Goal: Task Accomplishment & Management: Manage account settings

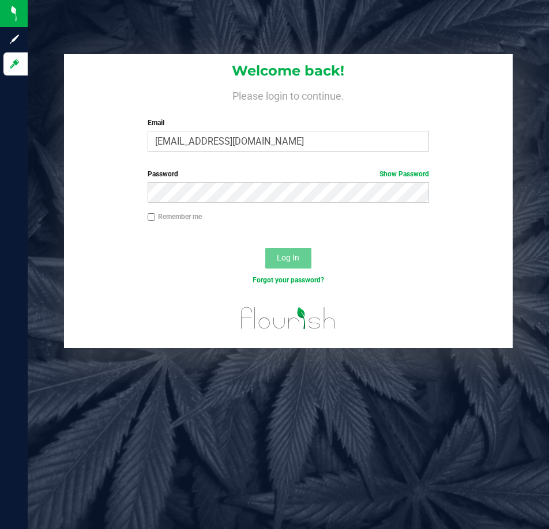
type input "[EMAIL_ADDRESS][DOMAIN_NAME]"
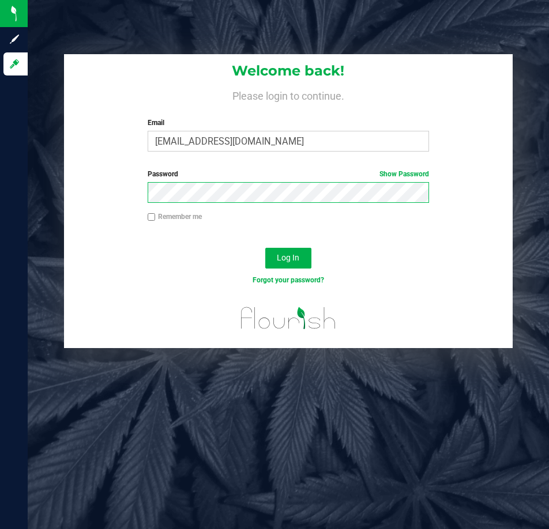
click at [265, 248] on button "Log In" at bounding box center [288, 258] width 46 height 21
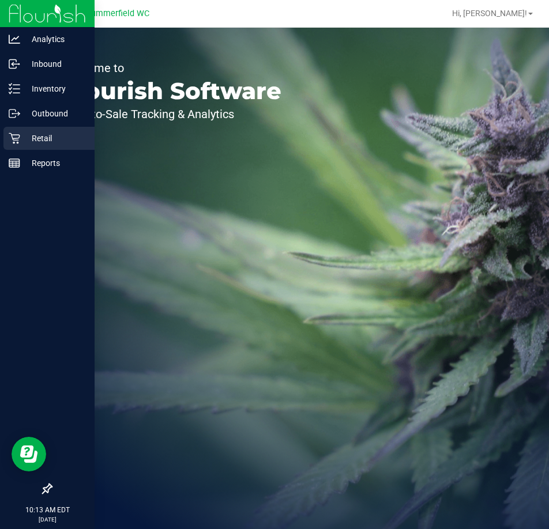
click at [34, 137] on p "Retail" at bounding box center [54, 138] width 69 height 14
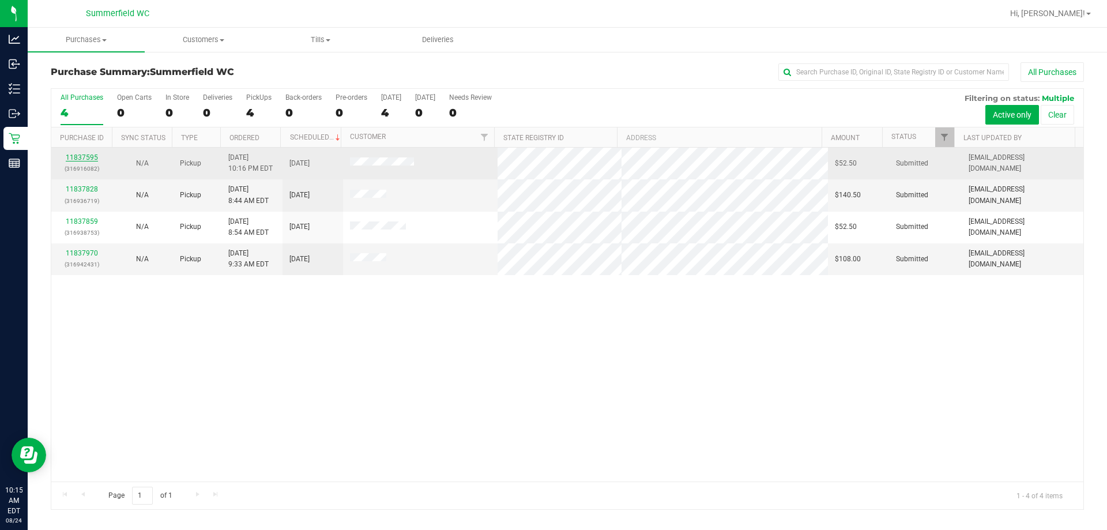
click at [90, 156] on link "11837595" at bounding box center [82, 157] width 32 height 8
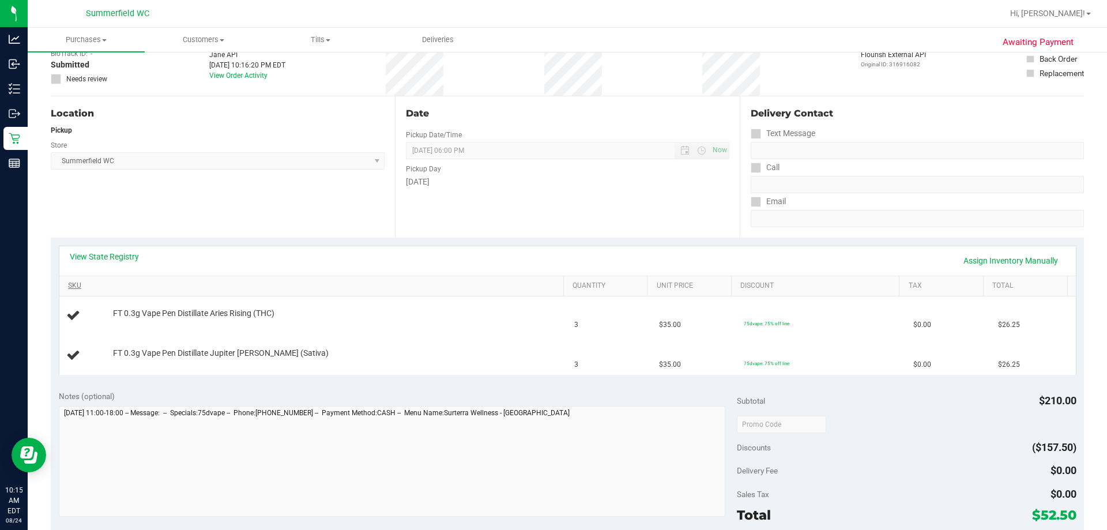
scroll to position [115, 0]
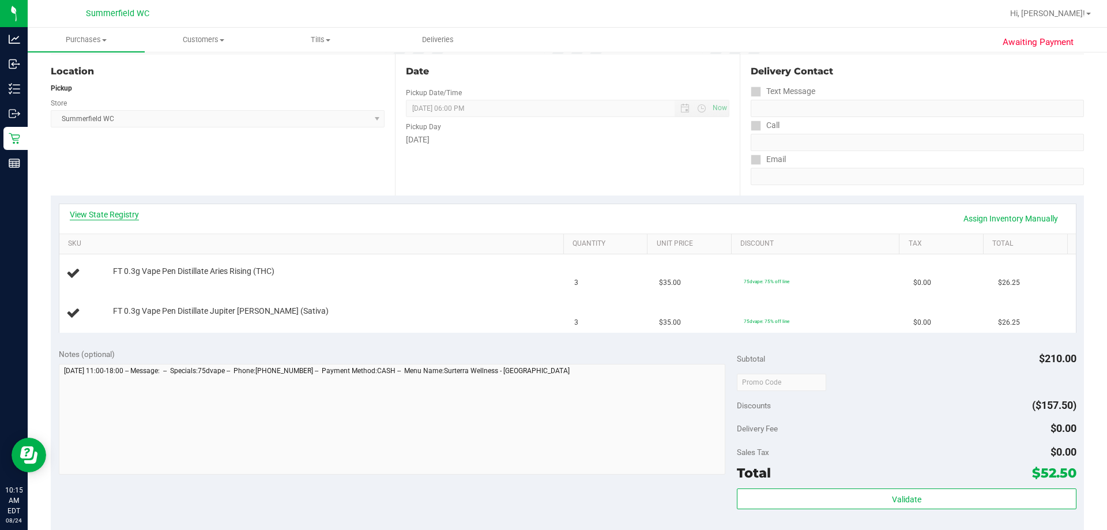
click at [119, 216] on link "View State Registry" at bounding box center [104, 215] width 69 height 12
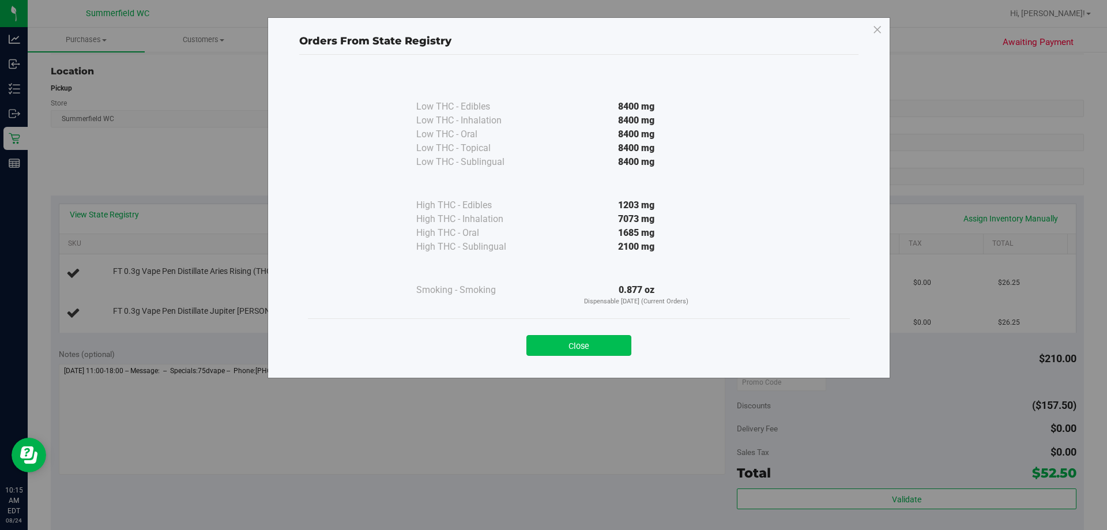
click at [548, 343] on button "Close" at bounding box center [578, 345] width 105 height 21
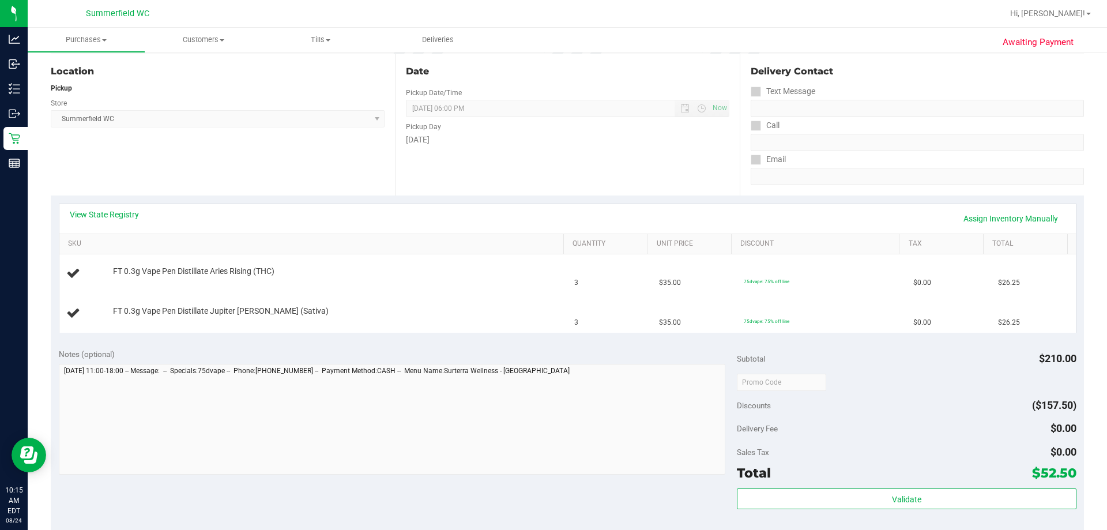
scroll to position [173, 0]
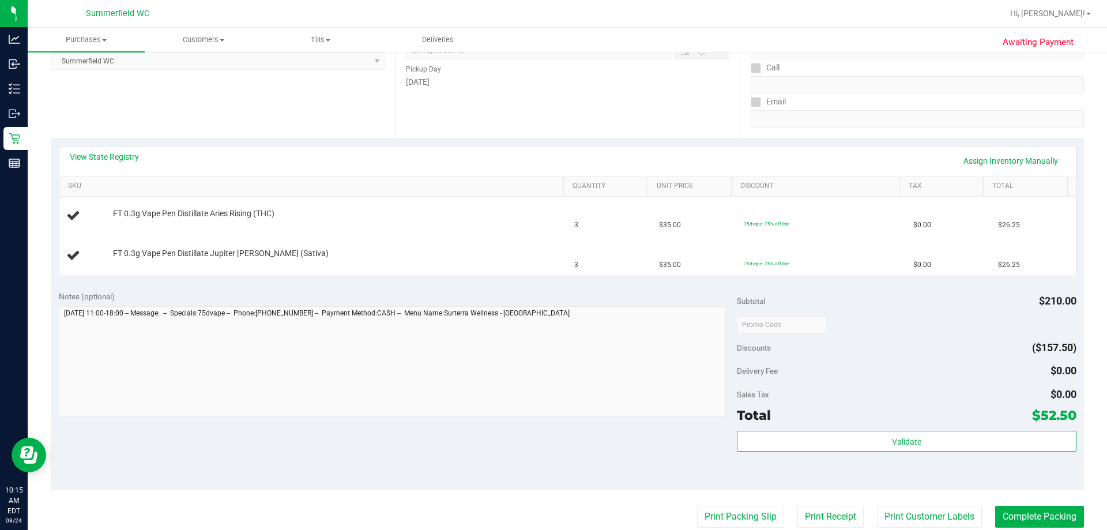
drag, startPoint x: 380, startPoint y: 216, endPoint x: 380, endPoint y: 165, distance: 50.1
click at [380, 165] on div "View State Registry Assign Inventory Manually" at bounding box center [567, 161] width 995 height 20
click at [126, 155] on link "View State Registry" at bounding box center [104, 157] width 69 height 12
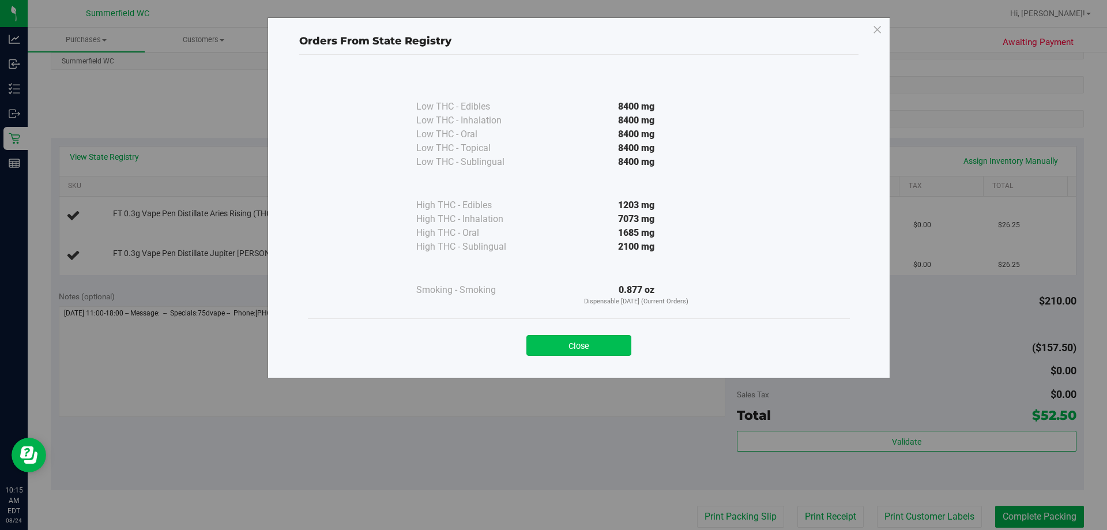
click at [548, 343] on button "Close" at bounding box center [578, 345] width 105 height 21
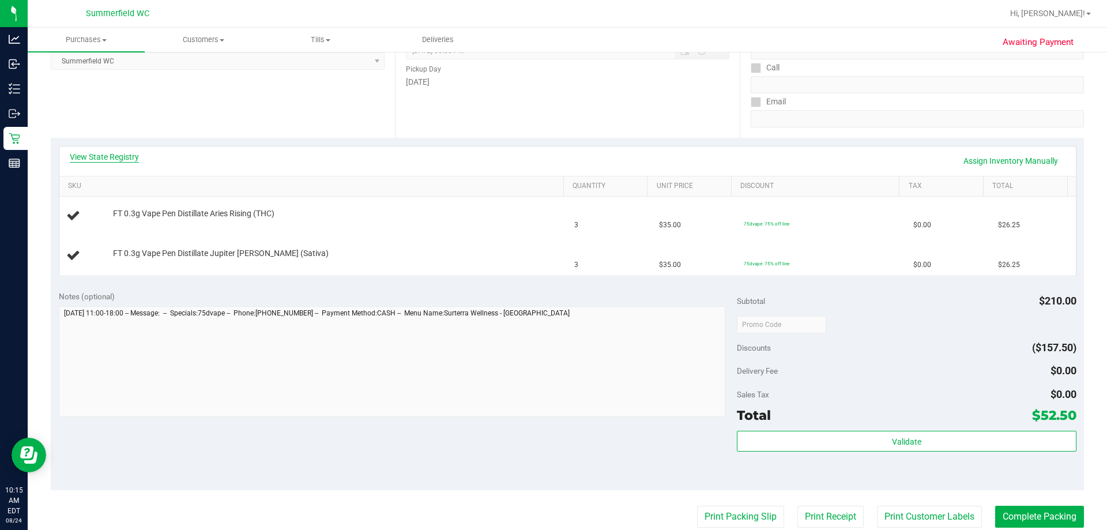
click at [116, 158] on link "View State Registry" at bounding box center [104, 157] width 69 height 12
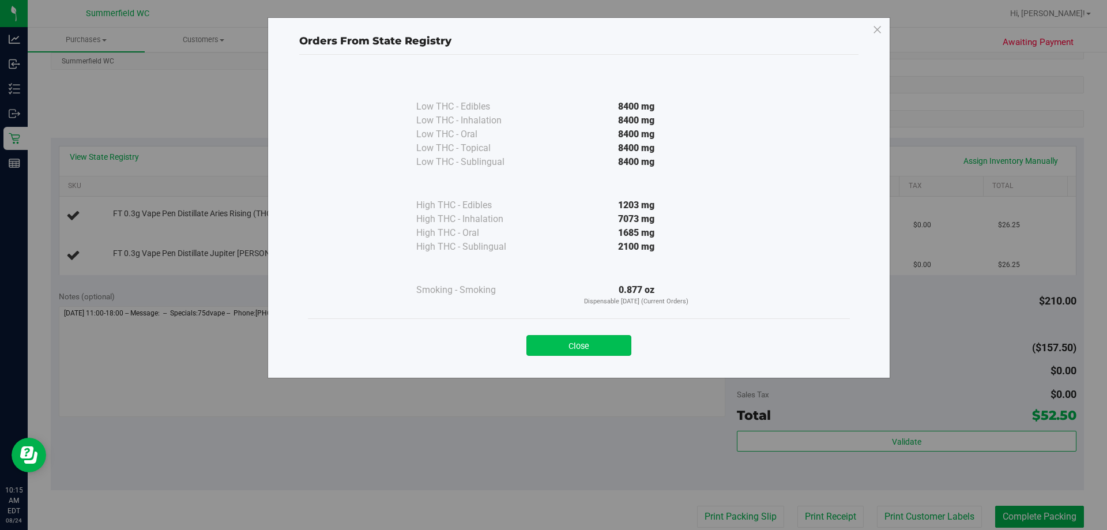
click at [548, 338] on button "Close" at bounding box center [578, 345] width 105 height 21
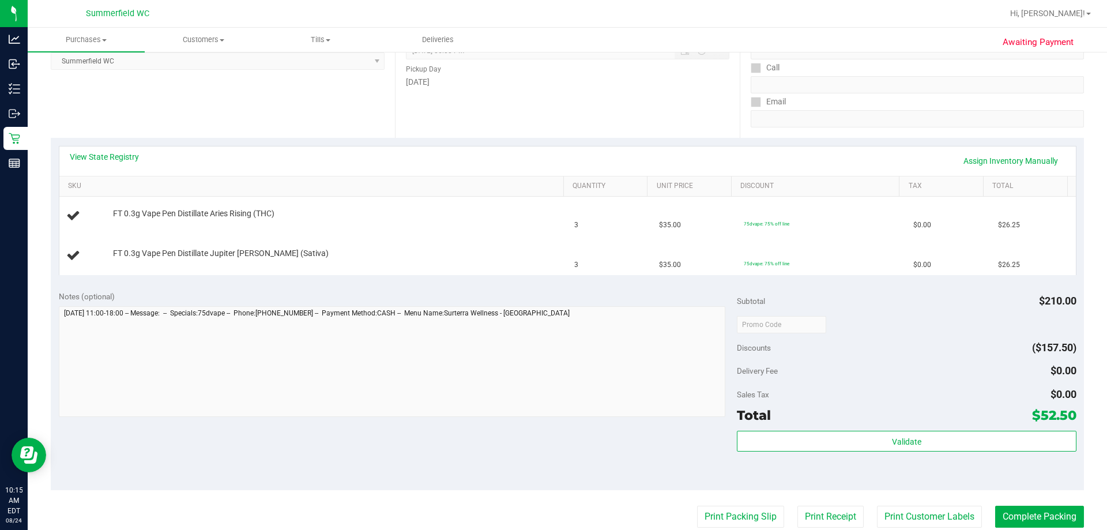
click at [489, 133] on div "Date Pickup Date/Time [DATE] Now [DATE] 06:00 PM Now Pickup Day [DATE]" at bounding box center [567, 67] width 344 height 141
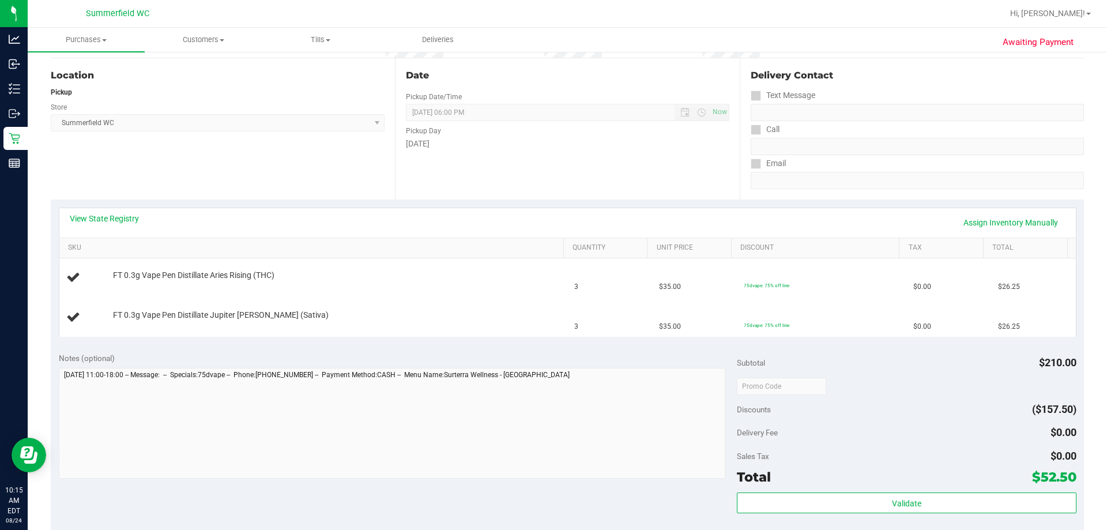
scroll to position [0, 0]
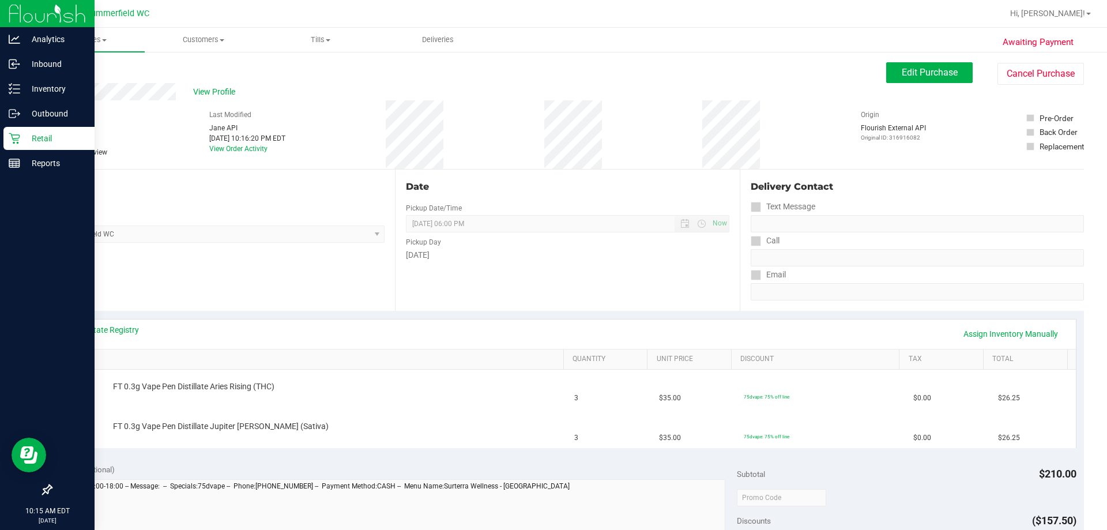
click at [48, 130] on div "Retail" at bounding box center [48, 138] width 91 height 23
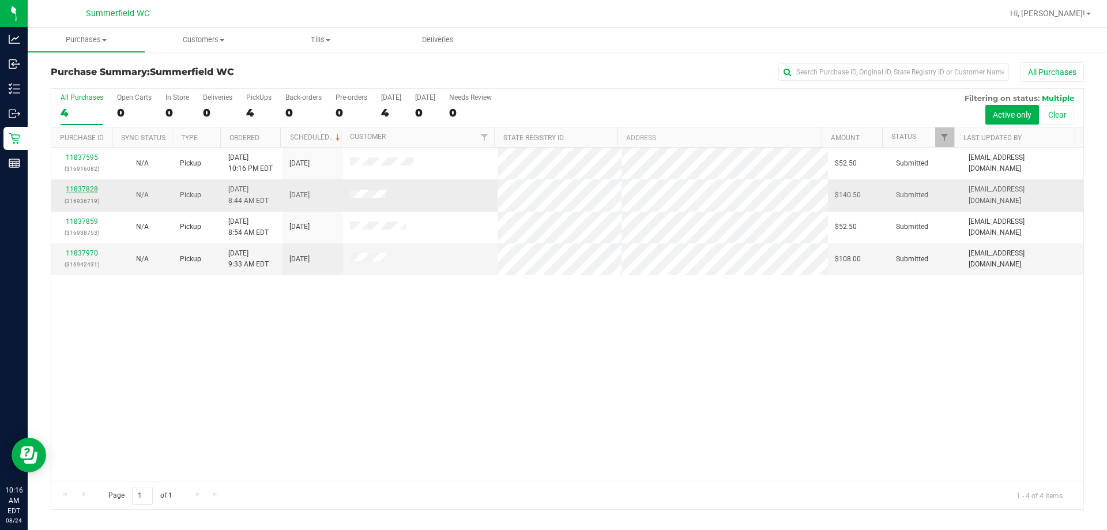
click at [93, 189] on link "11837828" at bounding box center [82, 189] width 32 height 8
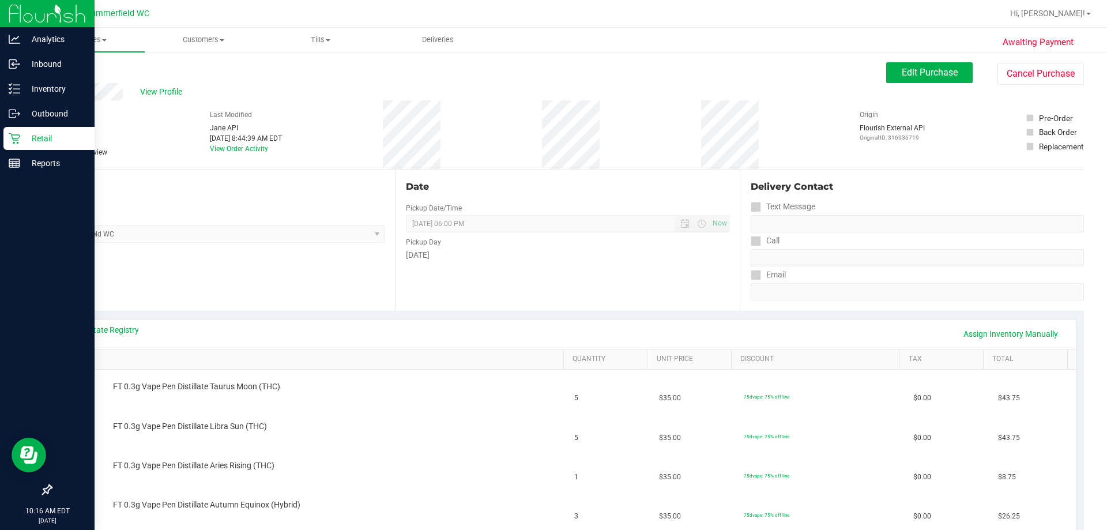
click at [22, 133] on p "Retail" at bounding box center [54, 138] width 69 height 14
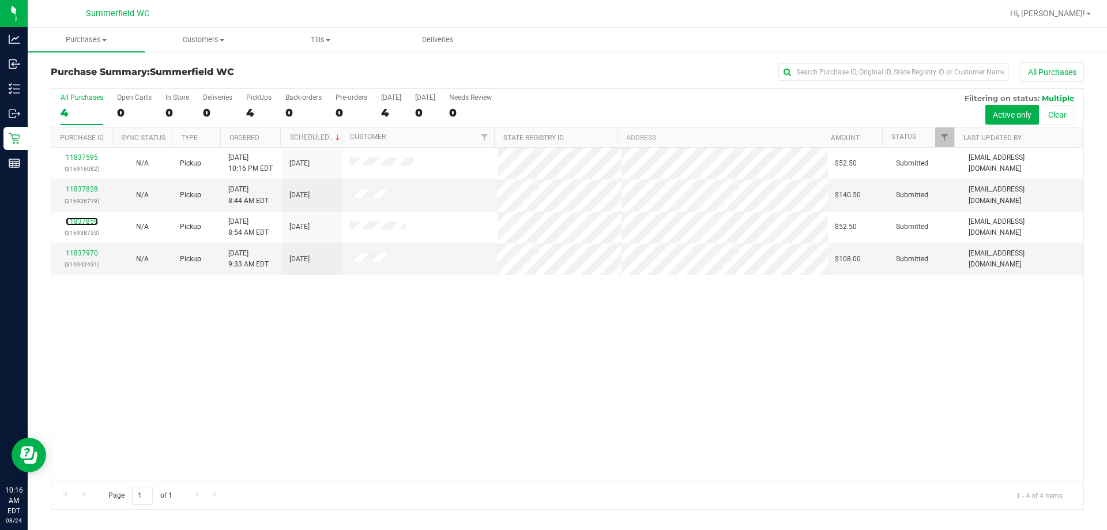
click at [78, 221] on link "11837859" at bounding box center [82, 221] width 32 height 8
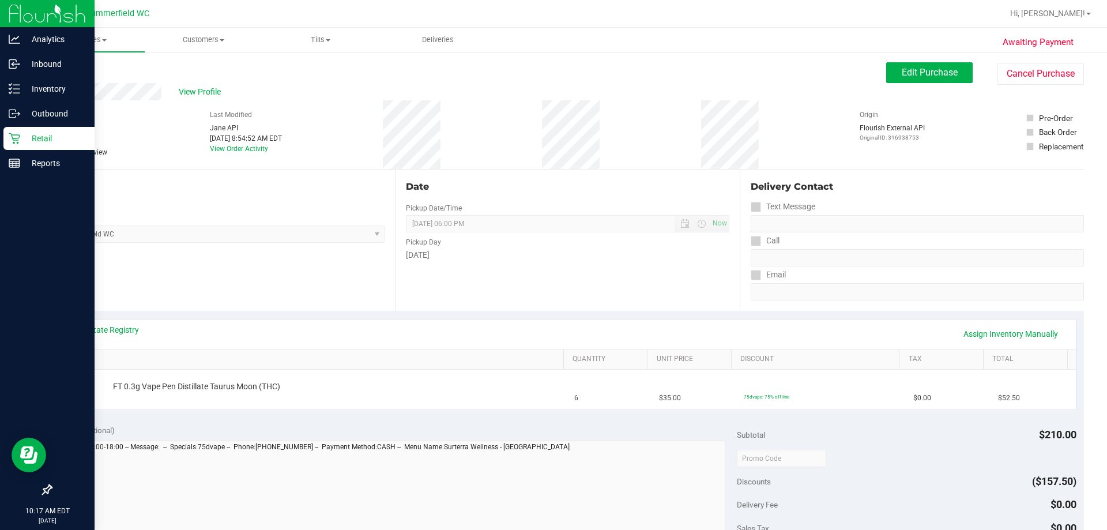
click at [22, 137] on p "Retail" at bounding box center [54, 138] width 69 height 14
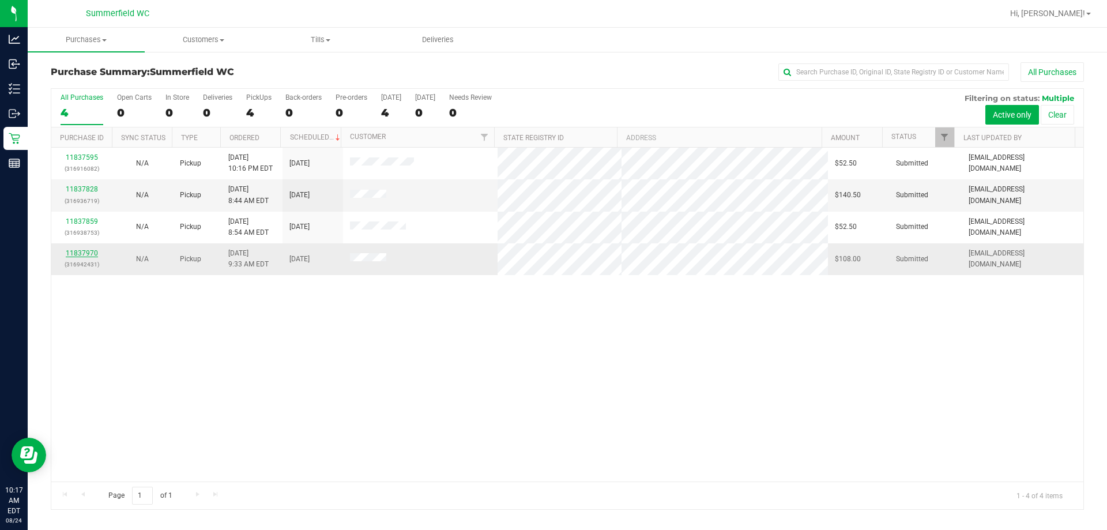
click at [77, 254] on link "11837970" at bounding box center [82, 253] width 32 height 8
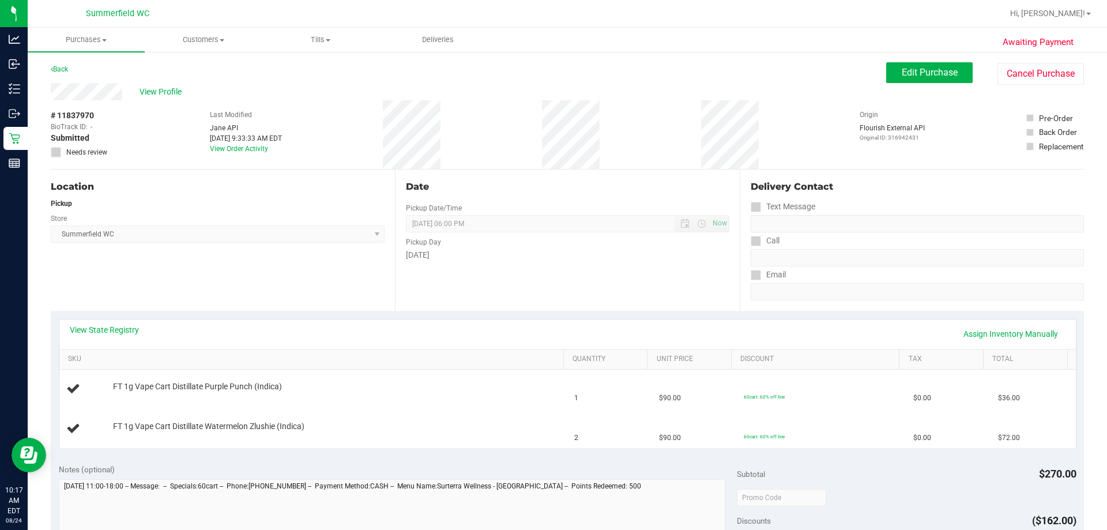
click at [548, 84] on div "Edit Purchase Cancel Purchase" at bounding box center [985, 73] width 198 height 22
click at [548, 77] on span "Edit Purchase" at bounding box center [929, 72] width 56 height 11
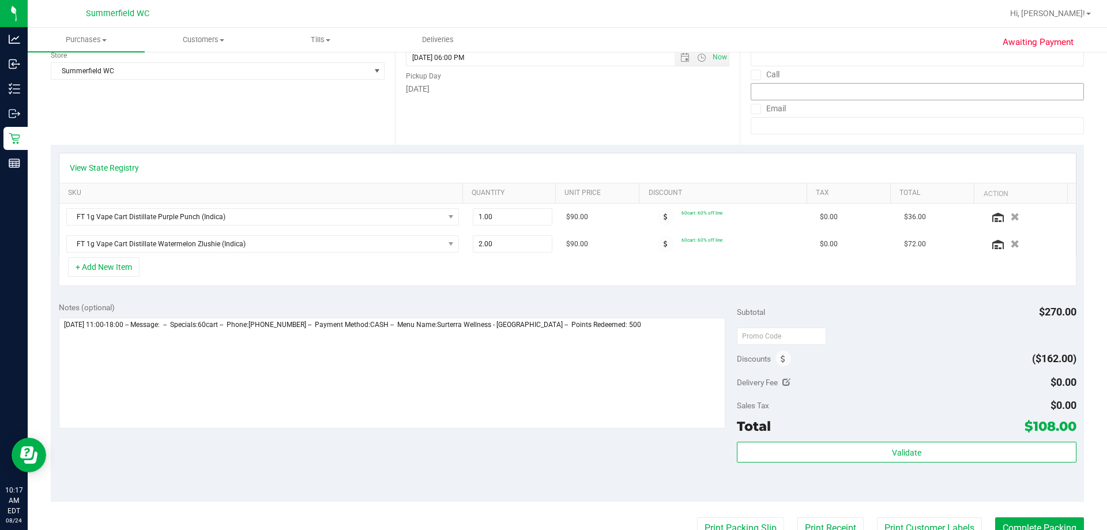
scroll to position [173, 0]
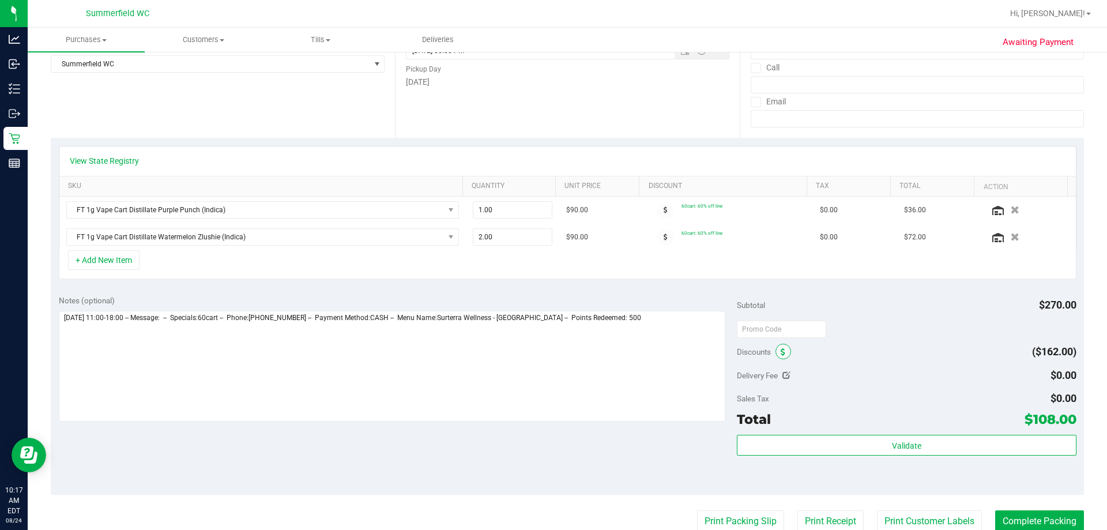
click at [548, 355] on div "Discounts ($162.00)" at bounding box center [906, 351] width 339 height 21
click at [548, 351] on icon at bounding box center [782, 352] width 5 height 8
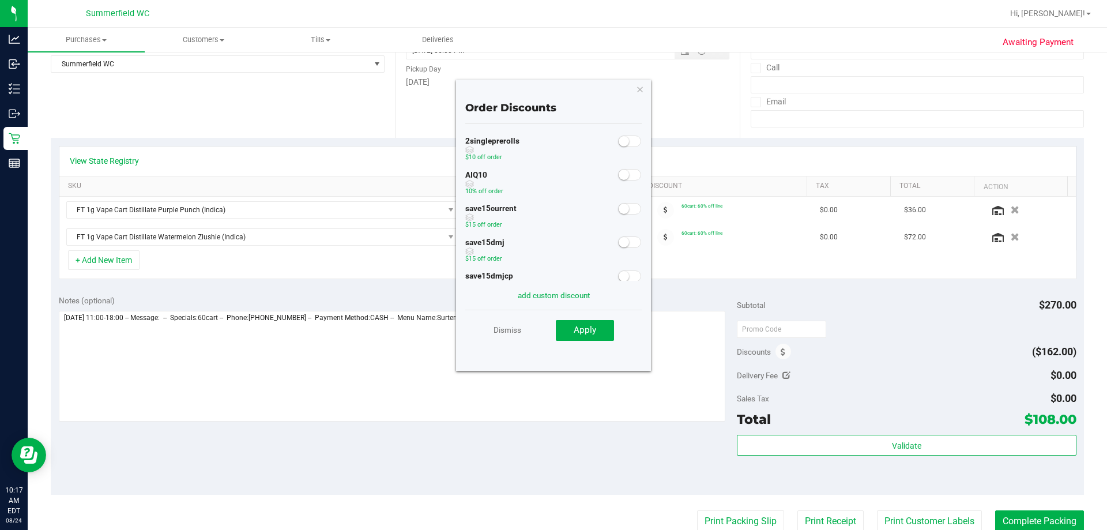
click at [548, 171] on small at bounding box center [623, 174] width 10 height 10
click at [548, 337] on button "Apply" at bounding box center [585, 330] width 58 height 21
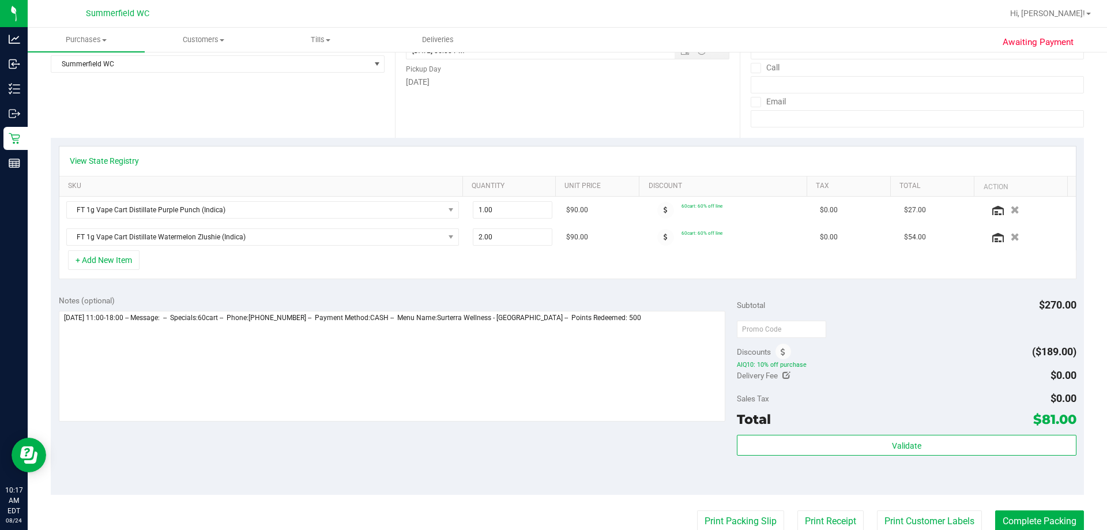
click at [548, 399] on div "Sales Tax $0.00" at bounding box center [906, 398] width 339 height 21
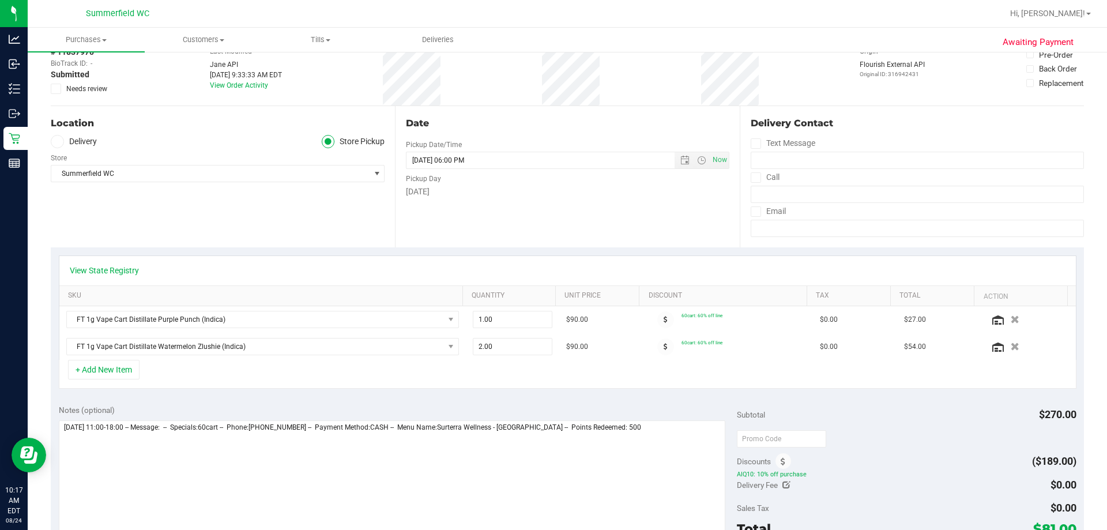
scroll to position [0, 0]
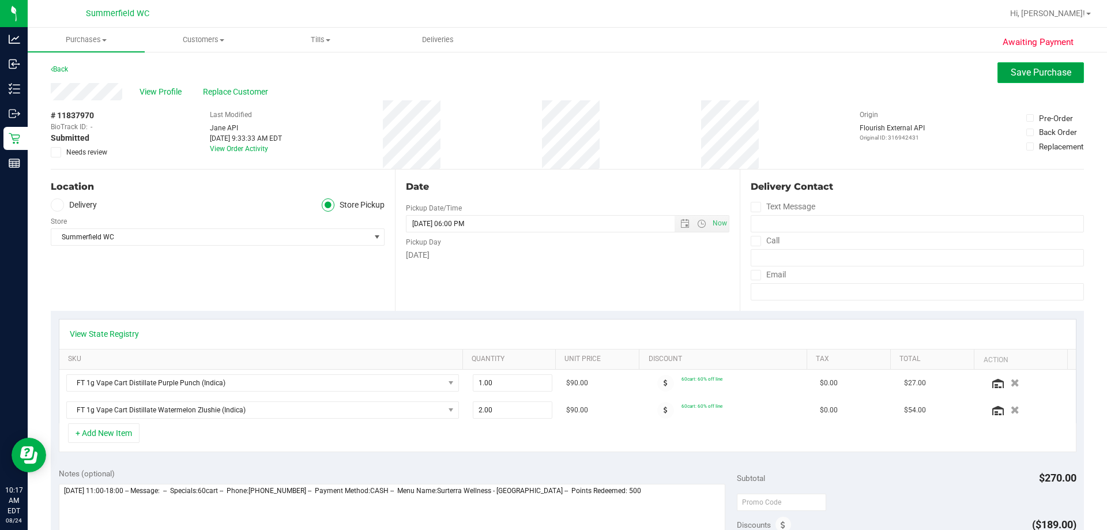
click at [548, 73] on span "Save Purchase" at bounding box center [1040, 72] width 61 height 11
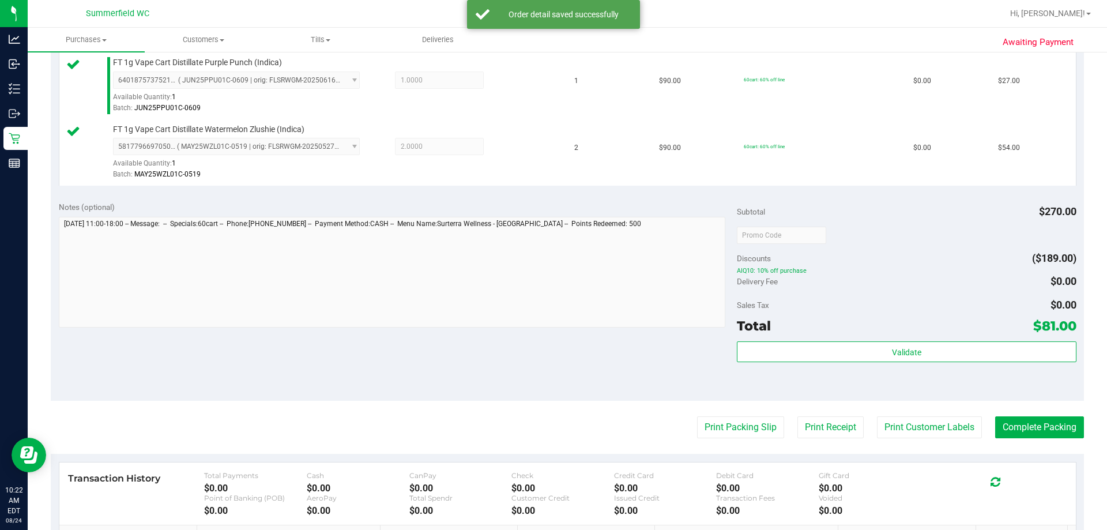
scroll to position [346, 0]
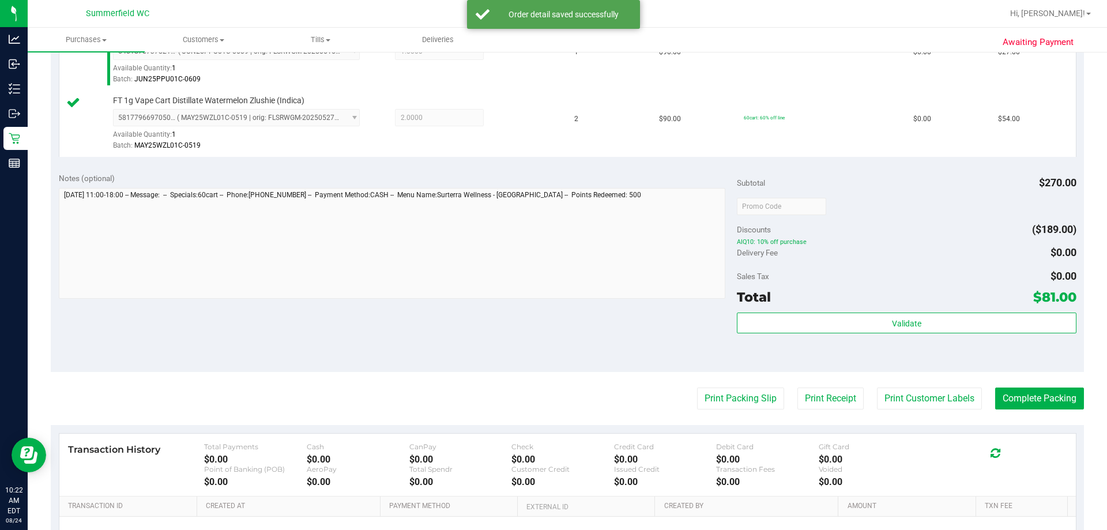
click at [548, 335] on div "Validate" at bounding box center [906, 338] width 339 height 52
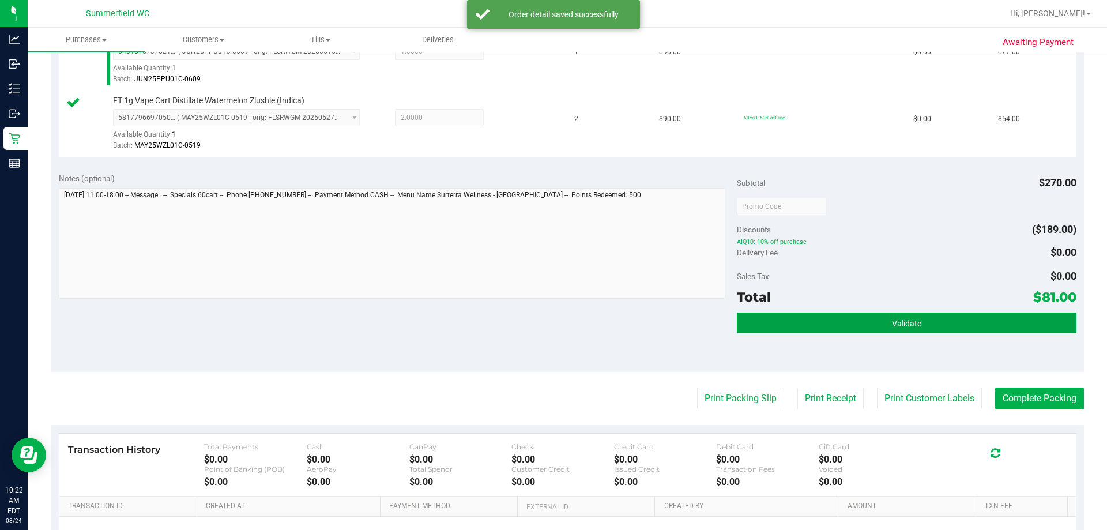
click at [548, 316] on button "Validate" at bounding box center [906, 322] width 339 height 21
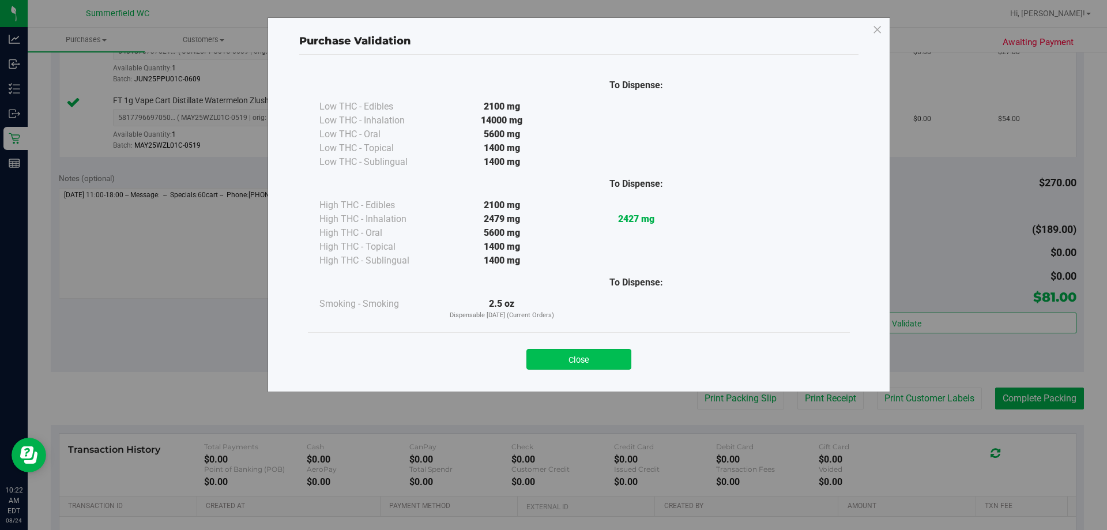
click at [548, 357] on button "Close" at bounding box center [578, 359] width 105 height 21
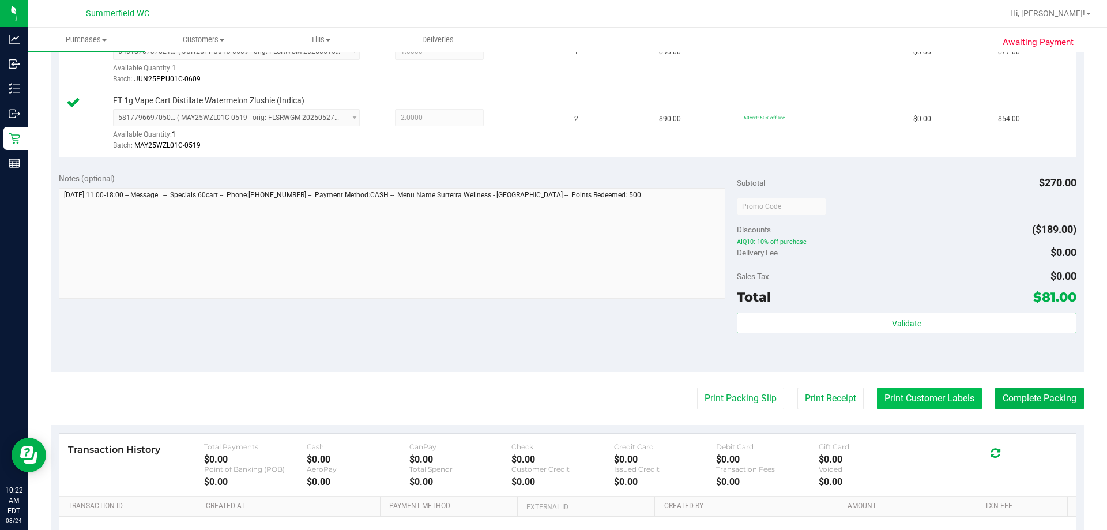
click at [548, 394] on button "Print Customer Labels" at bounding box center [929, 398] width 105 height 22
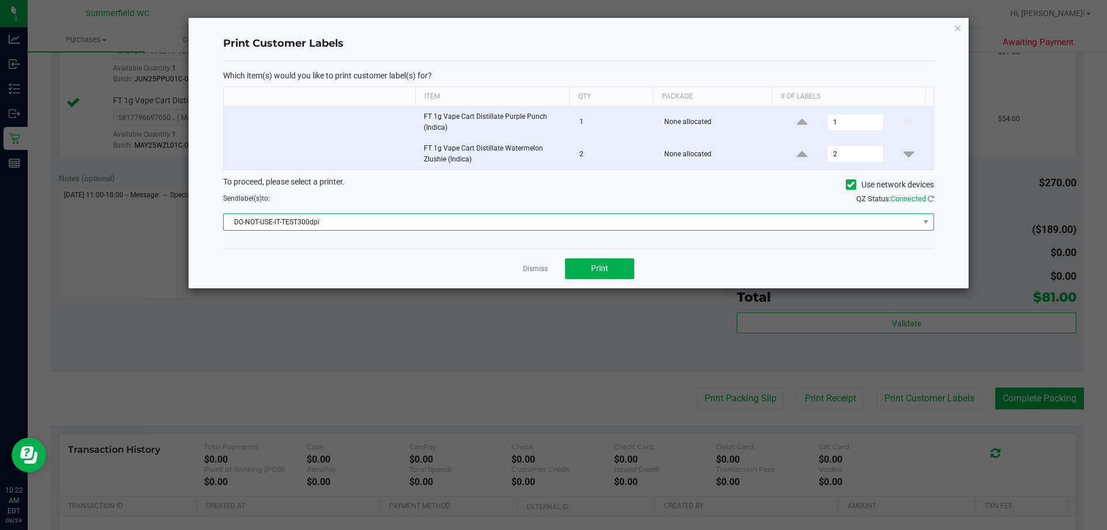
click at [548, 216] on span "DO-NOT-USE-IT-TEST300dpi" at bounding box center [571, 222] width 695 height 16
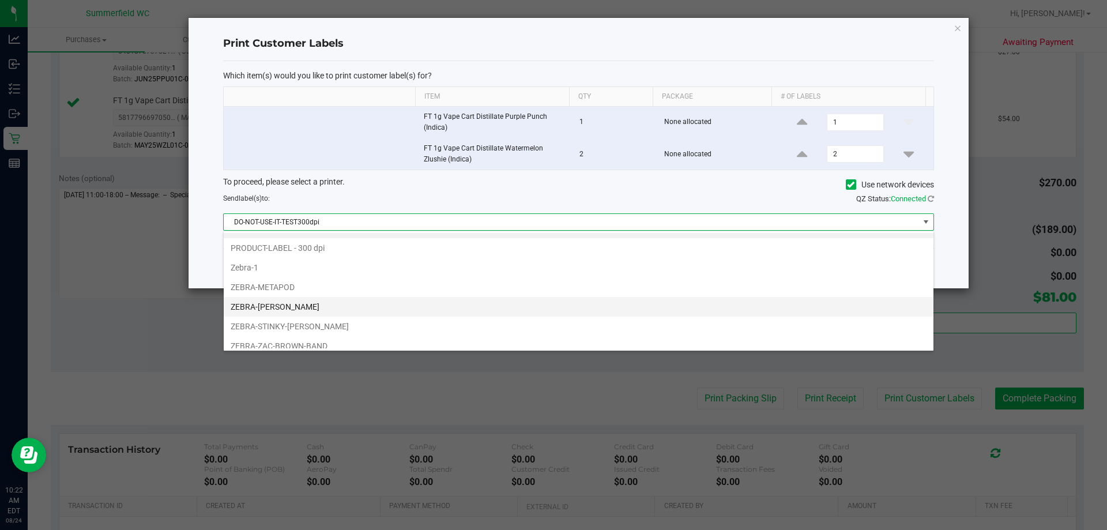
scroll to position [22, 0]
click at [319, 320] on li "ZEBRA-STINKY-[PERSON_NAME]" at bounding box center [578, 319] width 709 height 20
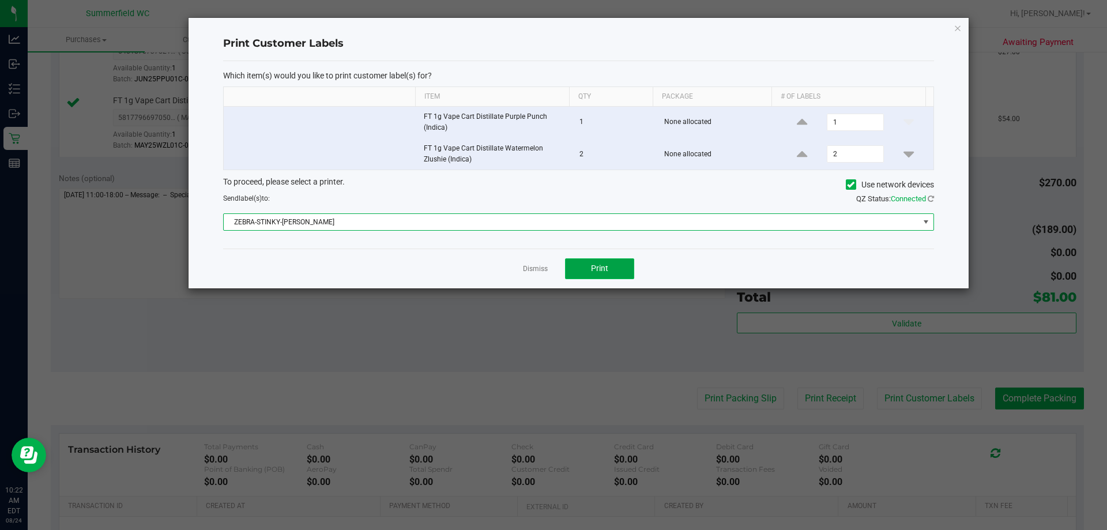
click at [548, 277] on button "Print" at bounding box center [599, 268] width 69 height 21
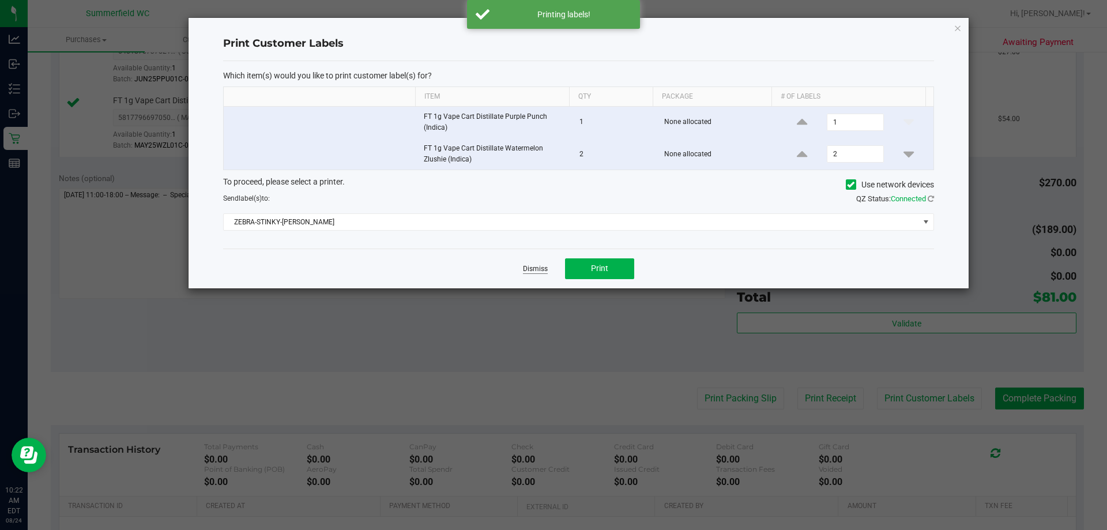
click at [545, 269] on link "Dismiss" at bounding box center [535, 269] width 25 height 10
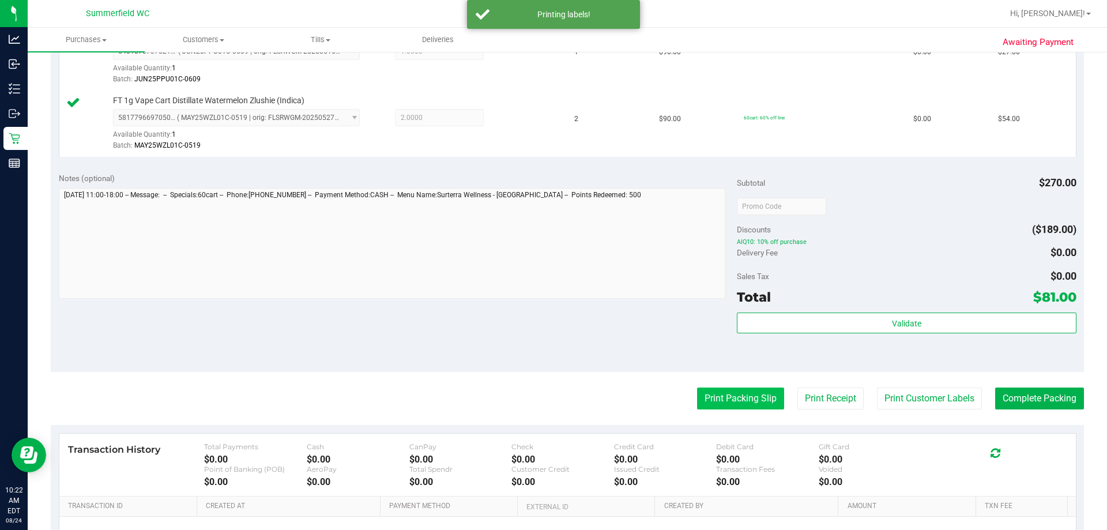
click at [548, 397] on button "Print Packing Slip" at bounding box center [740, 398] width 87 height 22
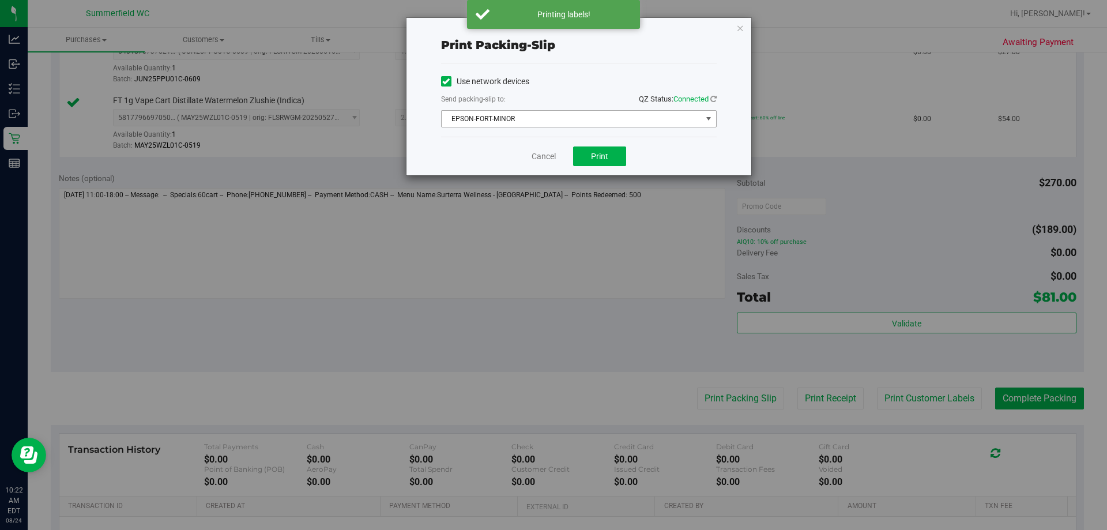
click at [548, 122] on span "EPSON-FORT-MINOR" at bounding box center [571, 119] width 260 height 16
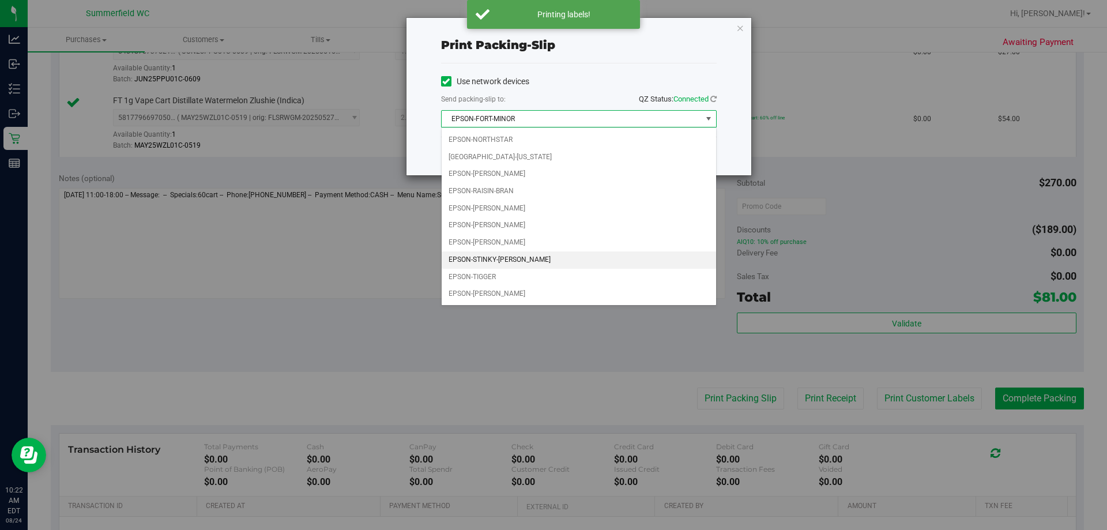
scroll to position [50, 0]
click at [526, 240] on li "EPSON-STINKY-[PERSON_NAME]" at bounding box center [578, 243] width 274 height 17
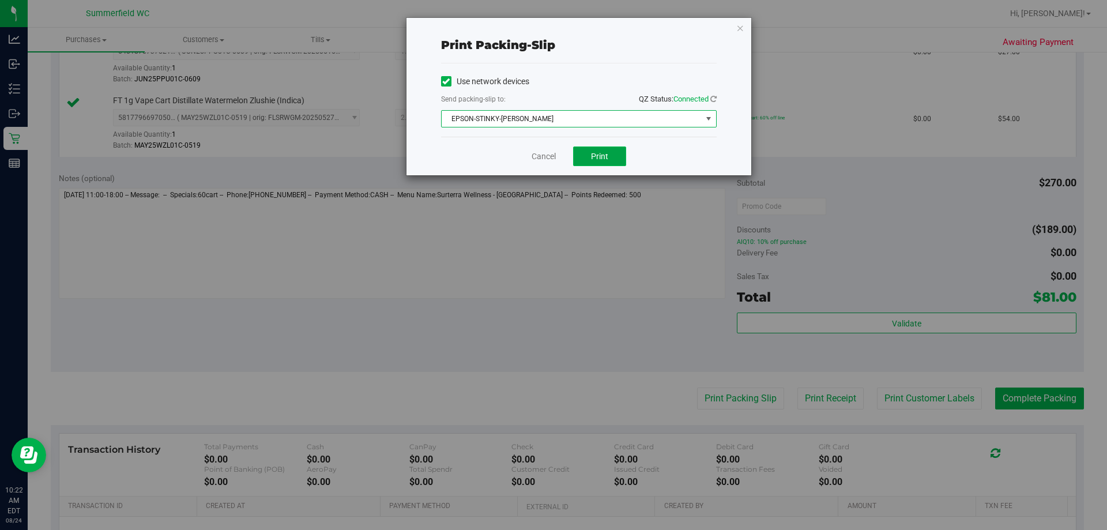
click at [548, 149] on button "Print" at bounding box center [599, 156] width 53 height 20
click at [541, 160] on link "Cancel" at bounding box center [543, 156] width 24 height 12
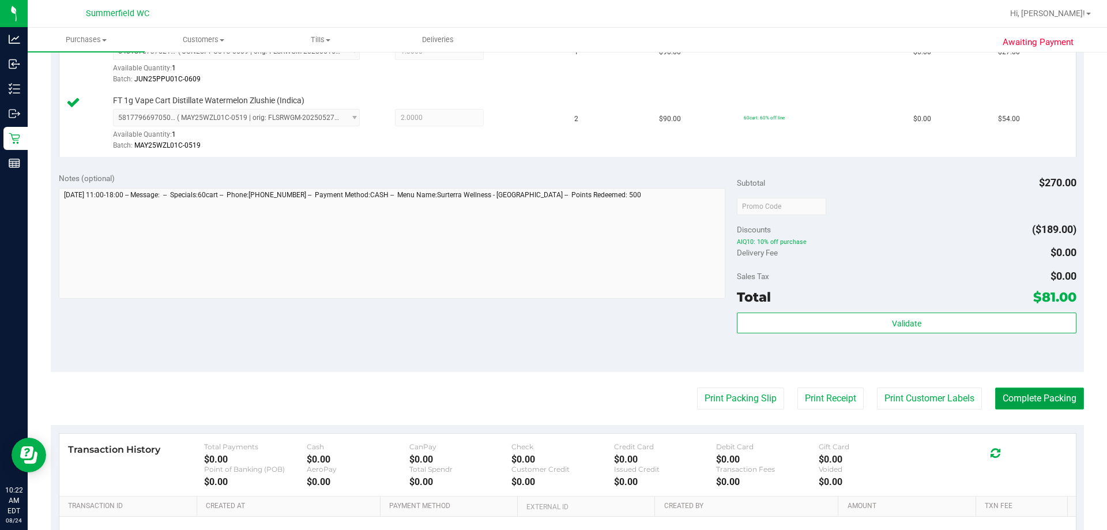
click at [548, 400] on button "Complete Packing" at bounding box center [1039, 398] width 89 height 22
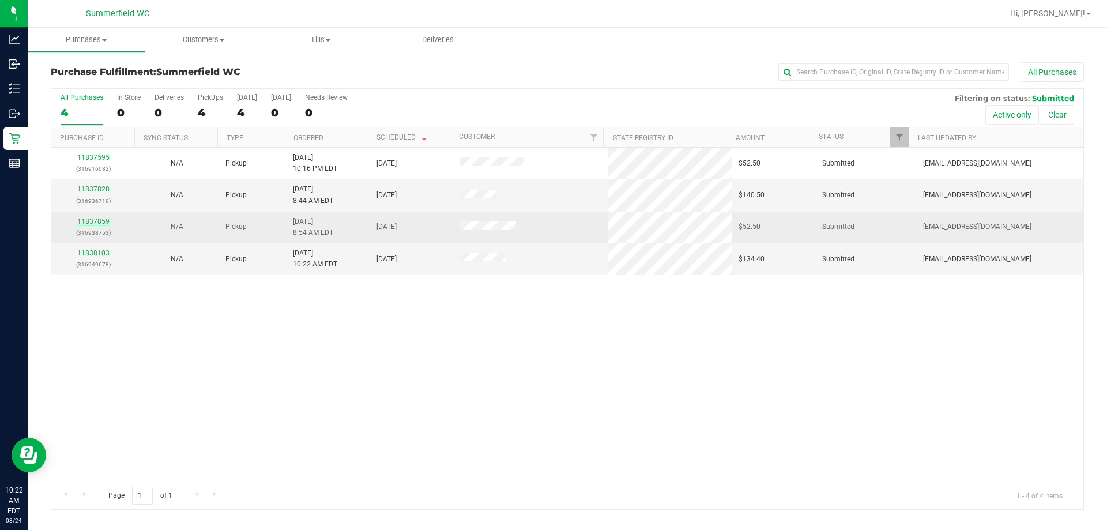
click at [92, 221] on link "11837859" at bounding box center [93, 221] width 32 height 8
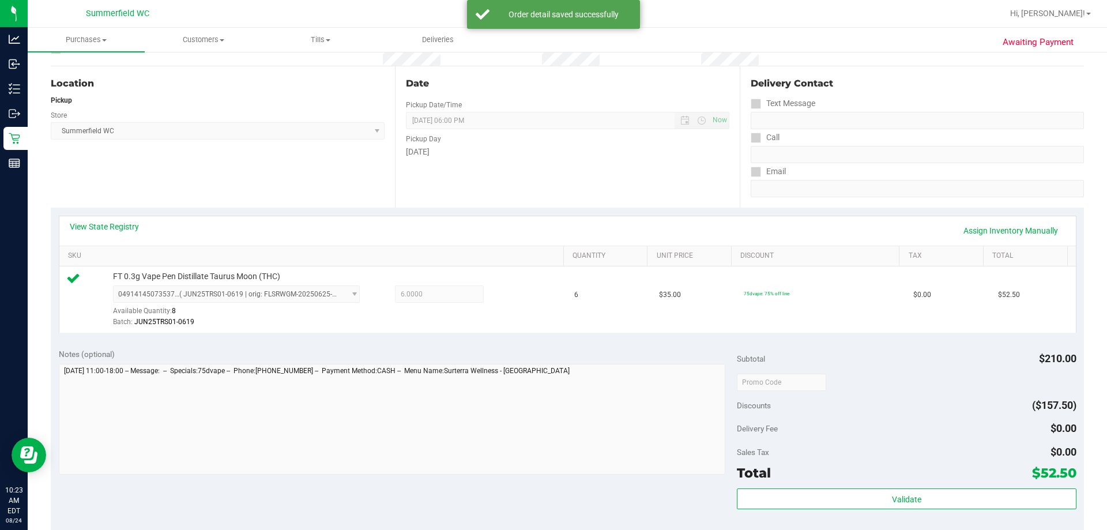
scroll to position [231, 0]
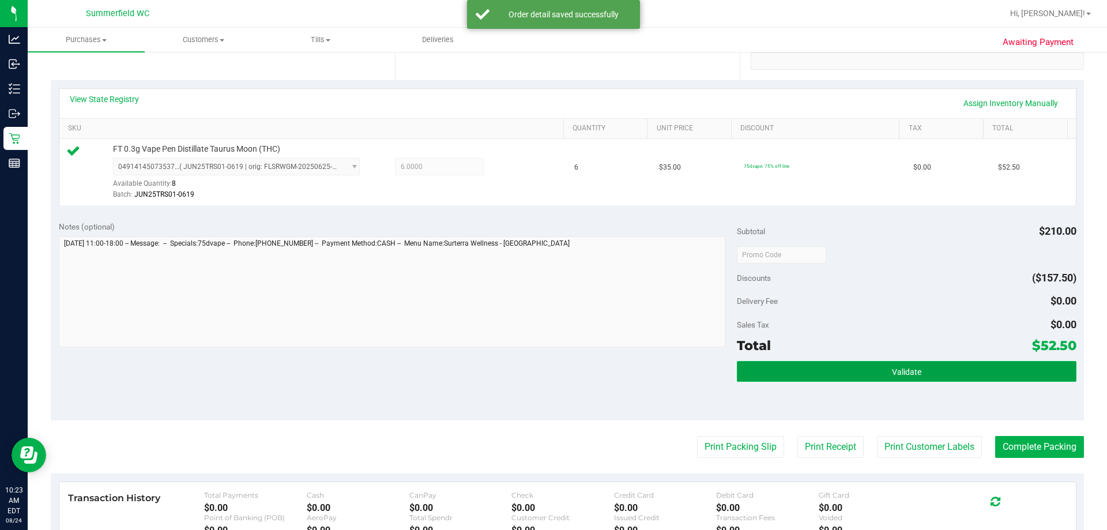
click at [548, 380] on button "Validate" at bounding box center [906, 371] width 339 height 21
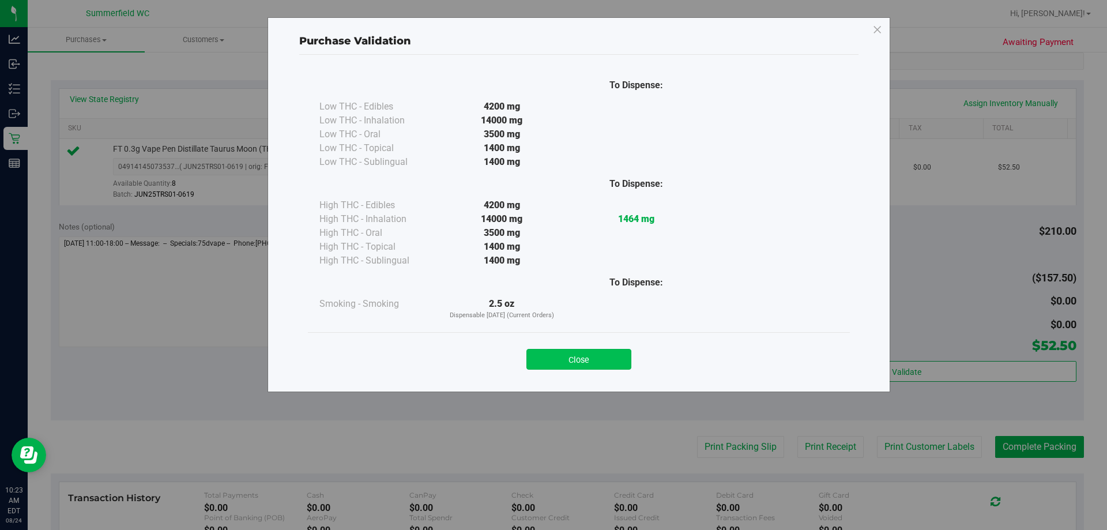
click at [548, 356] on button "Close" at bounding box center [578, 359] width 105 height 21
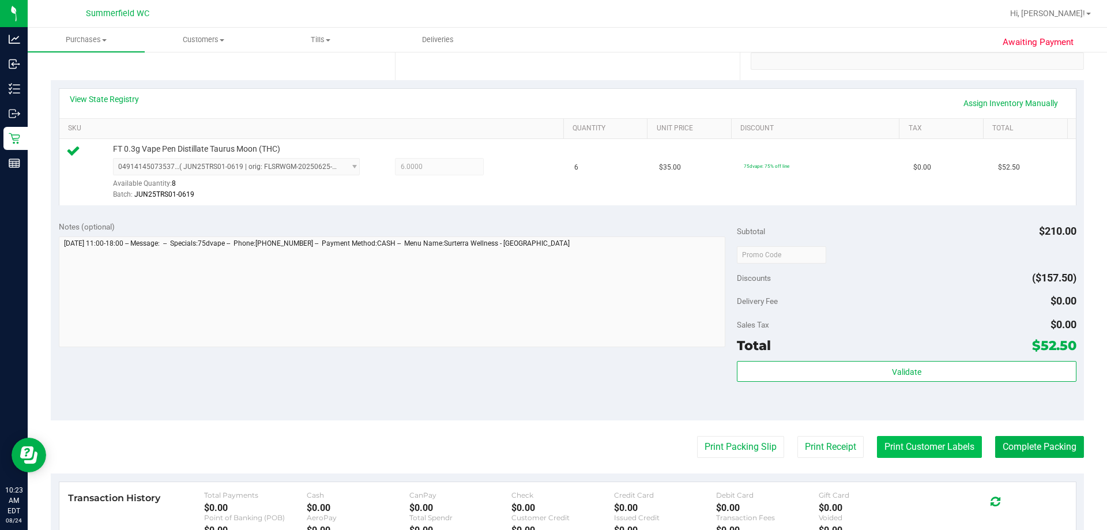
click at [548, 444] on button "Print Customer Labels" at bounding box center [929, 447] width 105 height 22
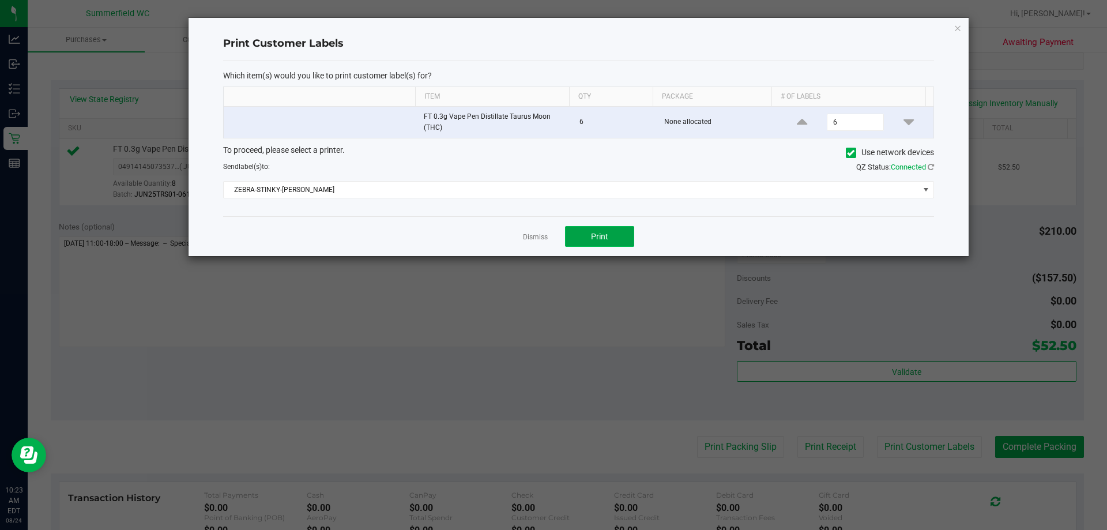
click at [548, 245] on button "Print" at bounding box center [599, 236] width 69 height 21
click at [545, 237] on link "Dismiss" at bounding box center [535, 237] width 25 height 10
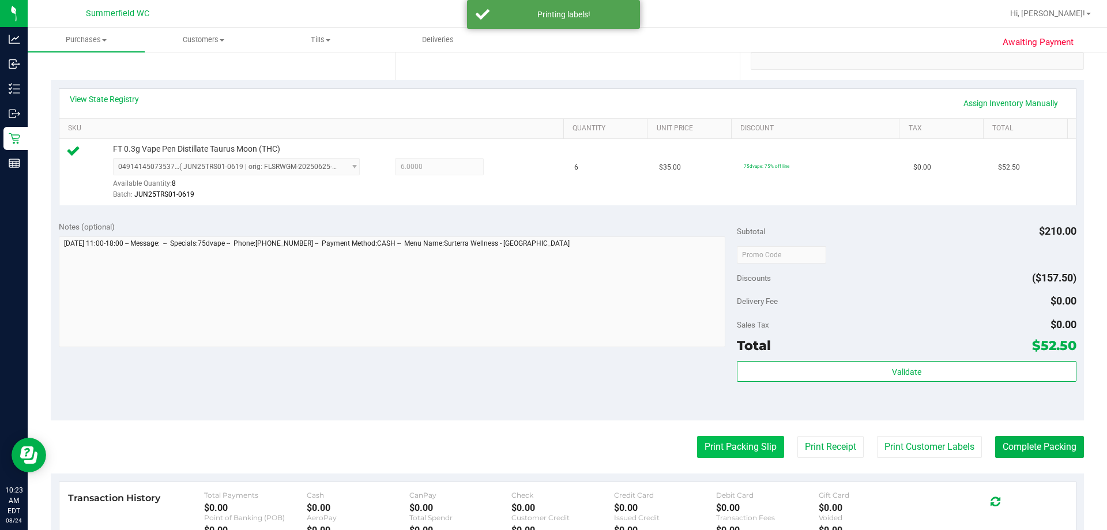
click at [548, 452] on button "Print Packing Slip" at bounding box center [740, 447] width 87 height 22
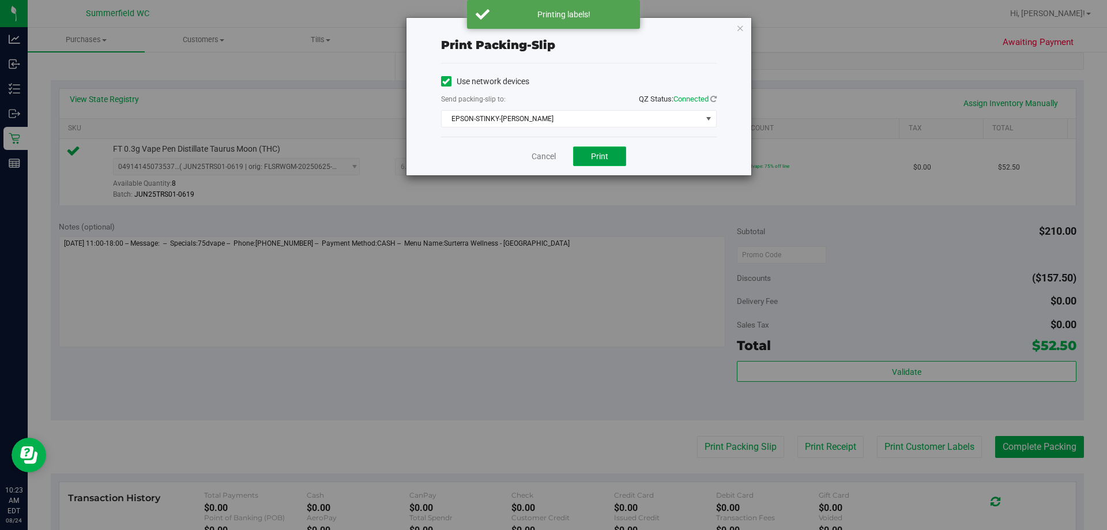
click at [548, 146] on button "Print" at bounding box center [599, 156] width 53 height 20
click at [538, 153] on link "Cancel" at bounding box center [543, 156] width 24 height 12
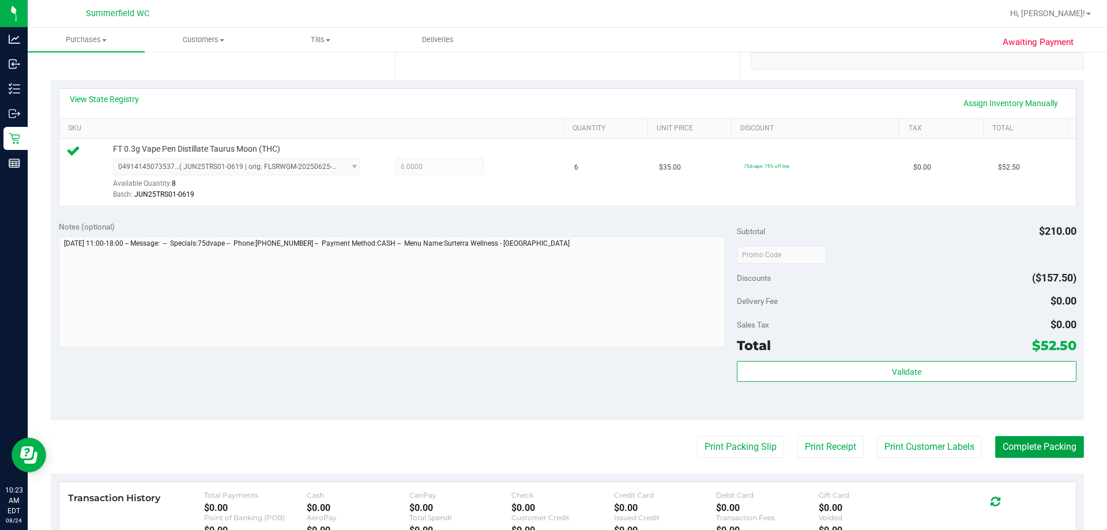
click at [548, 444] on button "Complete Packing" at bounding box center [1039, 447] width 89 height 22
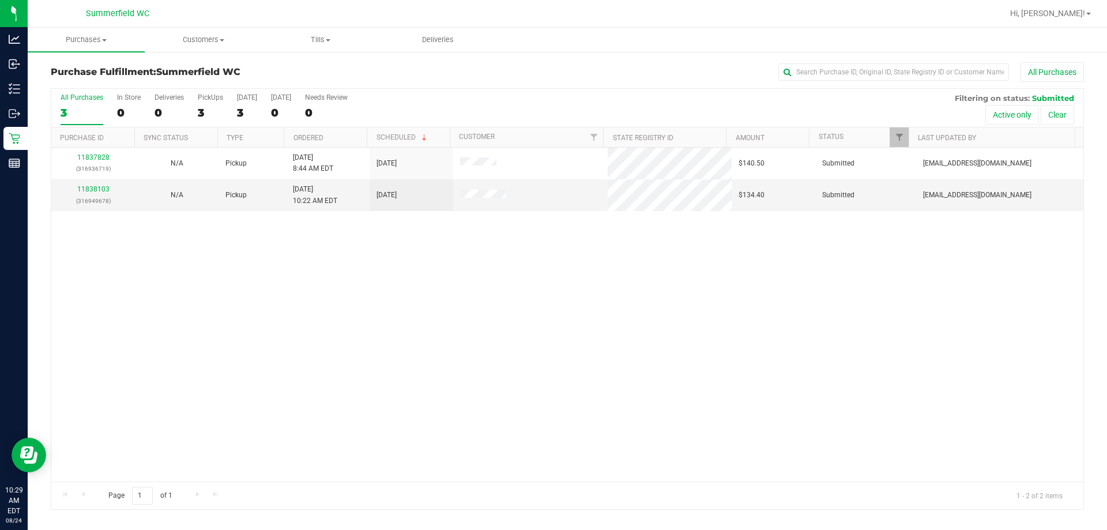
click at [215, 267] on div "11837828 (316936719) N/A Pickup [DATE] 8:44 AM EDT 8/24/2025 $140.50 Submitted …" at bounding box center [567, 315] width 1032 height 334
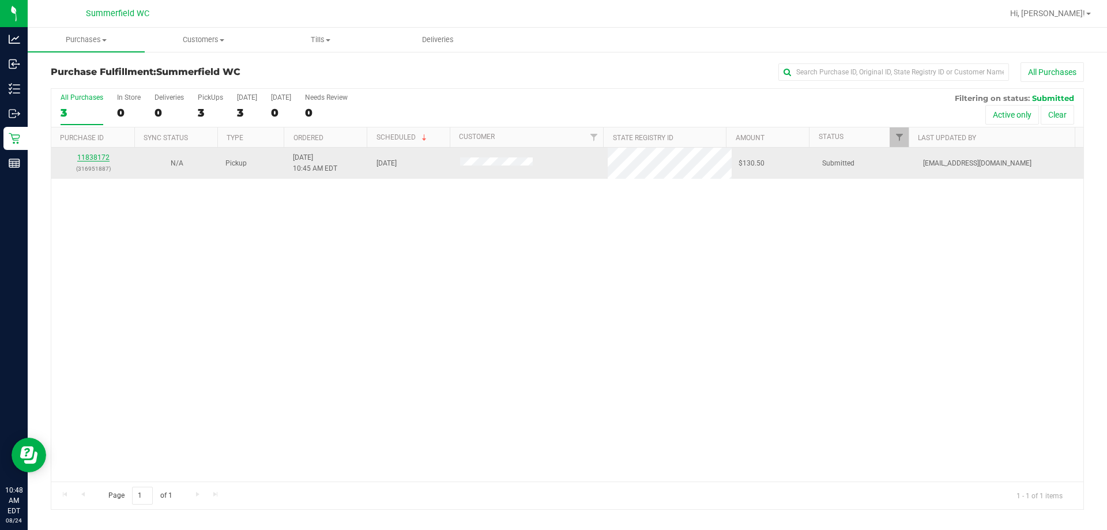
click at [99, 160] on link "11838172" at bounding box center [93, 157] width 32 height 8
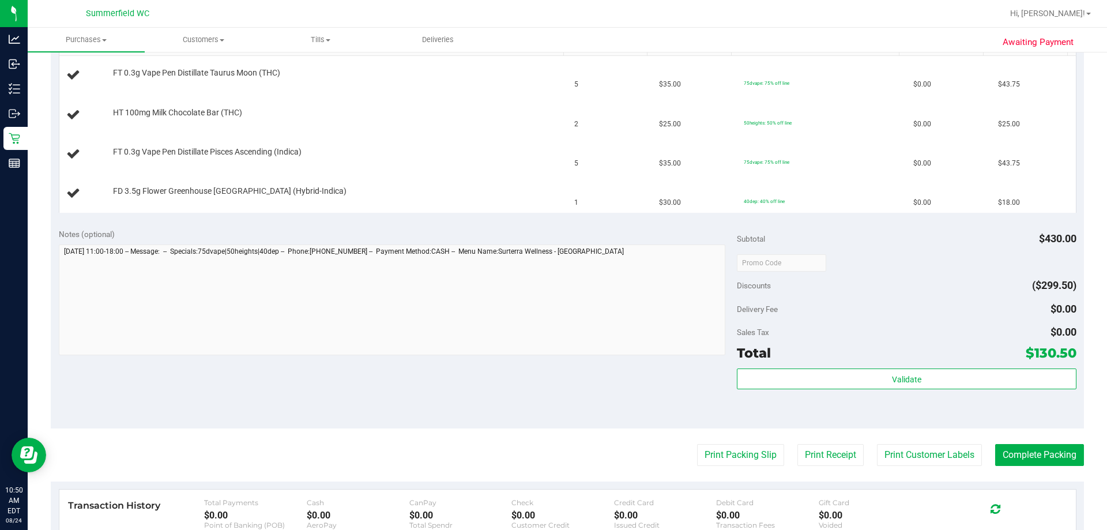
scroll to position [403, 0]
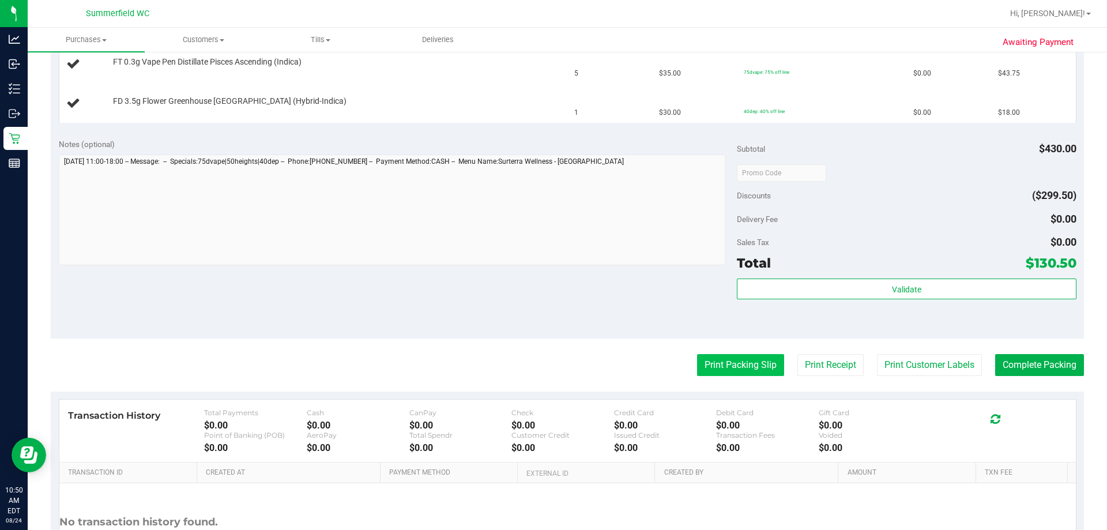
drag, startPoint x: 730, startPoint y: 379, endPoint x: 730, endPoint y: 357, distance: 22.5
click at [548, 376] on purchase-details "Back Edit Purchase Cancel Purchase View Profile # 11838172 BioTrack ID: - Submi…" at bounding box center [567, 133] width 1033 height 948
click at [548, 357] on button "Print Packing Slip" at bounding box center [740, 365] width 87 height 22
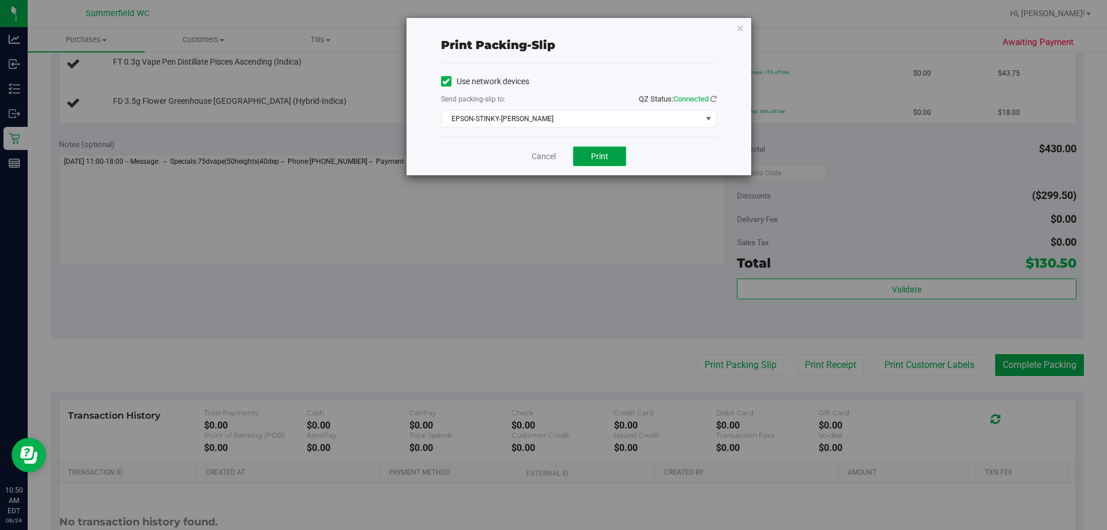
click at [548, 157] on span "Print" at bounding box center [599, 156] width 17 height 9
click at [541, 160] on link "Cancel" at bounding box center [543, 156] width 24 height 12
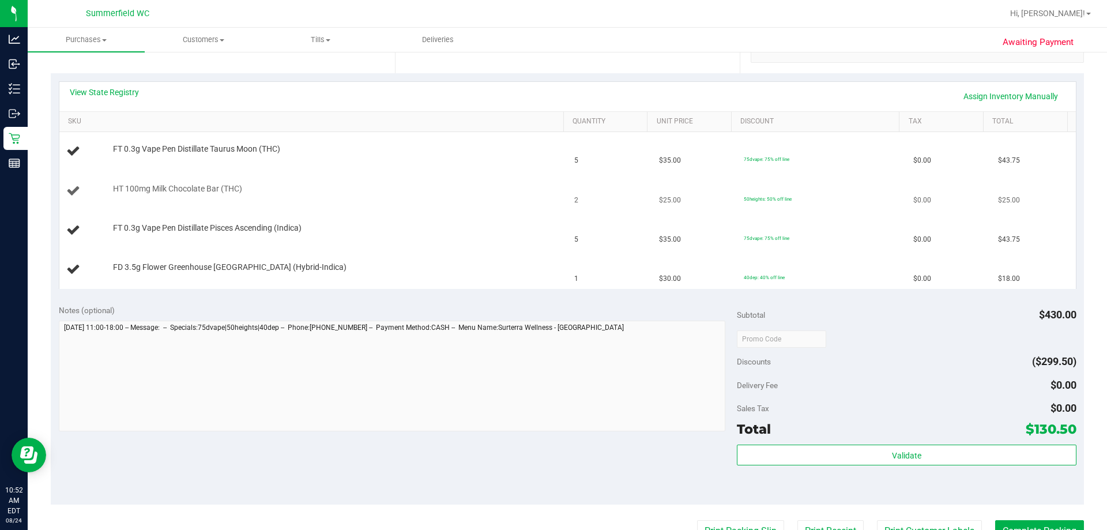
scroll to position [231, 0]
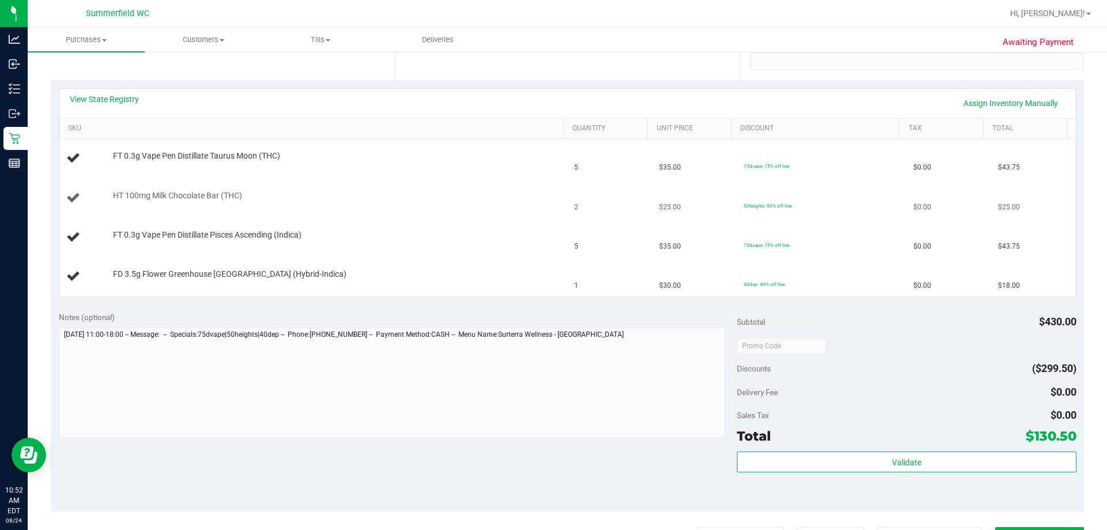
click at [470, 186] on td "HT 100mg Milk Chocolate Bar (THC)" at bounding box center [313, 198] width 508 height 39
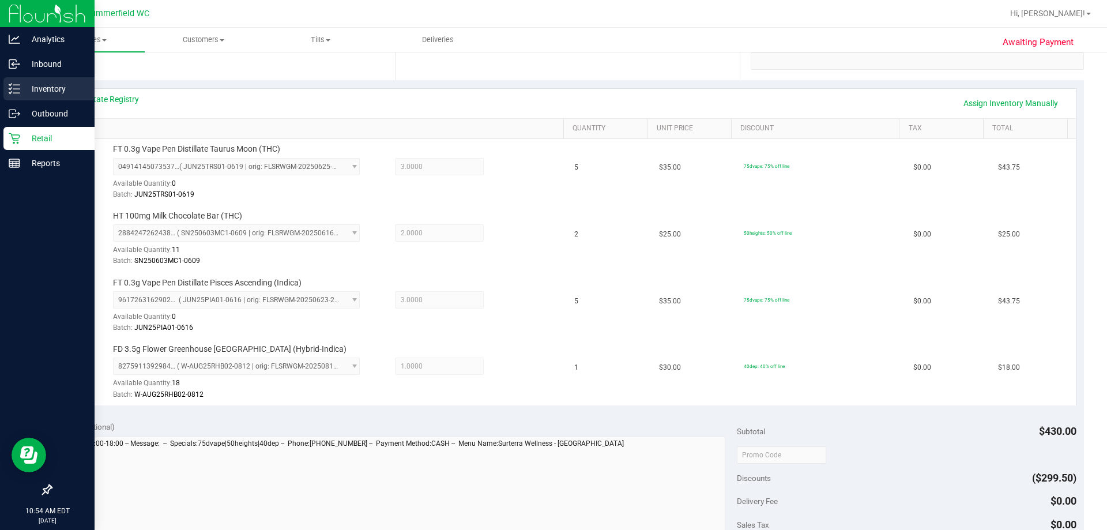
click at [40, 91] on p "Inventory" at bounding box center [54, 89] width 69 height 14
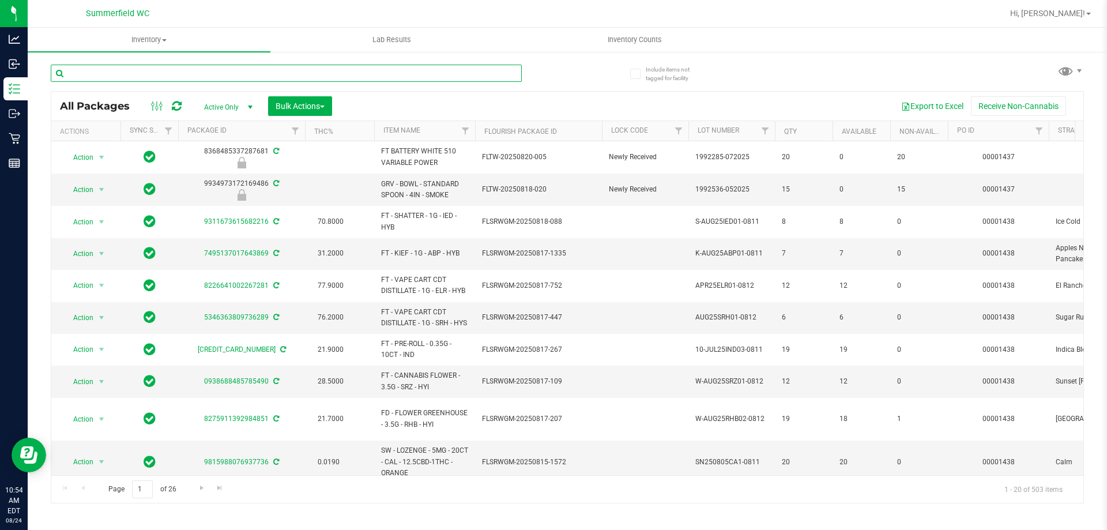
click at [237, 71] on input "text" at bounding box center [286, 73] width 471 height 17
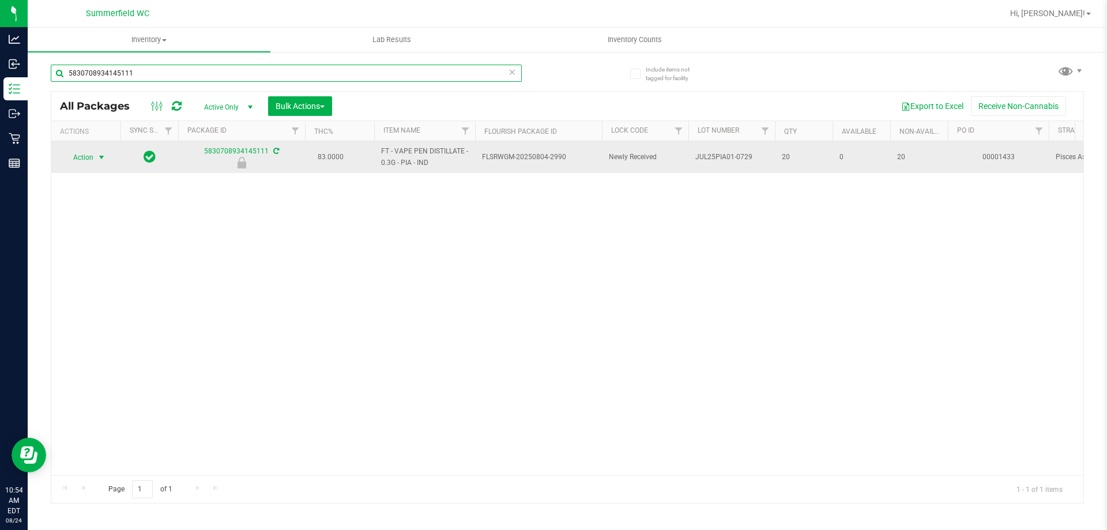
type input "5830708934145111"
click at [89, 153] on span "Action" at bounding box center [78, 157] width 31 height 16
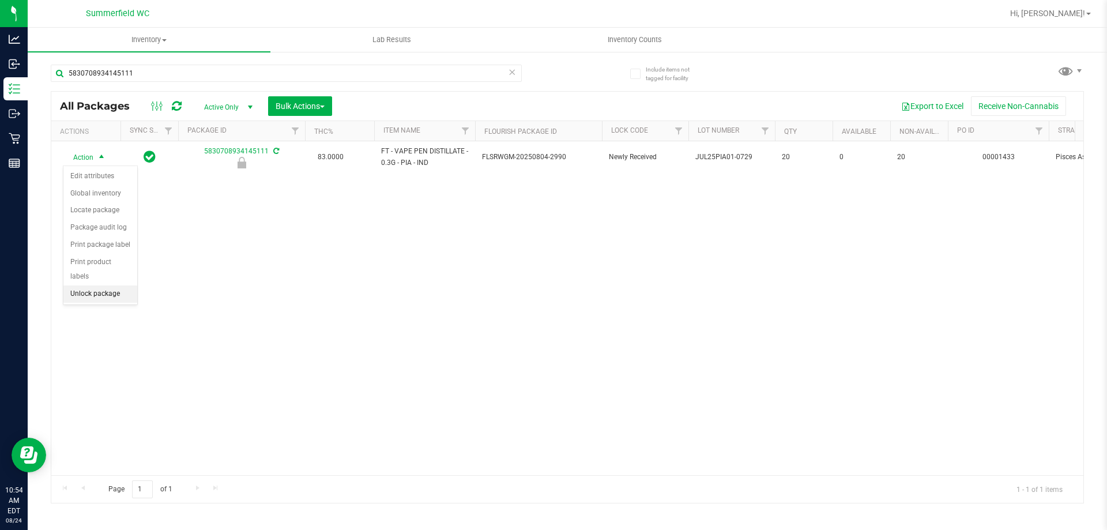
click at [105, 285] on li "Unlock package" at bounding box center [100, 293] width 74 height 17
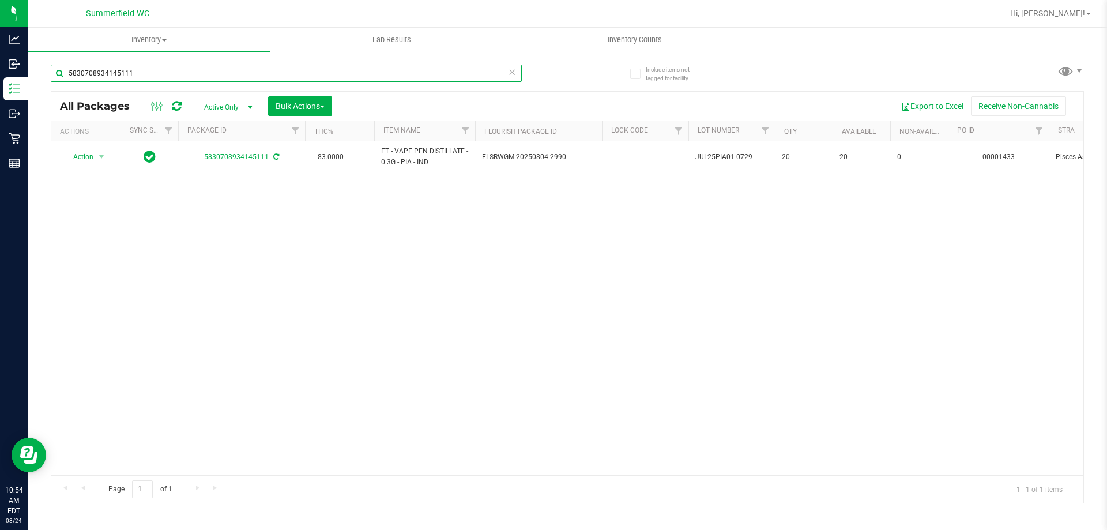
click at [225, 73] on input "5830708934145111" at bounding box center [286, 73] width 471 height 17
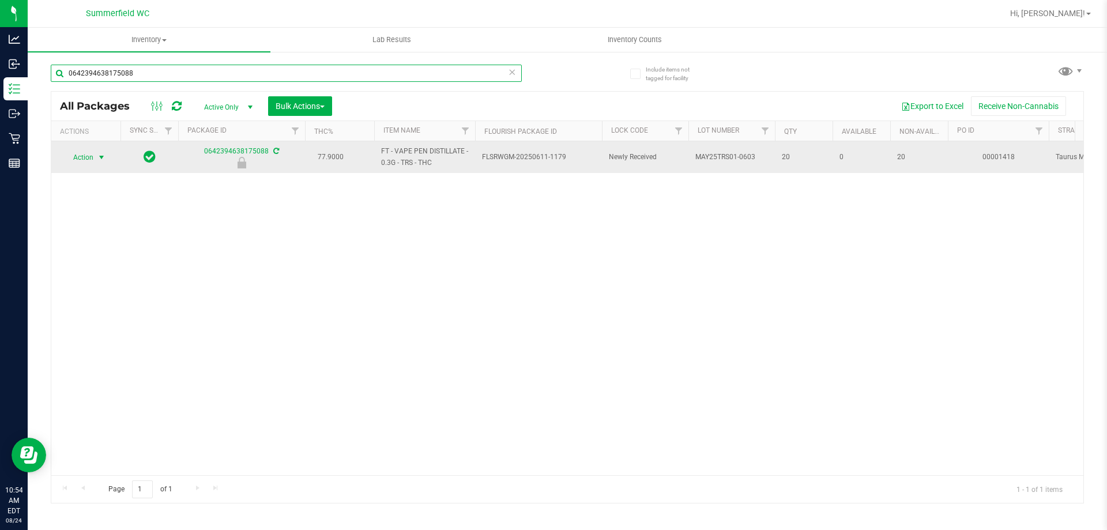
type input "0642394638175088"
click at [103, 157] on span "select" at bounding box center [101, 157] width 9 height 9
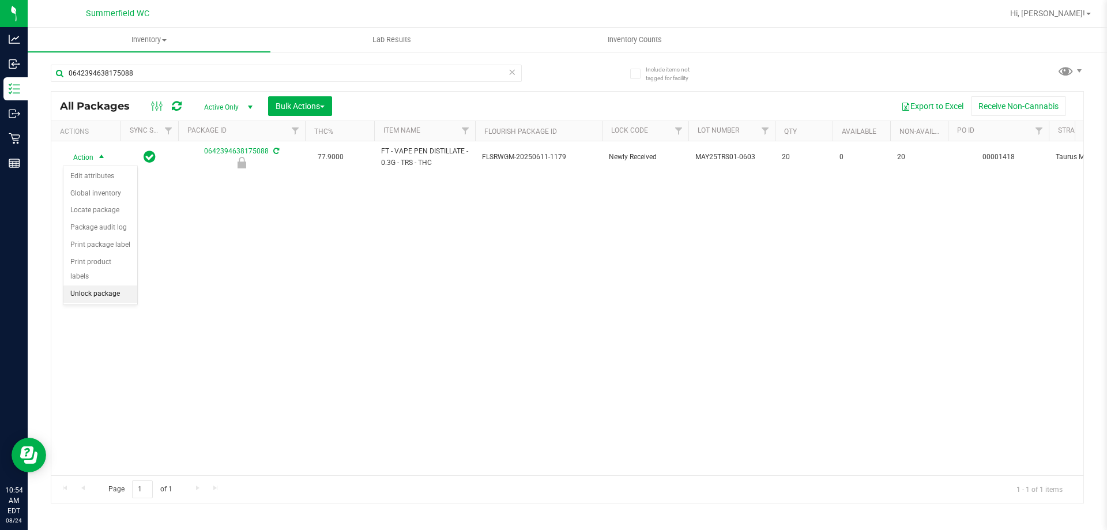
click at [127, 285] on li "Unlock package" at bounding box center [100, 293] width 74 height 17
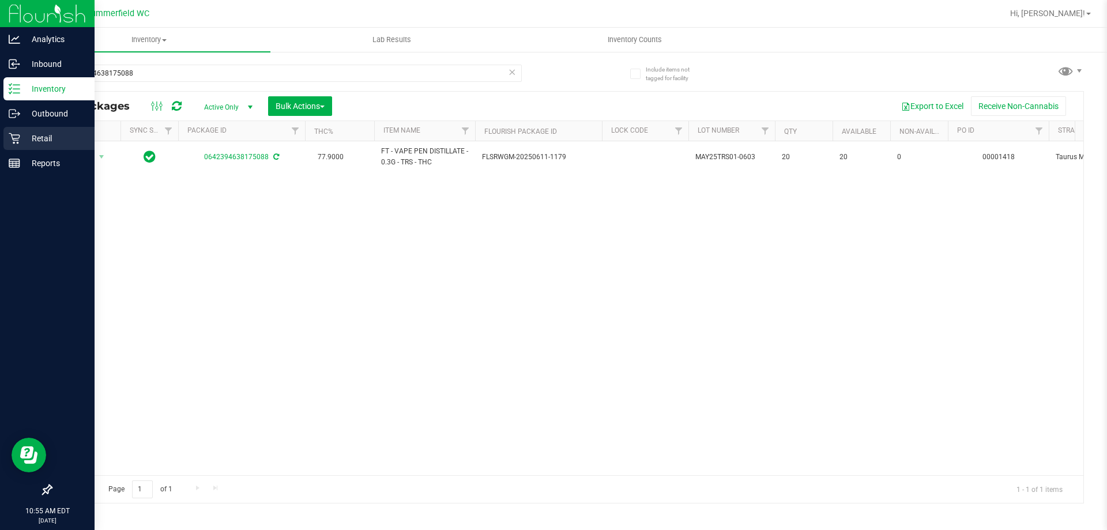
click at [9, 128] on div "Retail" at bounding box center [48, 138] width 91 height 23
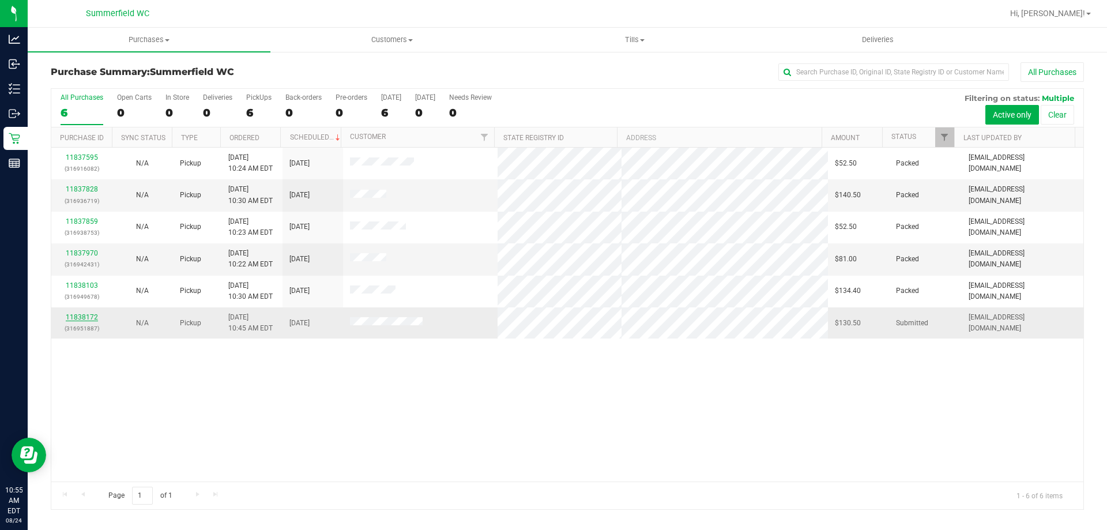
click at [96, 316] on link "11838172" at bounding box center [82, 317] width 32 height 8
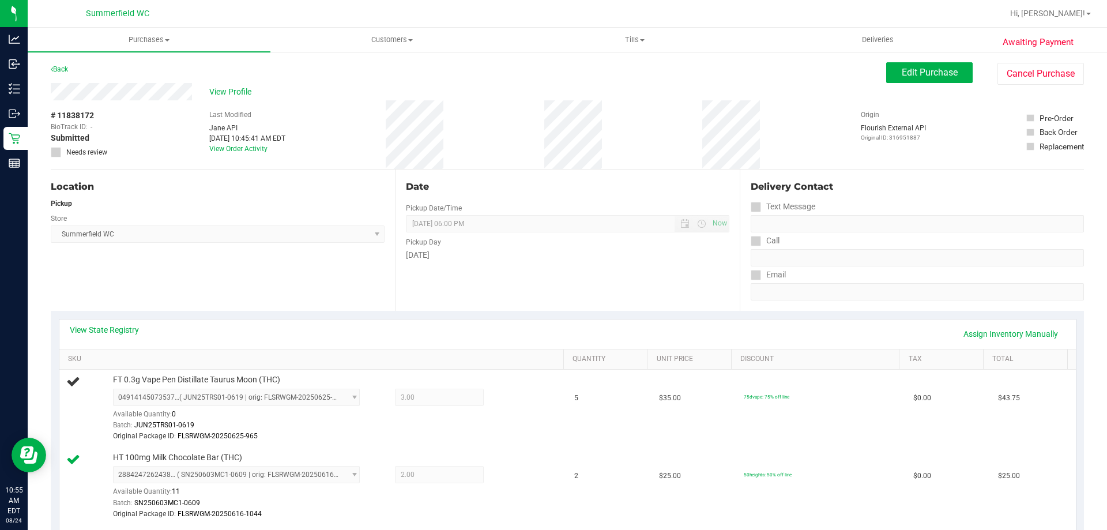
click at [446, 309] on div "Date Pickup Date/Time [DATE] Now [DATE] 06:00 PM Now Pickup Day [DATE]" at bounding box center [567, 239] width 344 height 141
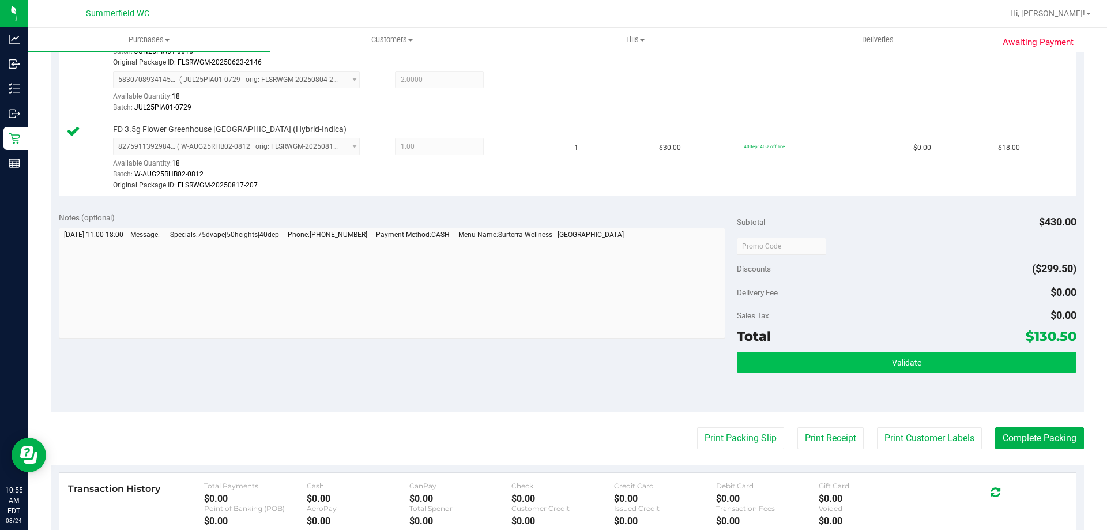
scroll to position [576, 0]
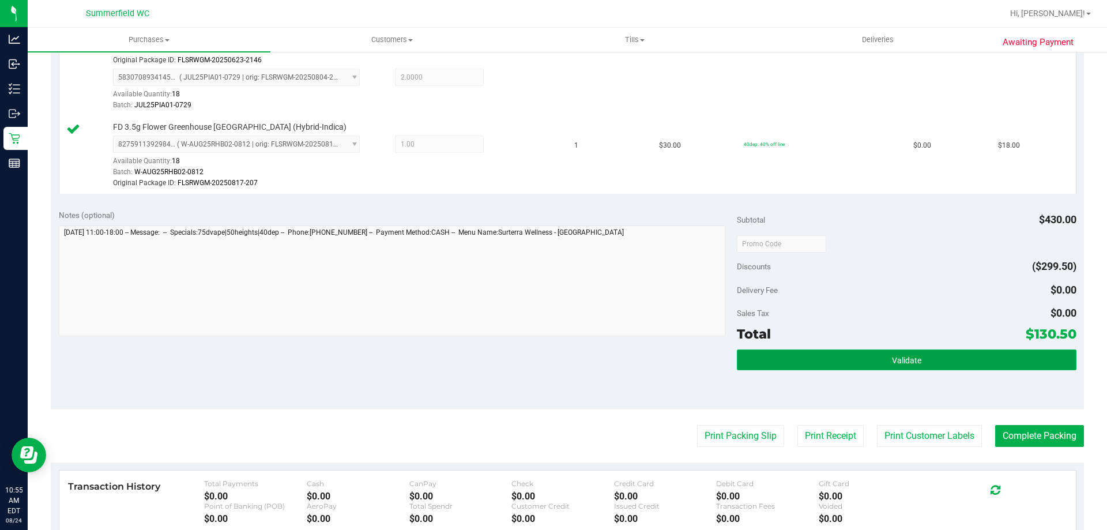
click at [548, 357] on span "Validate" at bounding box center [906, 360] width 29 height 9
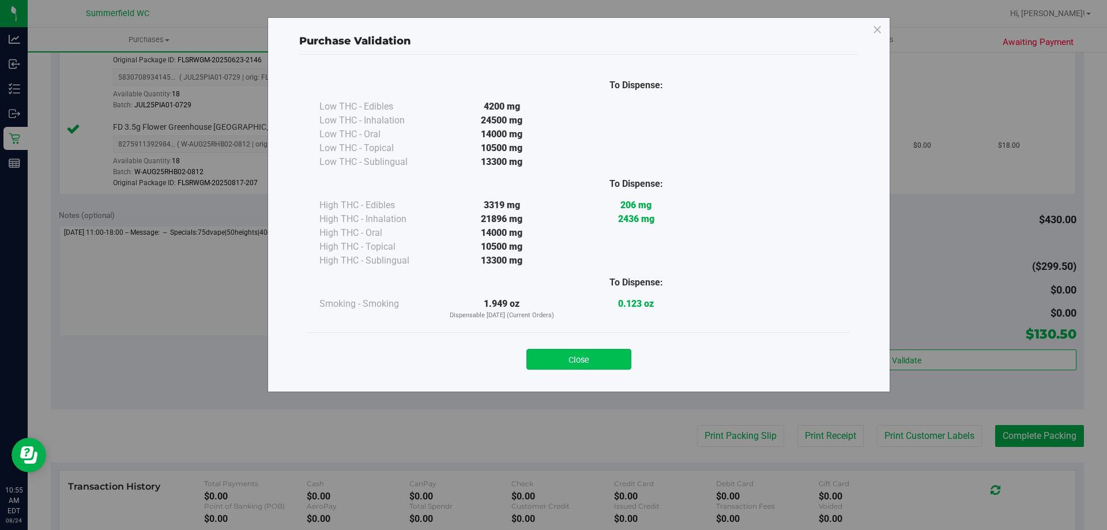
click at [548, 356] on button "Close" at bounding box center [578, 359] width 105 height 21
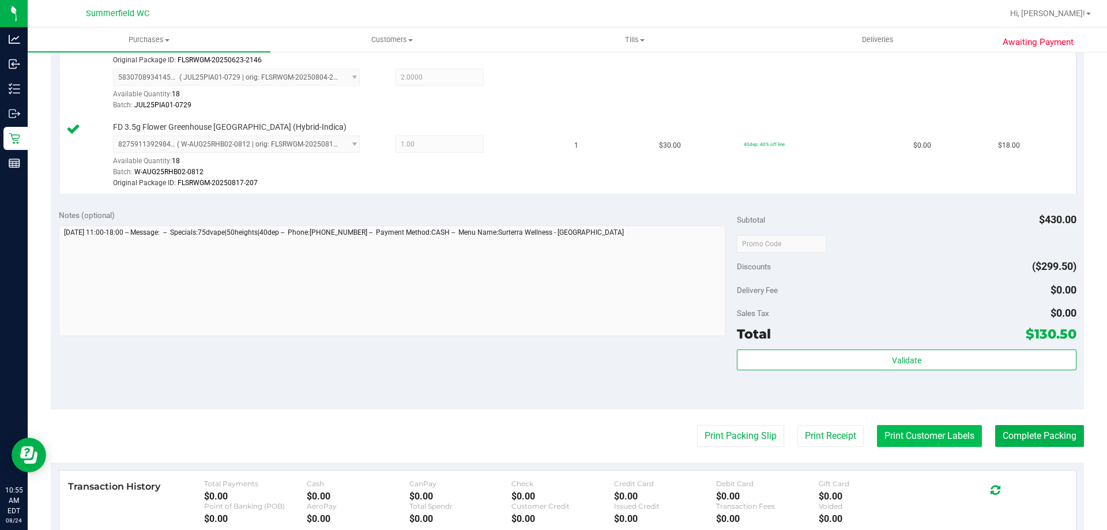
click at [548, 437] on button "Print Customer Labels" at bounding box center [929, 436] width 105 height 22
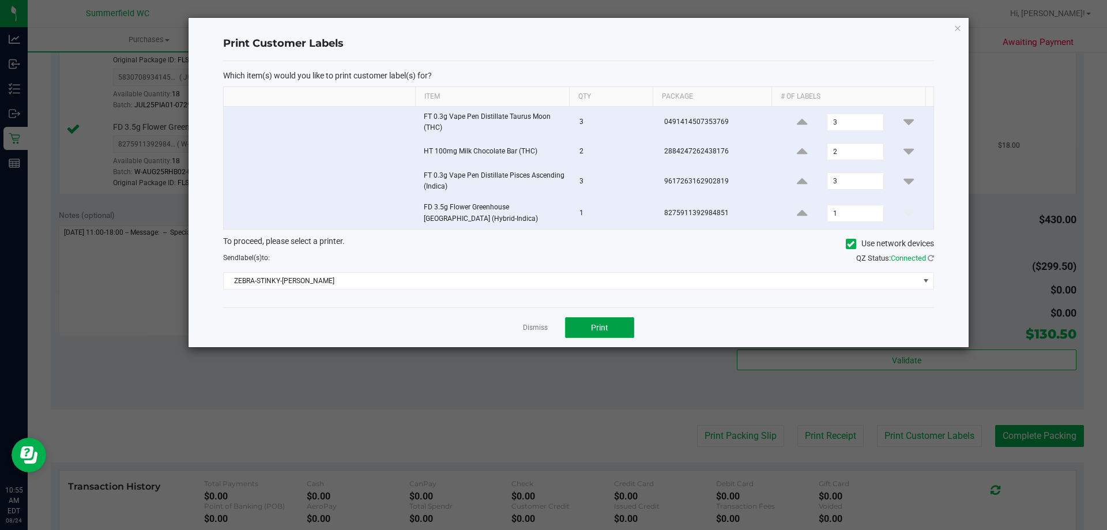
click at [548, 327] on button "Print" at bounding box center [599, 327] width 69 height 21
click at [534, 327] on link "Dismiss" at bounding box center [535, 328] width 25 height 10
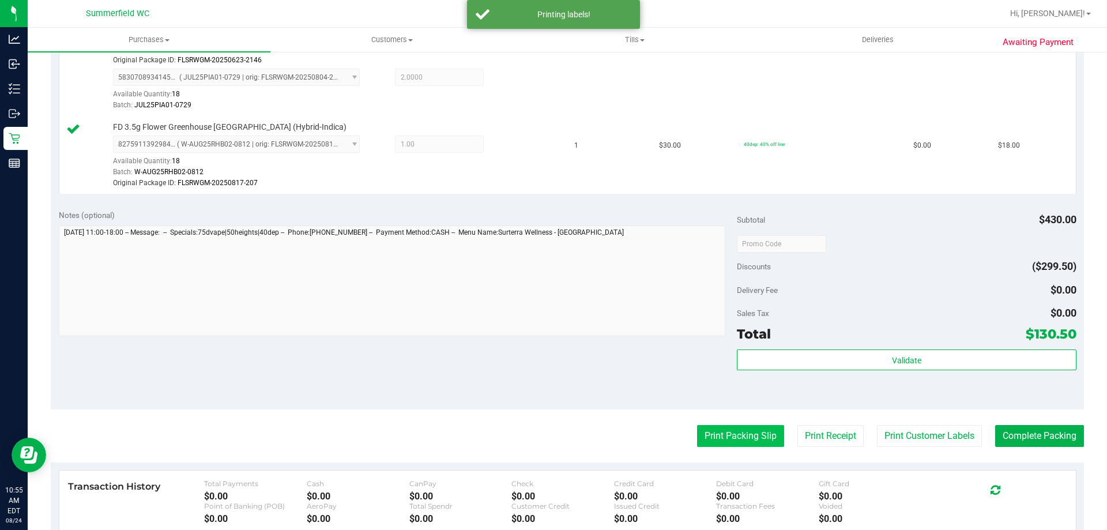
click at [548, 439] on button "Print Packing Slip" at bounding box center [740, 436] width 87 height 22
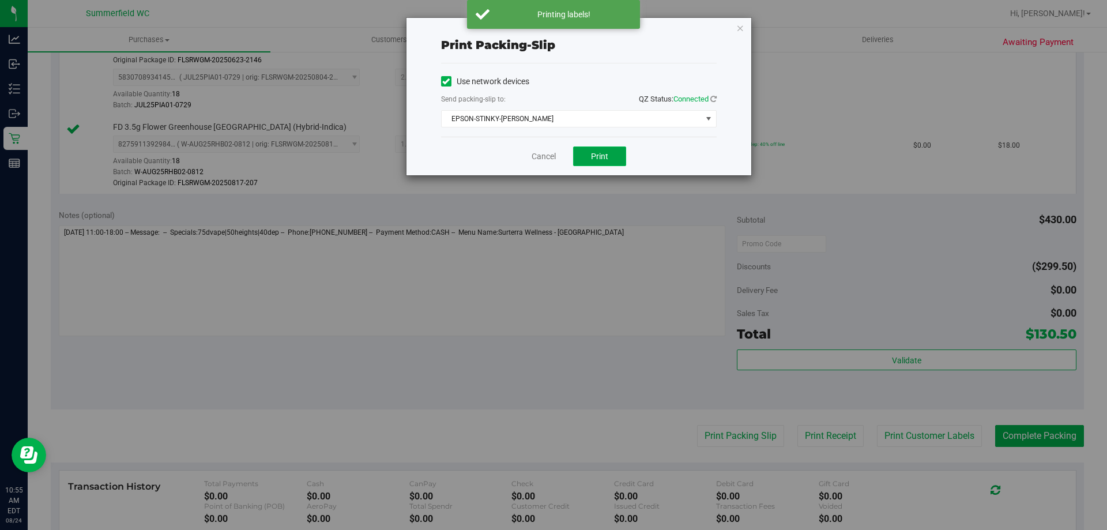
click at [548, 163] on button "Print" at bounding box center [599, 156] width 53 height 20
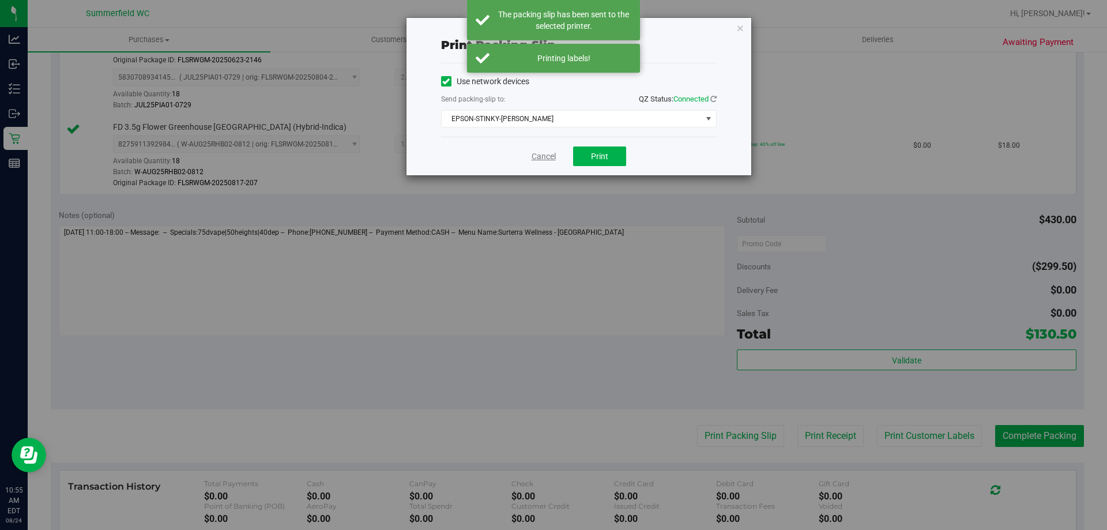
click at [536, 158] on link "Cancel" at bounding box center [543, 156] width 24 height 12
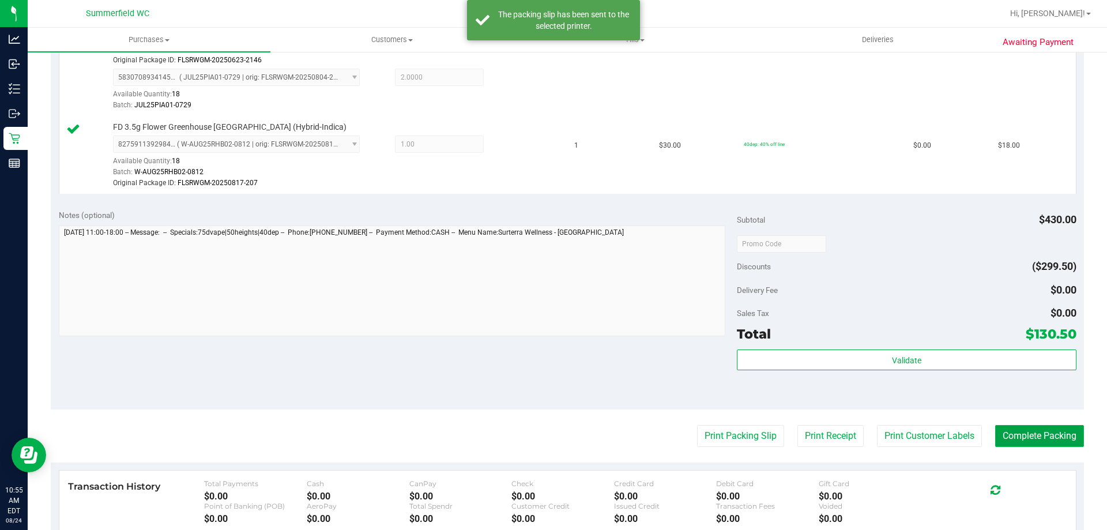
click at [548, 439] on button "Complete Packing" at bounding box center [1039, 436] width 89 height 22
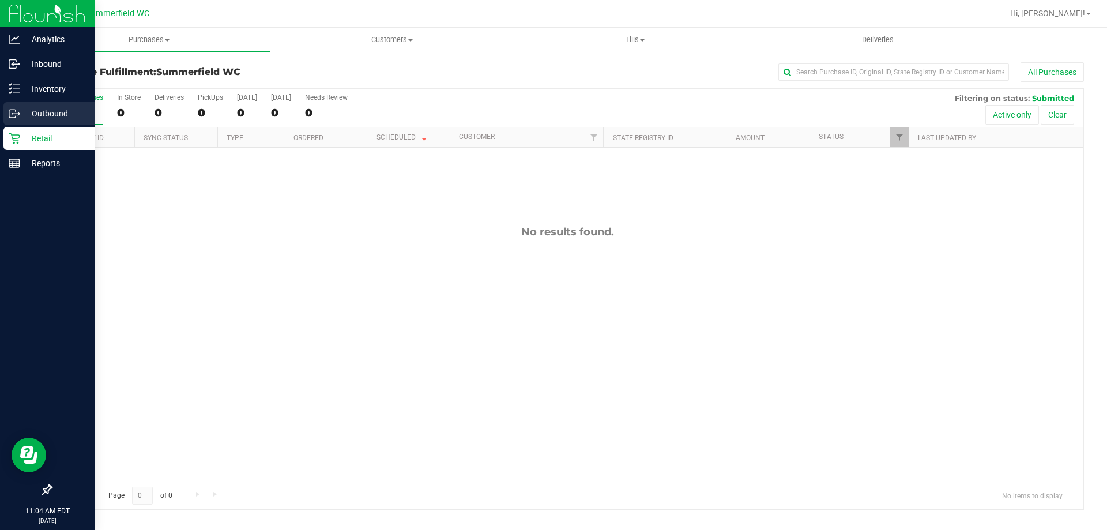
click at [18, 126] on link "Outbound" at bounding box center [47, 114] width 95 height 25
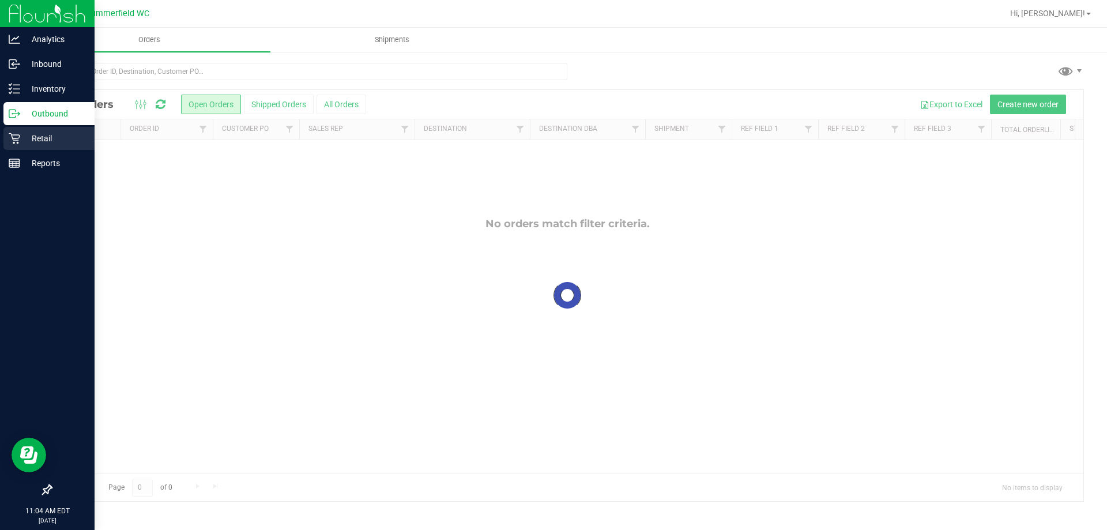
click at [40, 137] on p "Retail" at bounding box center [54, 138] width 69 height 14
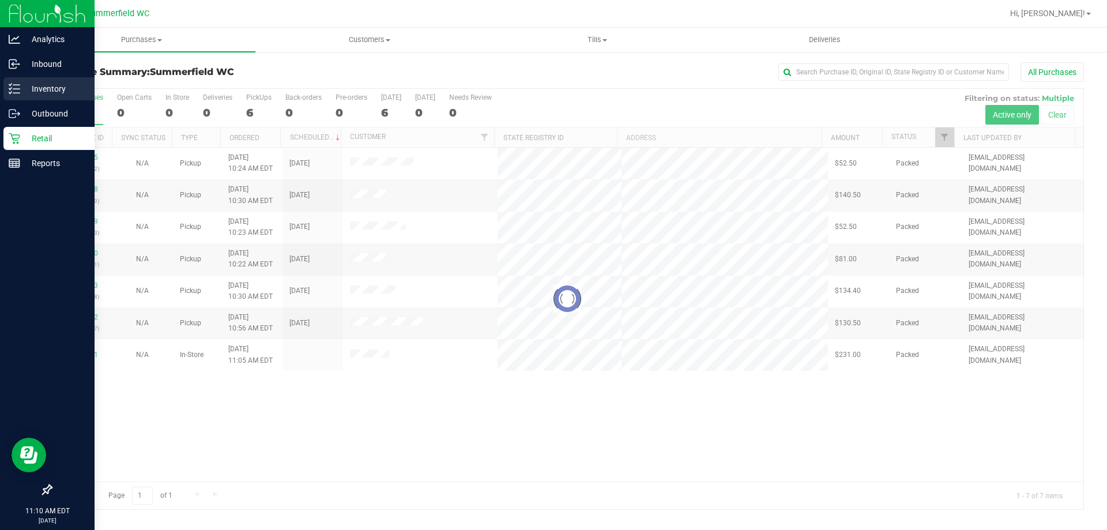
click at [24, 89] on p "Inventory" at bounding box center [54, 89] width 69 height 14
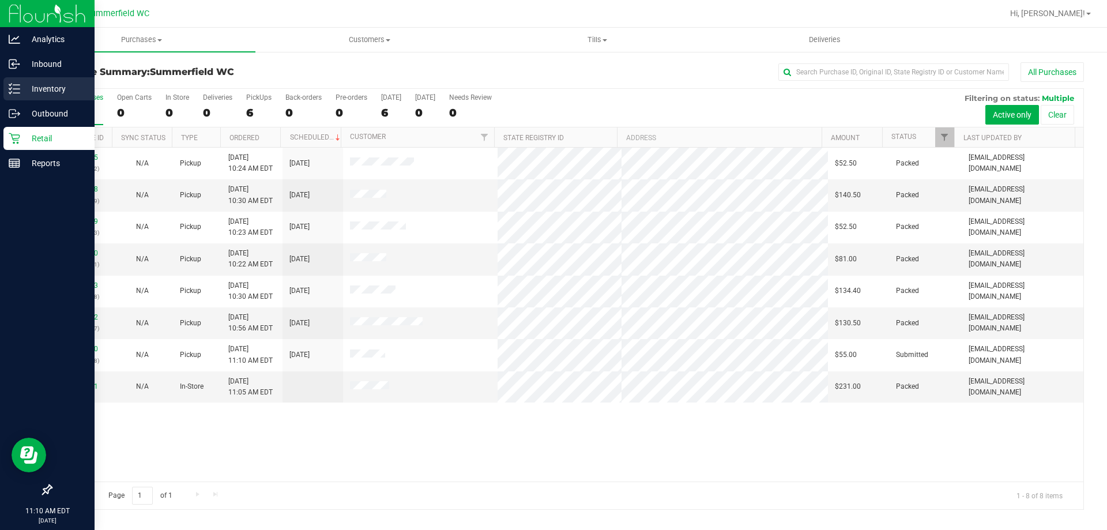
click at [35, 85] on p "Inventory" at bounding box center [54, 89] width 69 height 14
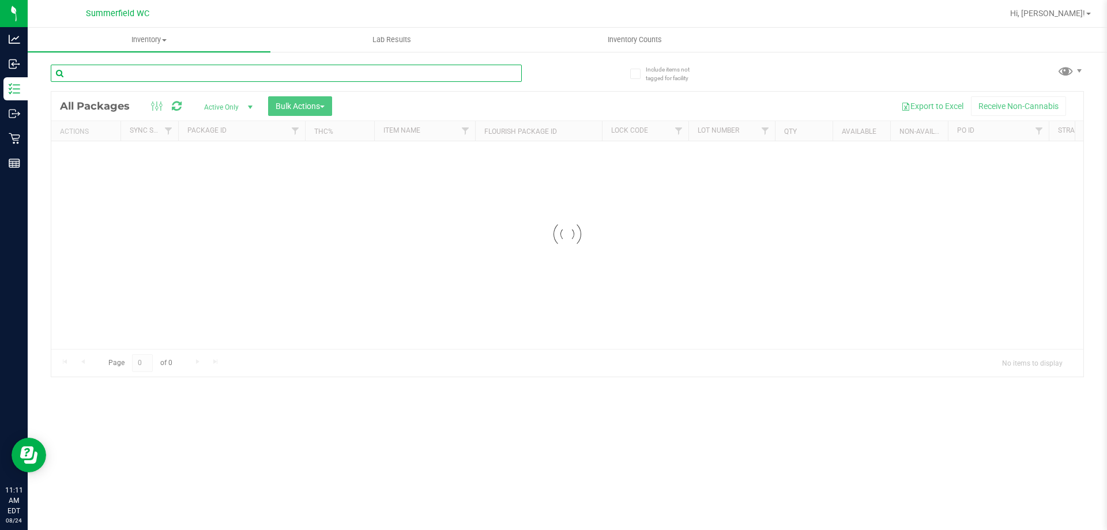
click at [332, 80] on div "Inventory All packages All inventory Waste log Create inventory Lab Results Inv…" at bounding box center [567, 279] width 1079 height 502
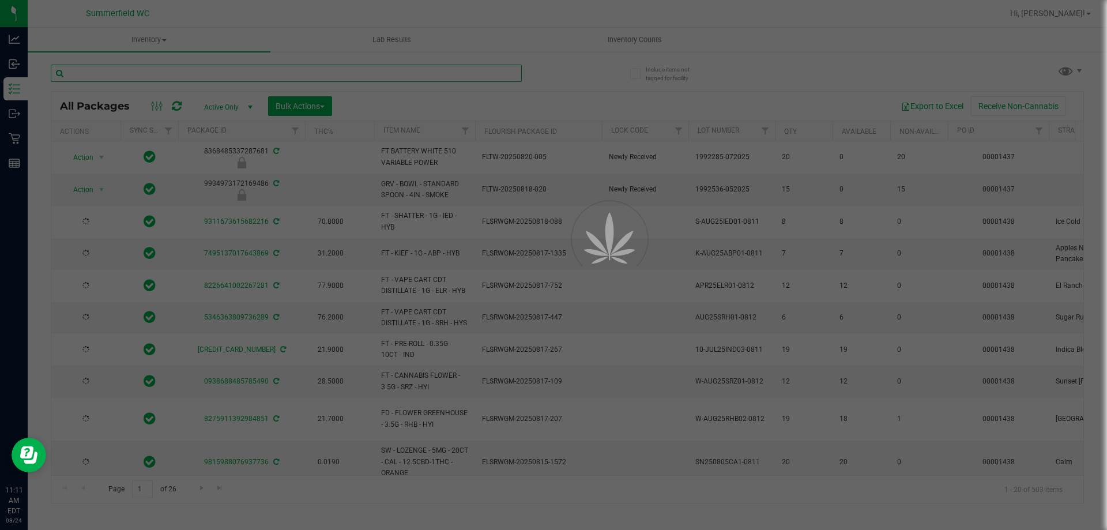
type input "[DATE]"
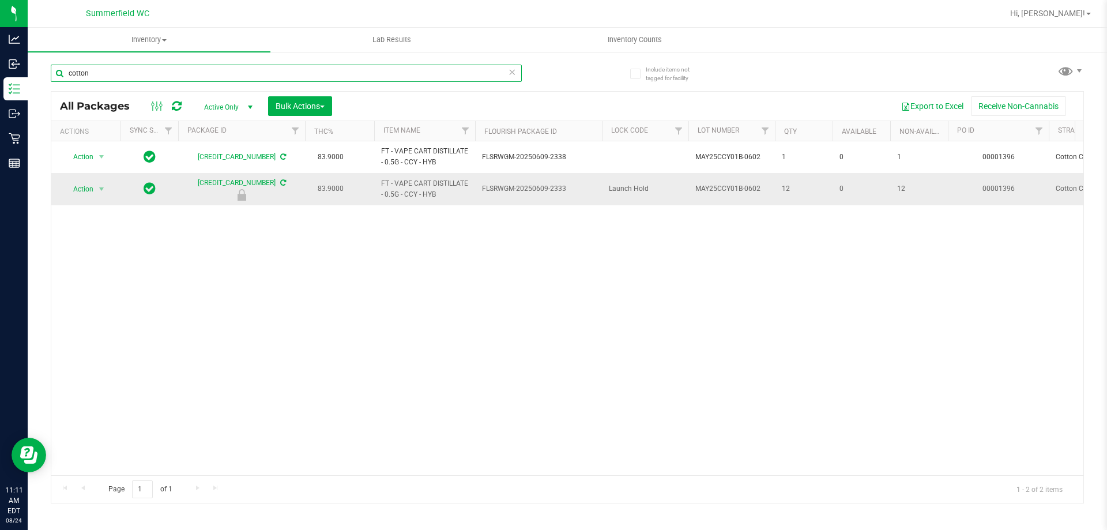
type input "cotton"
drag, startPoint x: 437, startPoint y: 197, endPoint x: 406, endPoint y: 197, distance: 31.7
click at [406, 197] on span "FT - VAPE CART DISTILLATE - 0.5G - CCY - HYB" at bounding box center [424, 189] width 87 height 22
click at [489, 251] on div "Action Action Adjust qty Create package Edit attributes Global inventory Locate…" at bounding box center [567, 308] width 1032 height 334
click at [548, 271] on div "Action Action Adjust qty Create package Edit attributes Global inventory Locate…" at bounding box center [567, 308] width 1032 height 334
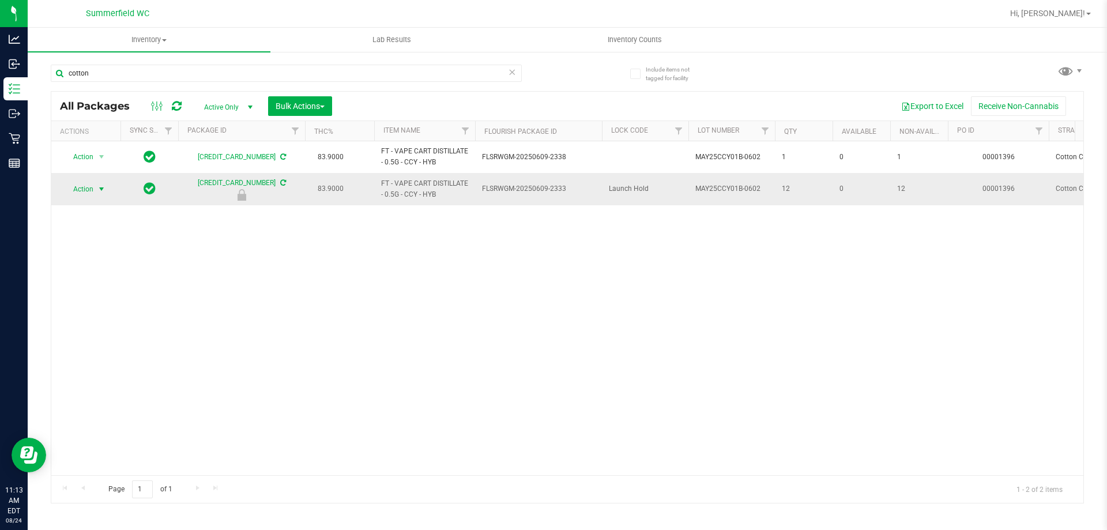
click at [105, 182] on span "select" at bounding box center [102, 189] width 14 height 16
click at [107, 317] on li "Unlock package" at bounding box center [100, 325] width 74 height 17
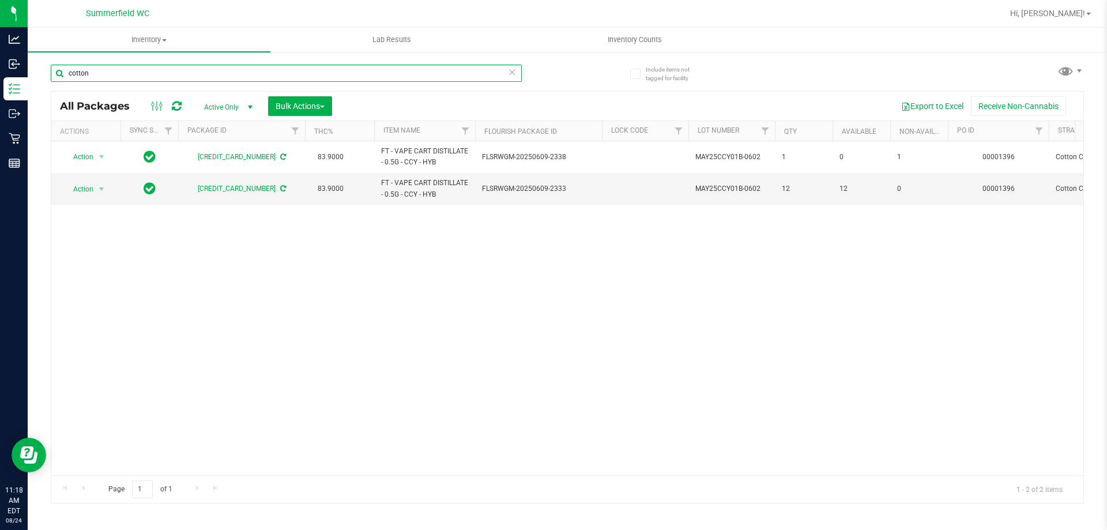
click at [180, 73] on input "cotton" at bounding box center [286, 73] width 471 height 17
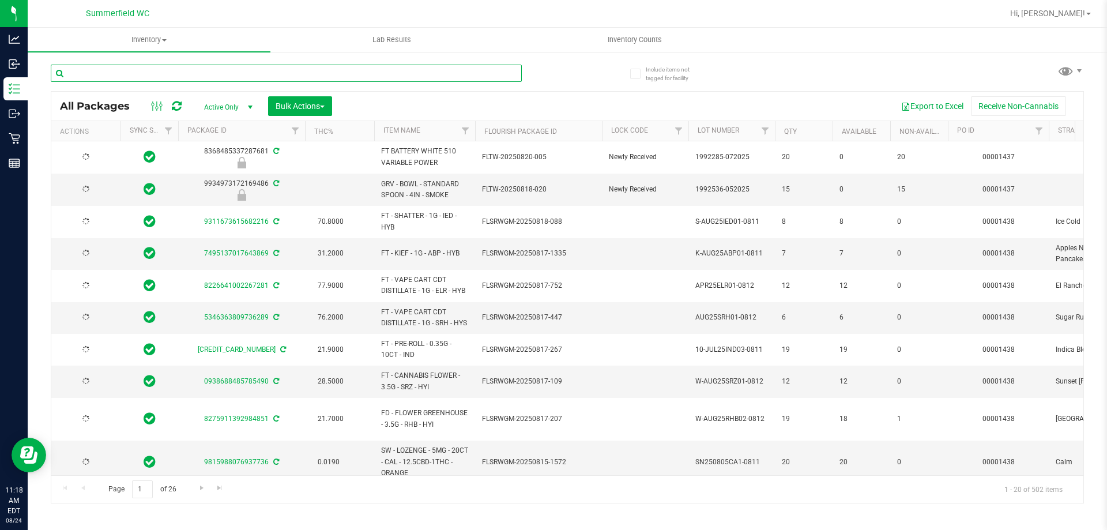
type input "[DATE]"
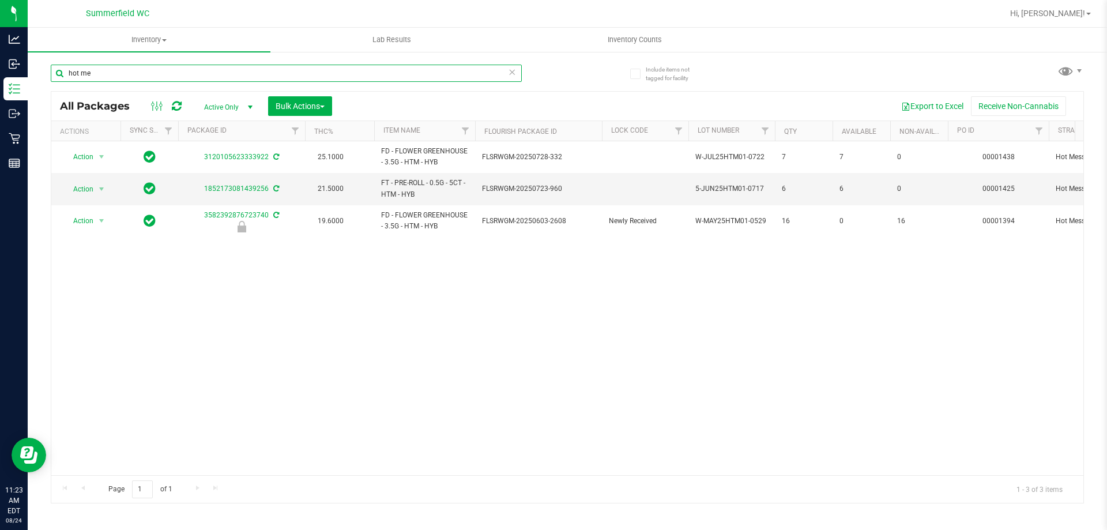
type input "hot me"
click at [545, 12] on div at bounding box center [604, 13] width 796 height 22
click at [548, 129] on th "Lock Code" at bounding box center [645, 131] width 86 height 20
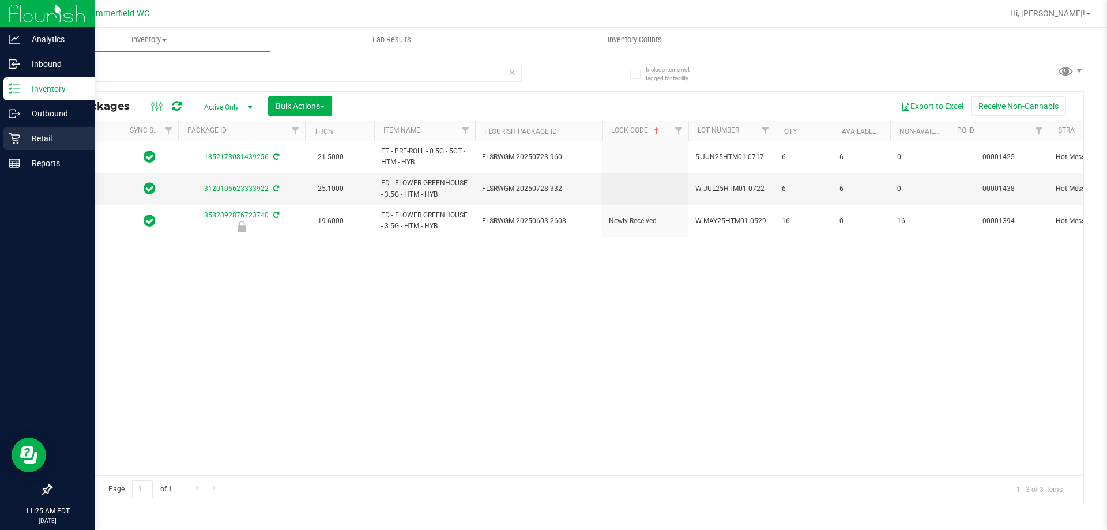
click at [29, 130] on div "Retail" at bounding box center [48, 138] width 91 height 23
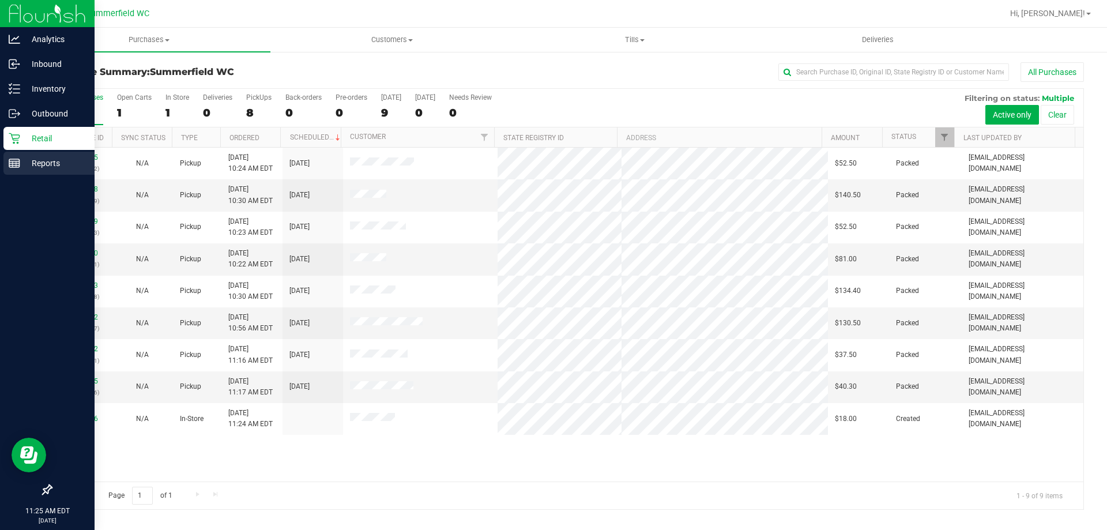
click at [24, 155] on div "Reports" at bounding box center [48, 163] width 91 height 23
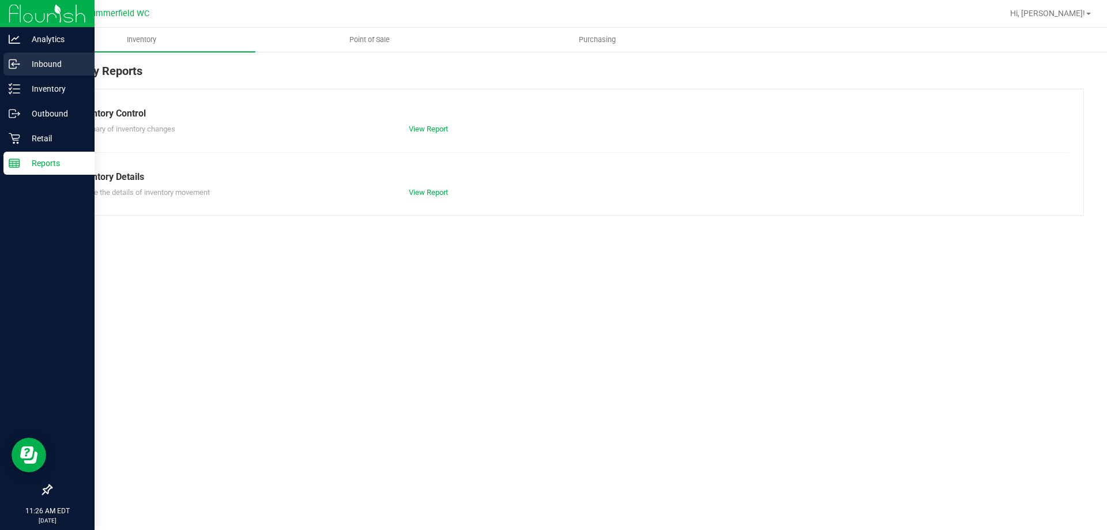
click at [69, 61] on p "Inbound" at bounding box center [54, 64] width 69 height 14
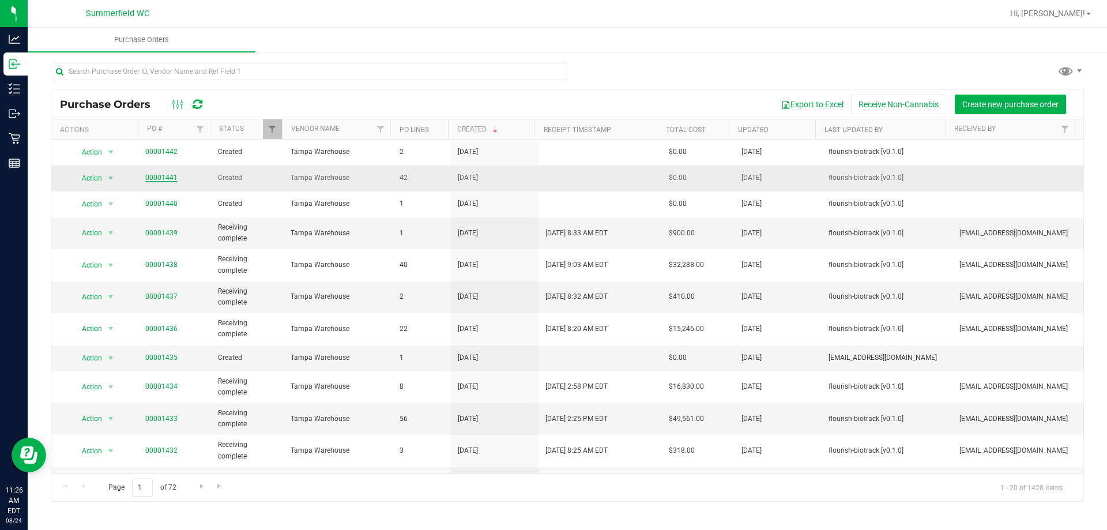
click at [171, 179] on link "00001441" at bounding box center [161, 177] width 32 height 8
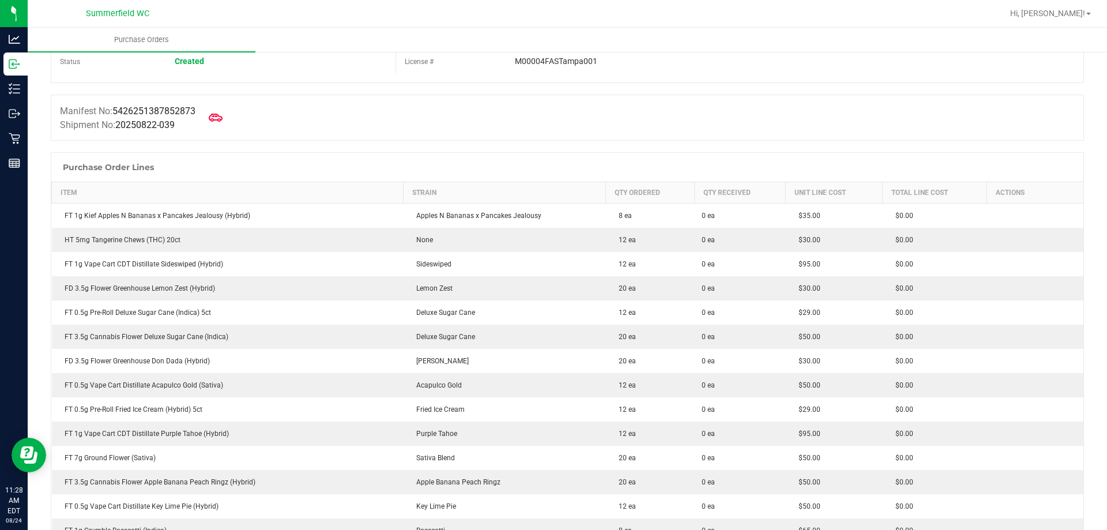
scroll to position [58, 0]
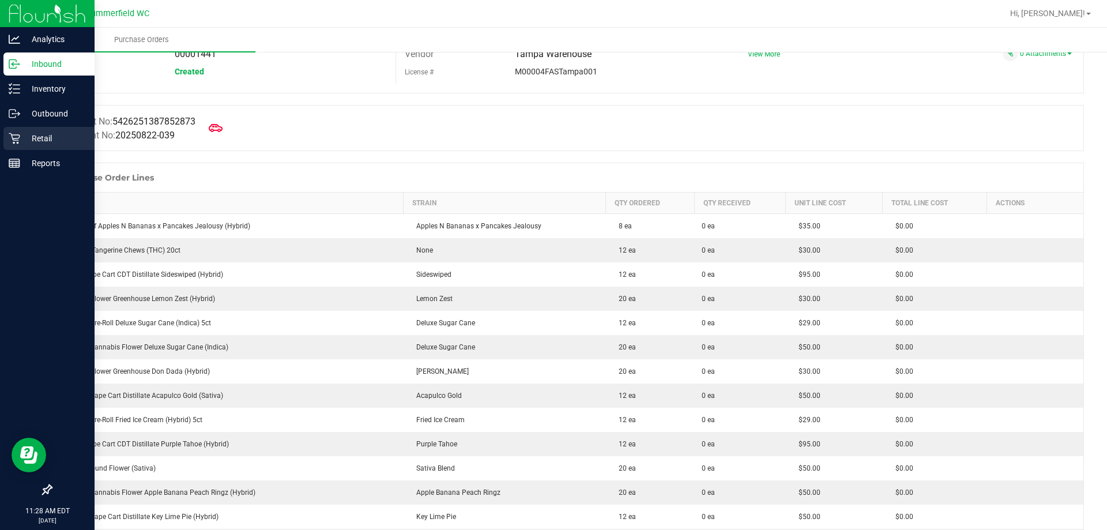
click at [36, 135] on p "Retail" at bounding box center [54, 138] width 69 height 14
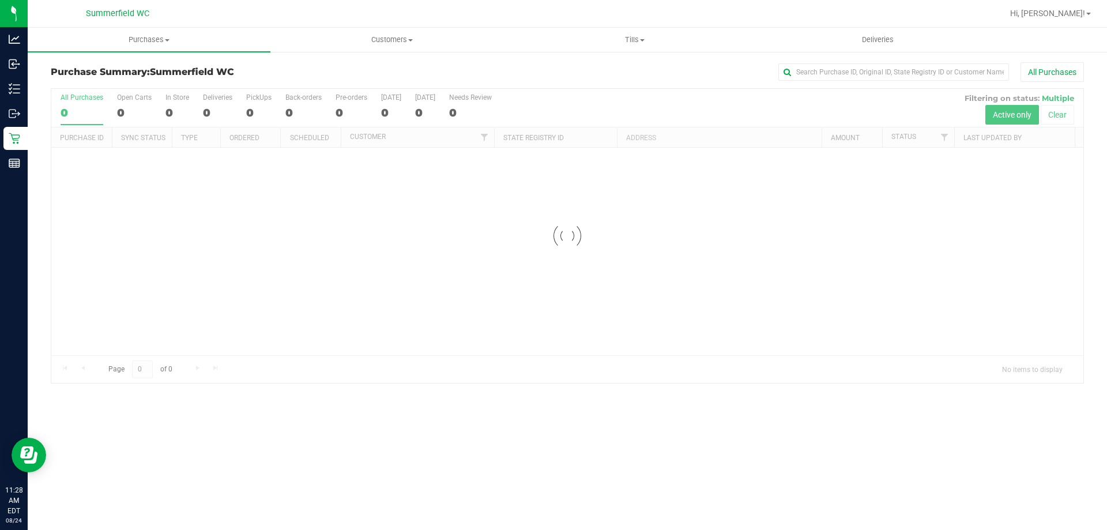
click at [398, 72] on div "All Purchases" at bounding box center [739, 72] width 689 height 20
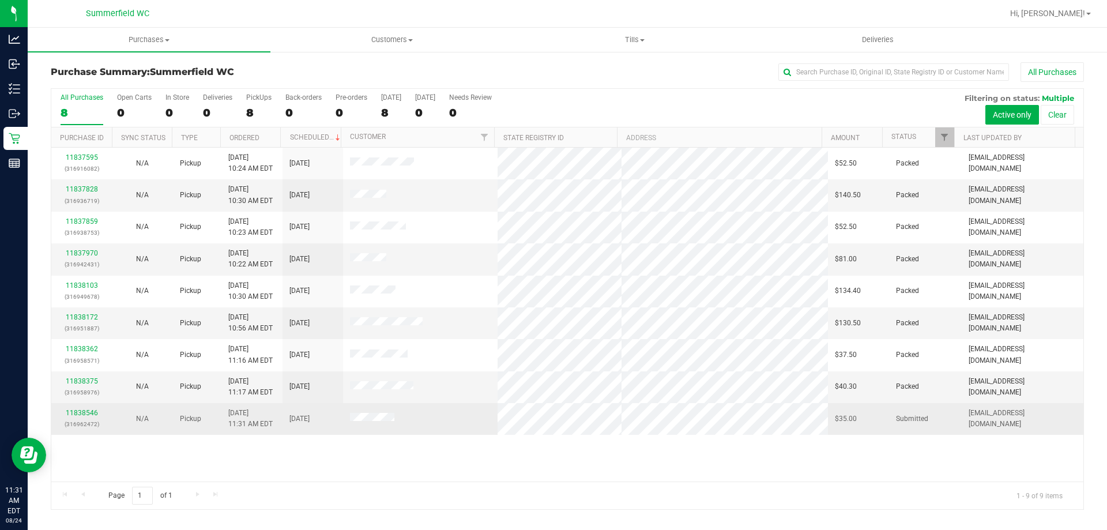
click at [89, 417] on div "11838546 (316962472)" at bounding box center [81, 418] width 47 height 22
click at [90, 412] on link "11838546" at bounding box center [82, 413] width 32 height 8
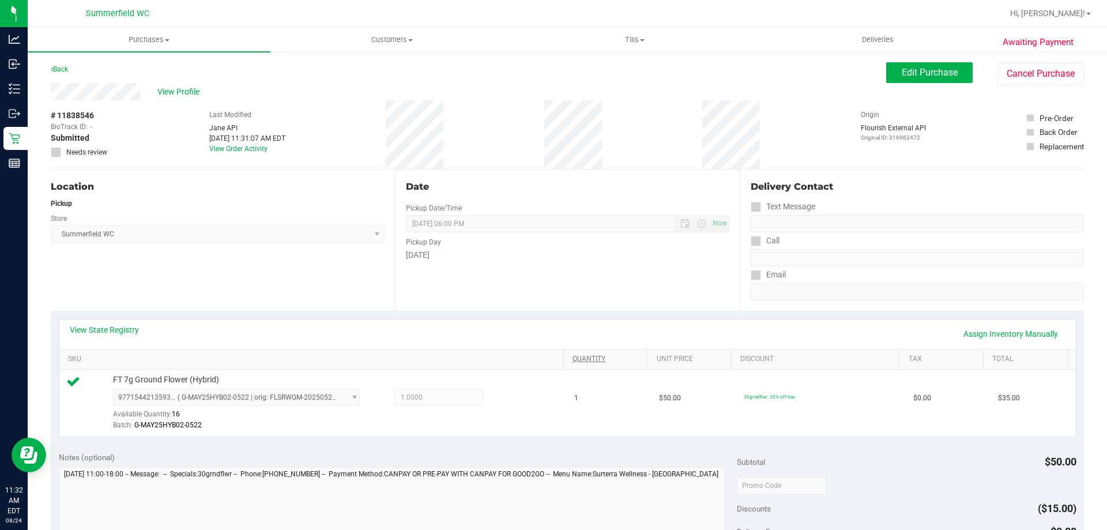
scroll to position [173, 0]
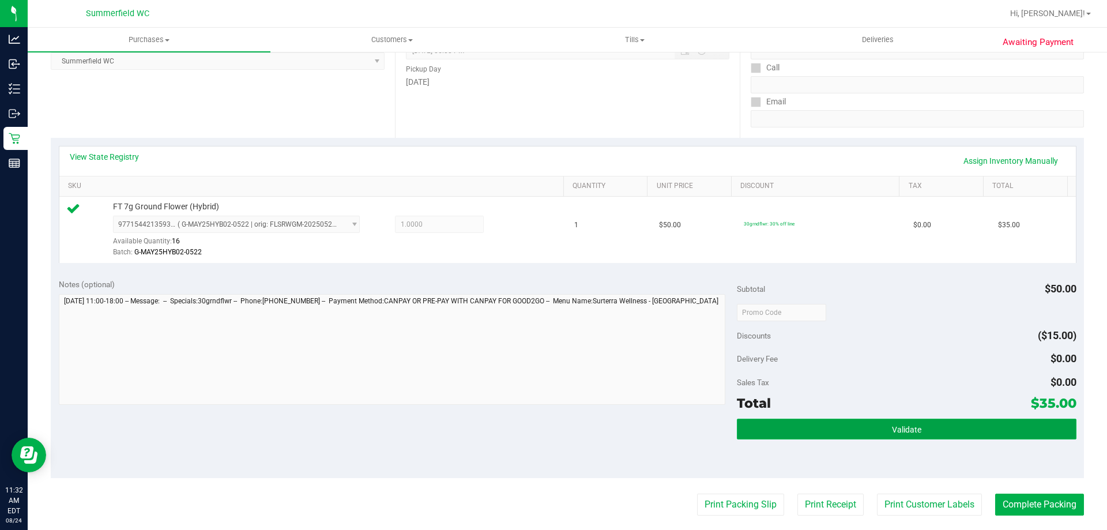
click at [548, 421] on button "Validate" at bounding box center [906, 428] width 339 height 21
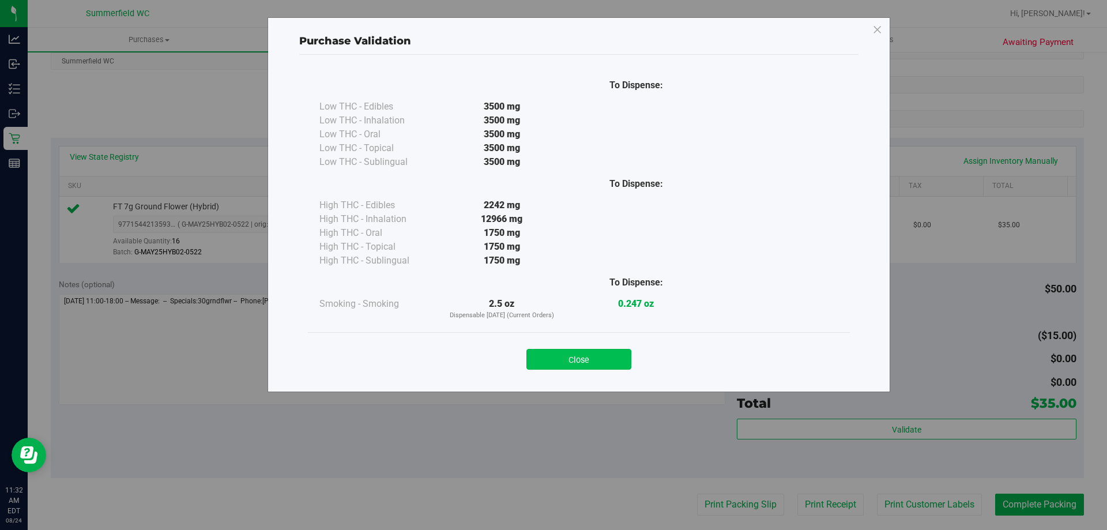
click at [548, 365] on button "Close" at bounding box center [578, 359] width 105 height 21
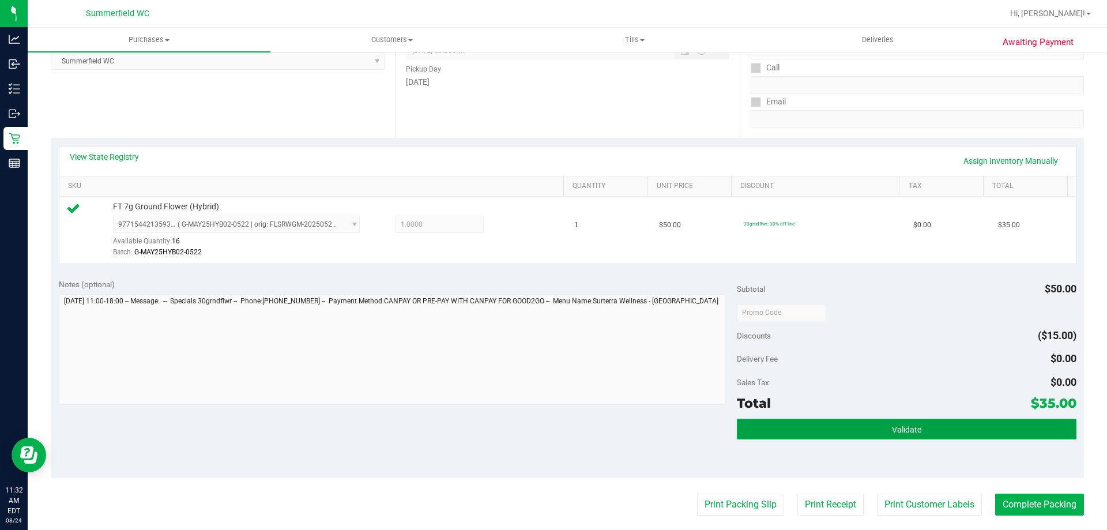
click at [548, 421] on button "Validate" at bounding box center [906, 428] width 339 height 21
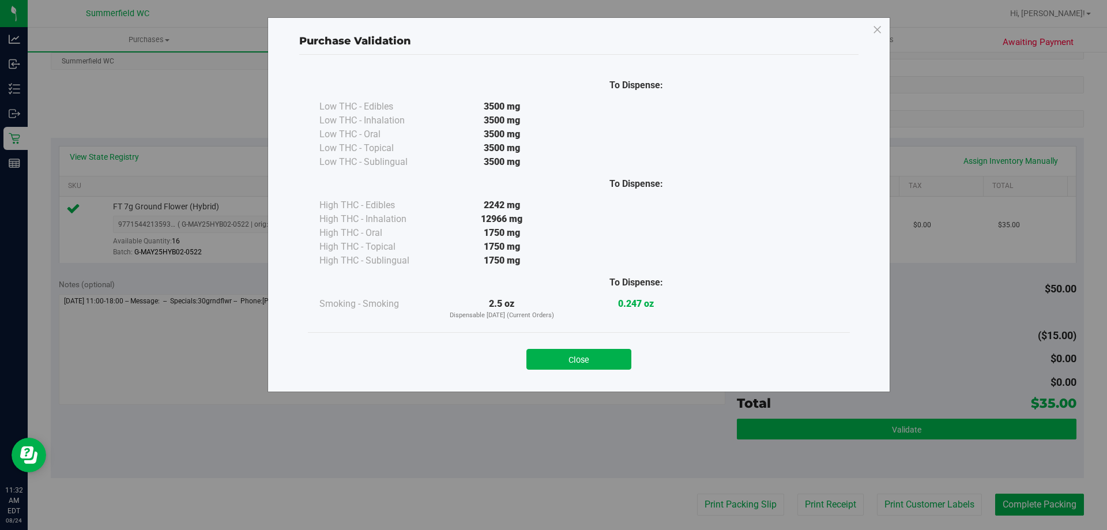
drag, startPoint x: 610, startPoint y: 360, endPoint x: 753, endPoint y: 433, distance: 160.3
click at [548, 358] on button "Close" at bounding box center [578, 359] width 105 height 21
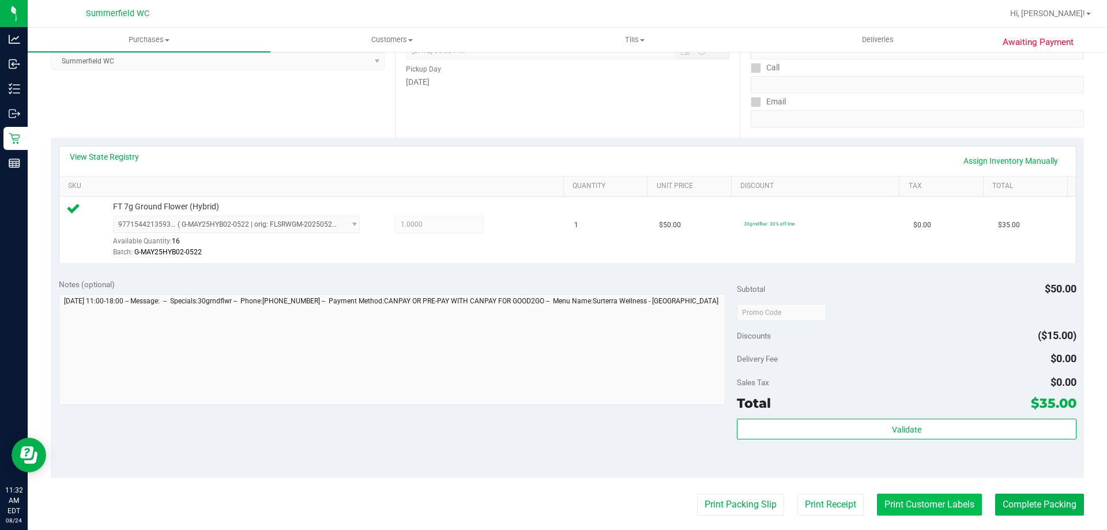
click at [548, 514] on button "Print Customer Labels" at bounding box center [929, 504] width 105 height 22
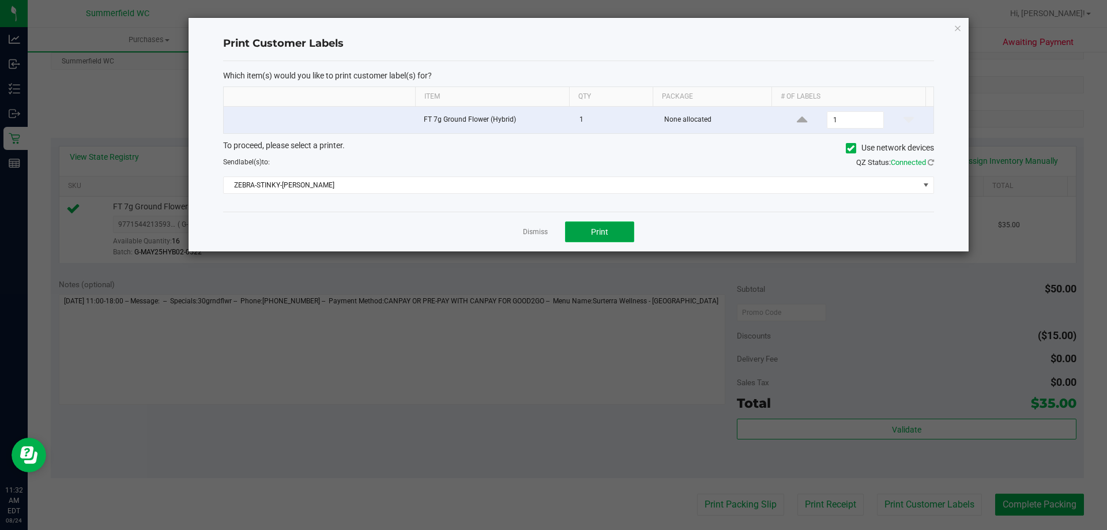
click at [548, 237] on button "Print" at bounding box center [599, 231] width 69 height 21
click at [539, 230] on link "Dismiss" at bounding box center [535, 232] width 25 height 10
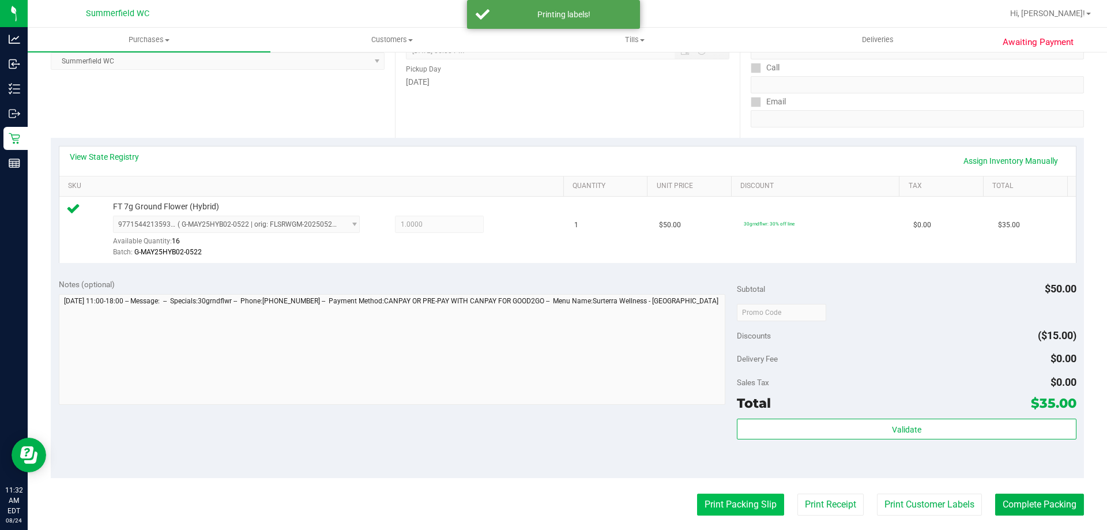
click at [548, 507] on button "Print Packing Slip" at bounding box center [740, 504] width 87 height 22
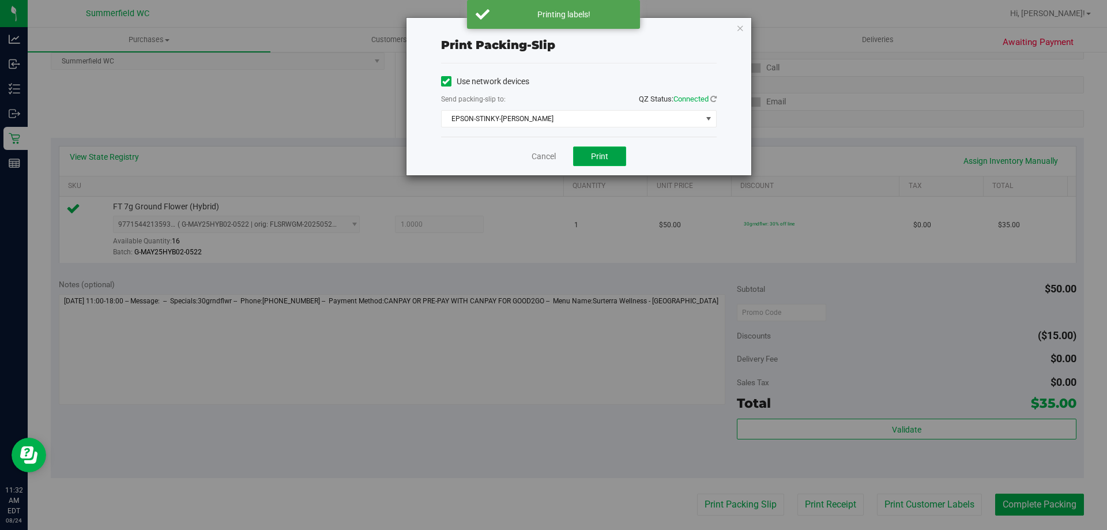
click at [548, 150] on button "Print" at bounding box center [599, 156] width 53 height 20
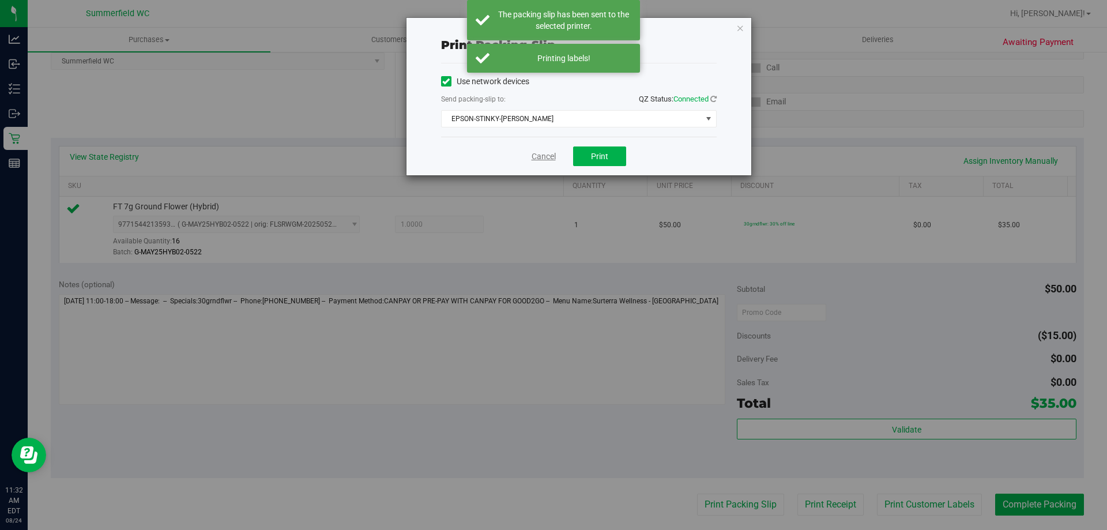
click at [543, 157] on link "Cancel" at bounding box center [543, 156] width 24 height 12
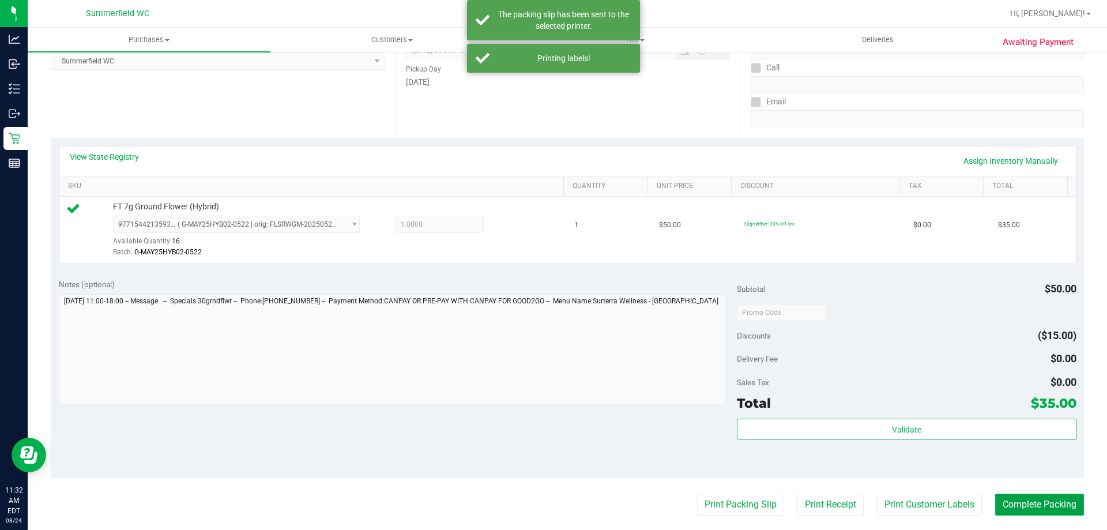
click at [548, 508] on button "Complete Packing" at bounding box center [1039, 504] width 89 height 22
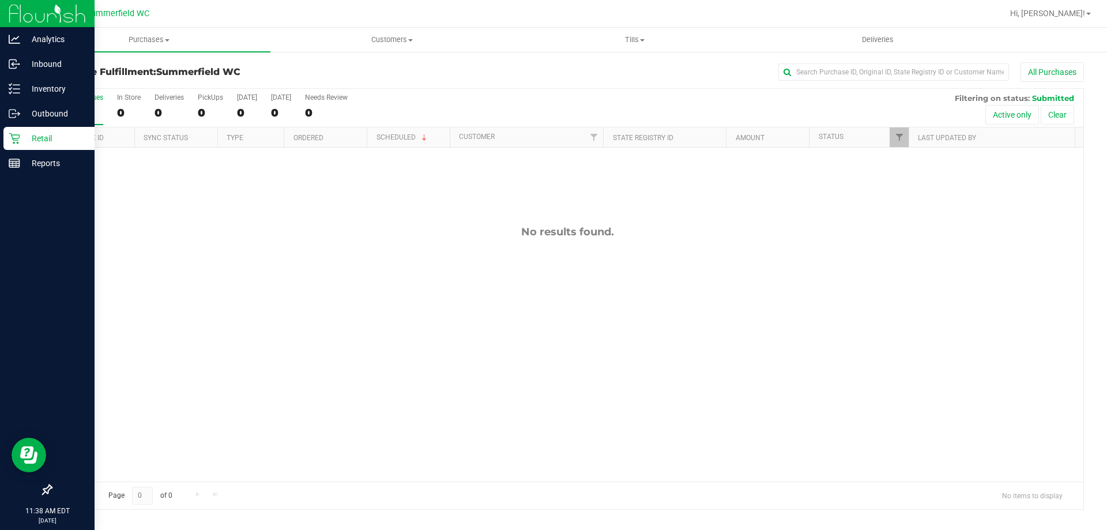
click at [22, 136] on p "Retail" at bounding box center [54, 138] width 69 height 14
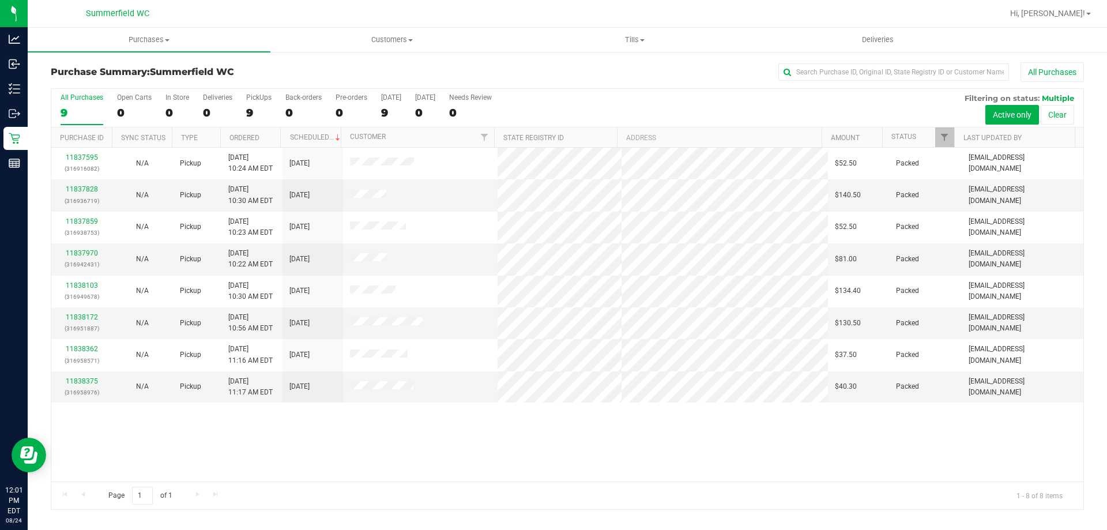
click at [335, 70] on h3 "Purchase Summary: [GEOGRAPHIC_DATA][PERSON_NAME]" at bounding box center [223, 72] width 344 height 10
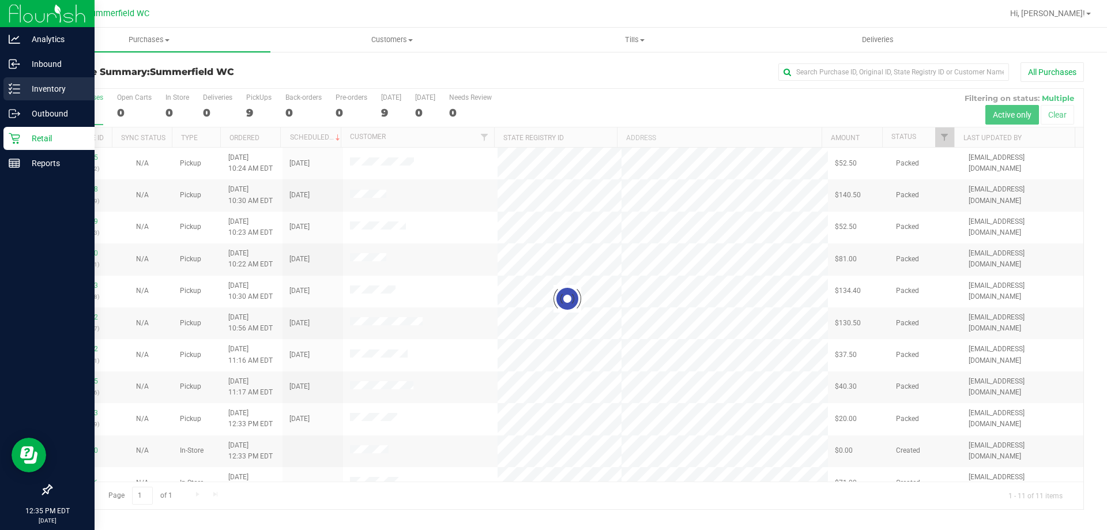
click at [14, 98] on div "Inventory" at bounding box center [48, 88] width 91 height 23
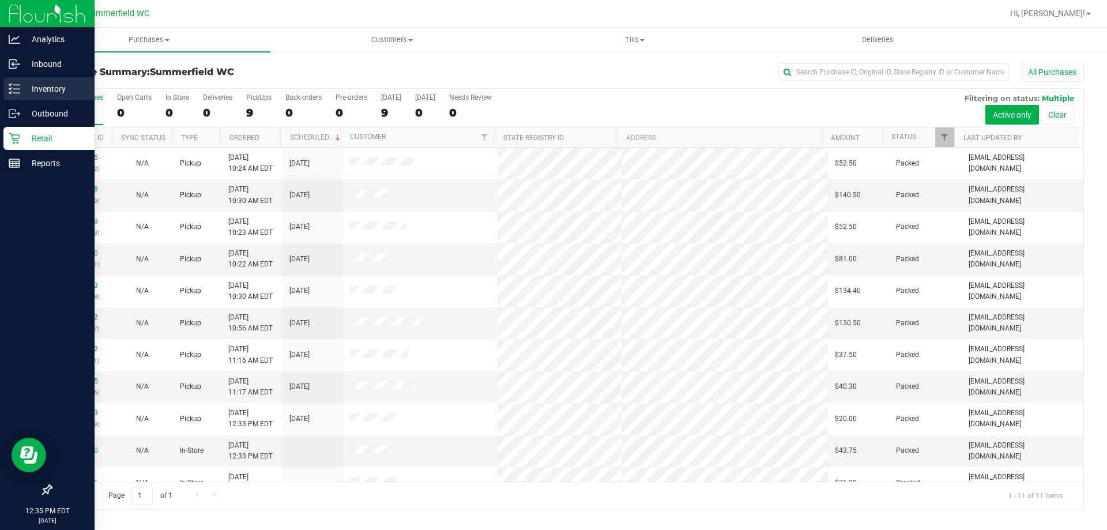
click at [48, 94] on p "Inventory" at bounding box center [54, 89] width 69 height 14
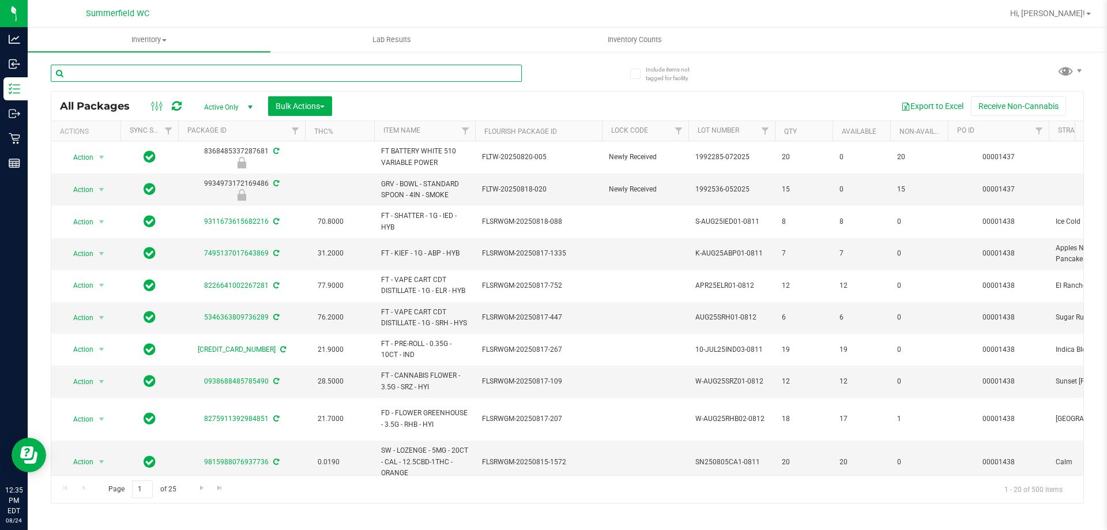
click at [127, 75] on input "text" at bounding box center [286, 73] width 471 height 17
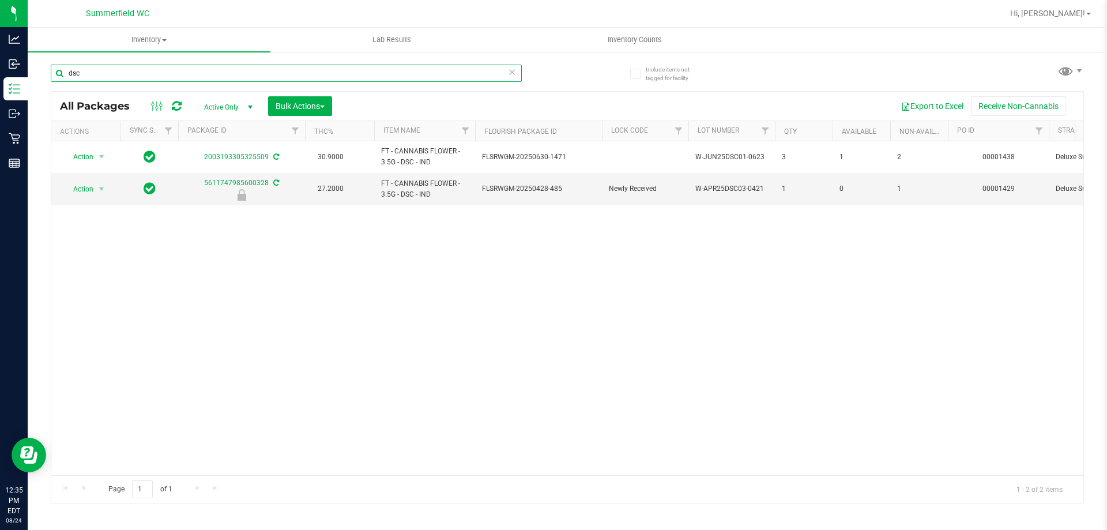
type input "dsc"
click at [548, 87] on div "dsc All Packages Active Only Active Only Lab Samples Locked All External Intern…" at bounding box center [567, 279] width 1033 height 450
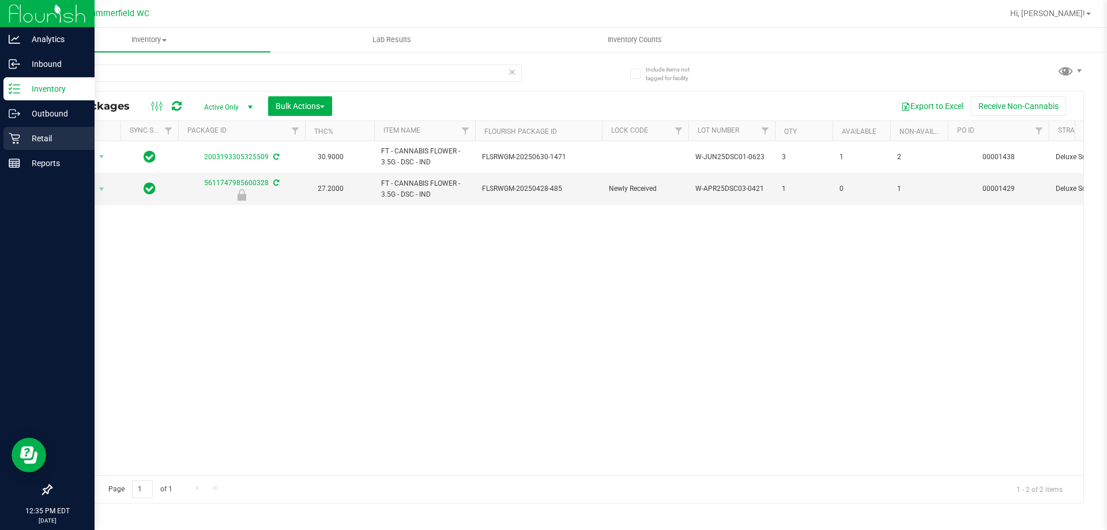
click at [21, 131] on p "Retail" at bounding box center [54, 138] width 69 height 14
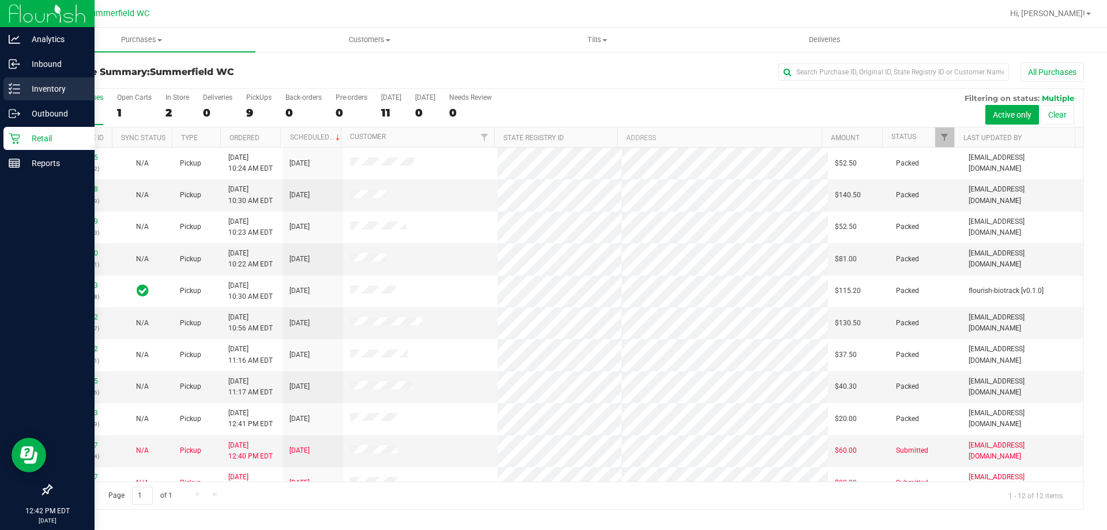
click at [35, 84] on p "Inventory" at bounding box center [54, 89] width 69 height 14
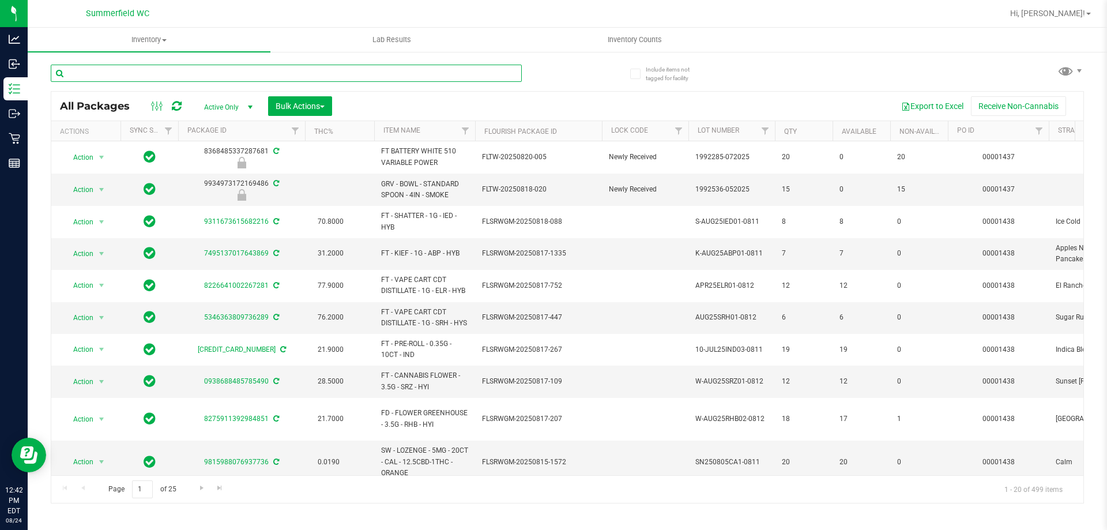
click at [194, 74] on input "text" at bounding box center [286, 73] width 471 height 17
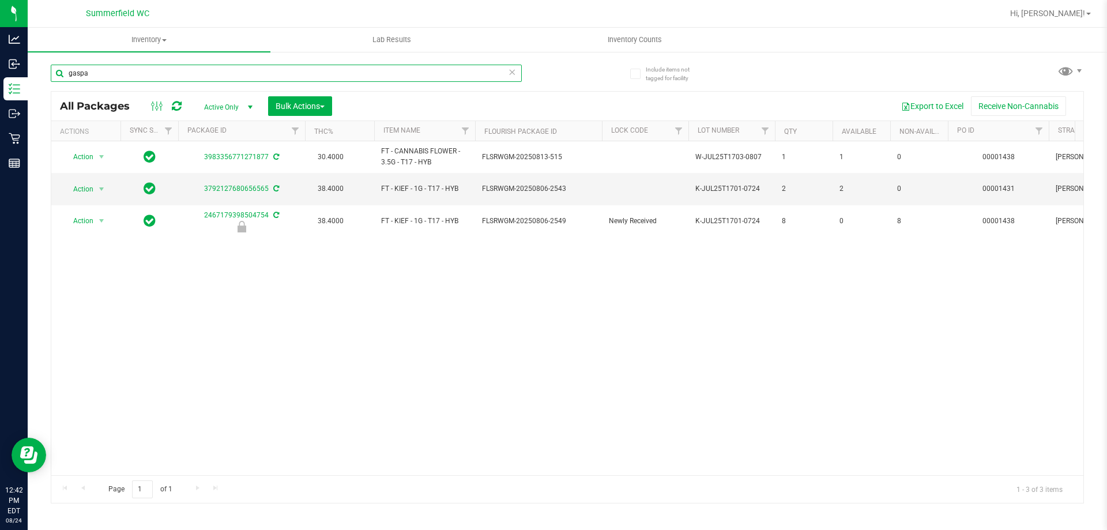
type input "gaspa"
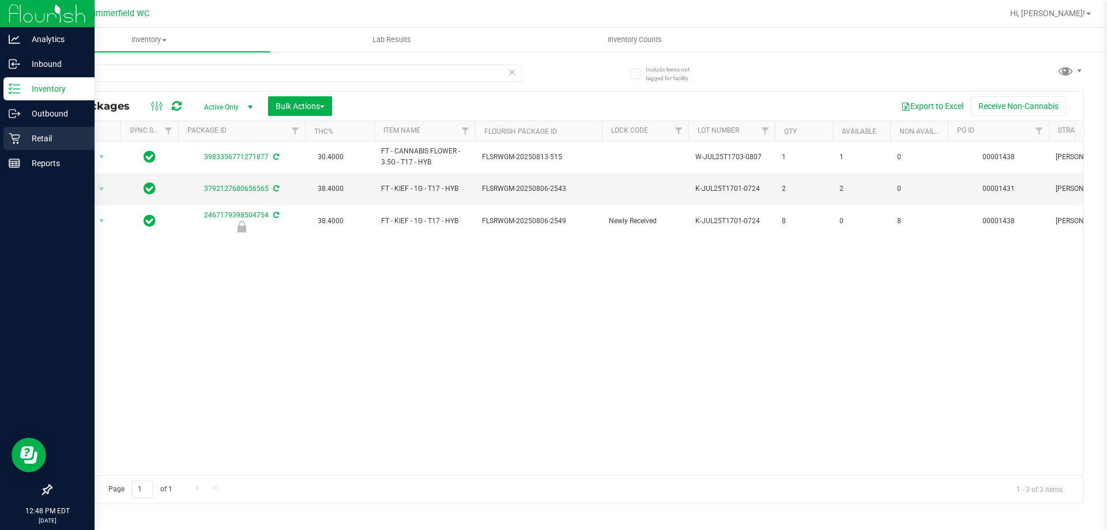
click at [16, 130] on div "Retail" at bounding box center [48, 138] width 91 height 23
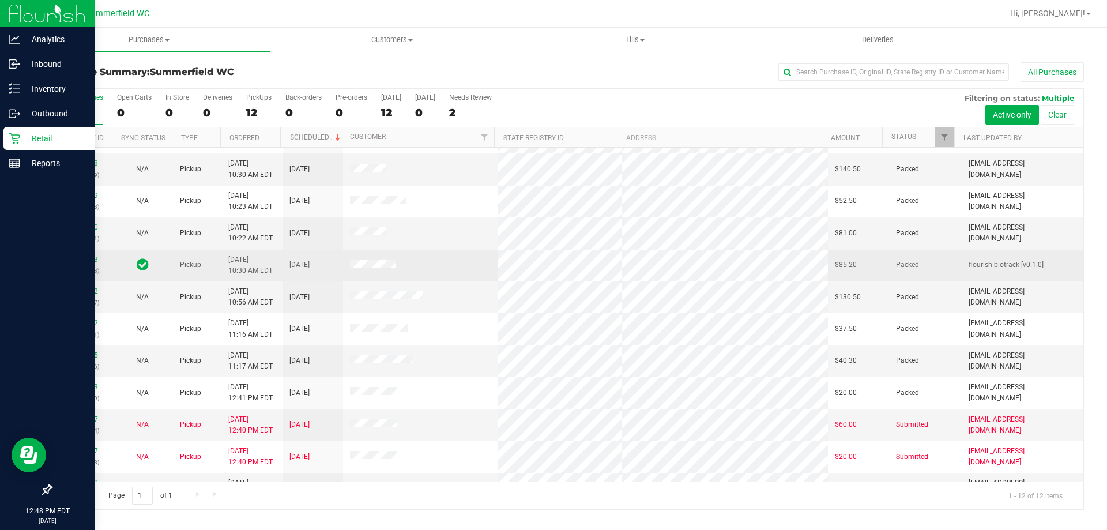
scroll to position [49, 0]
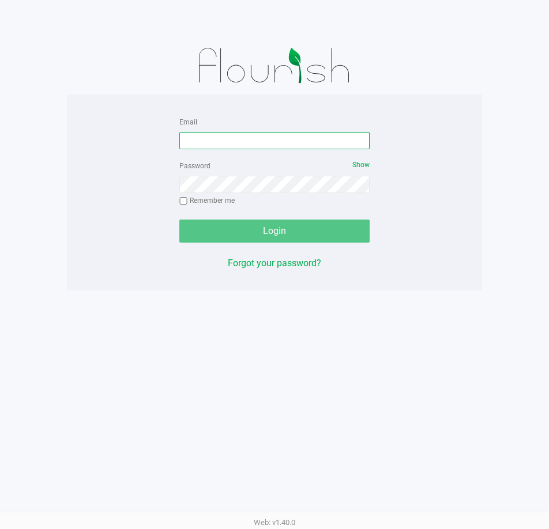
click at [210, 139] on input "Email" at bounding box center [274, 140] width 190 height 17
type input "[EMAIL_ADDRESS][DOMAIN_NAME]"
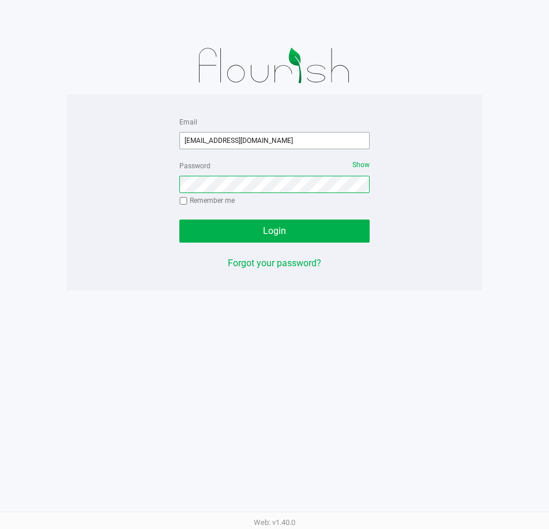
click at [179, 220] on button "Login" at bounding box center [274, 231] width 190 height 23
